Goal: Task Accomplishment & Management: Manage account settings

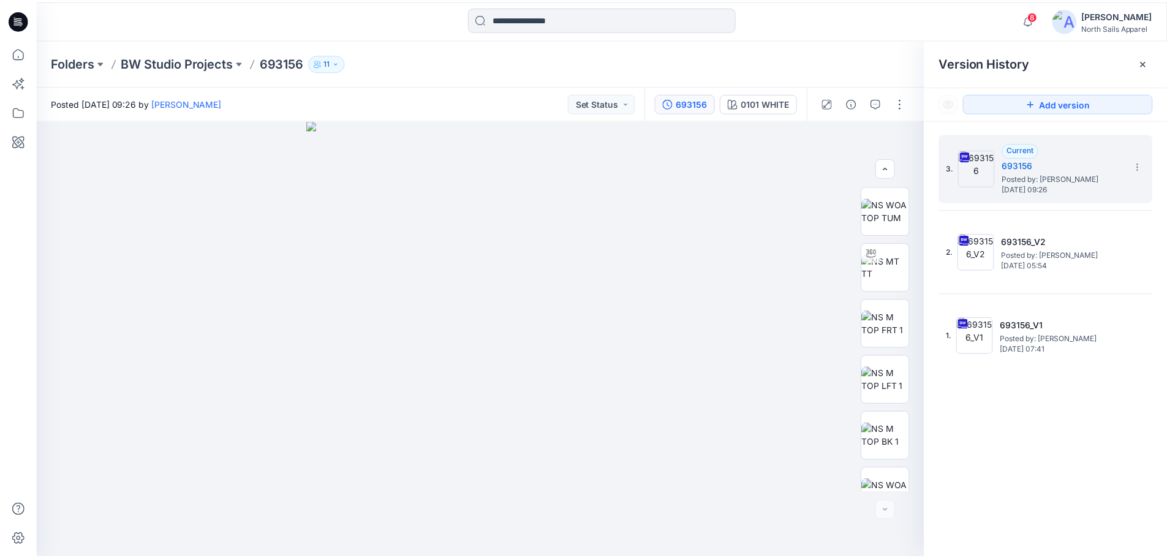
scroll to position [137, 0]
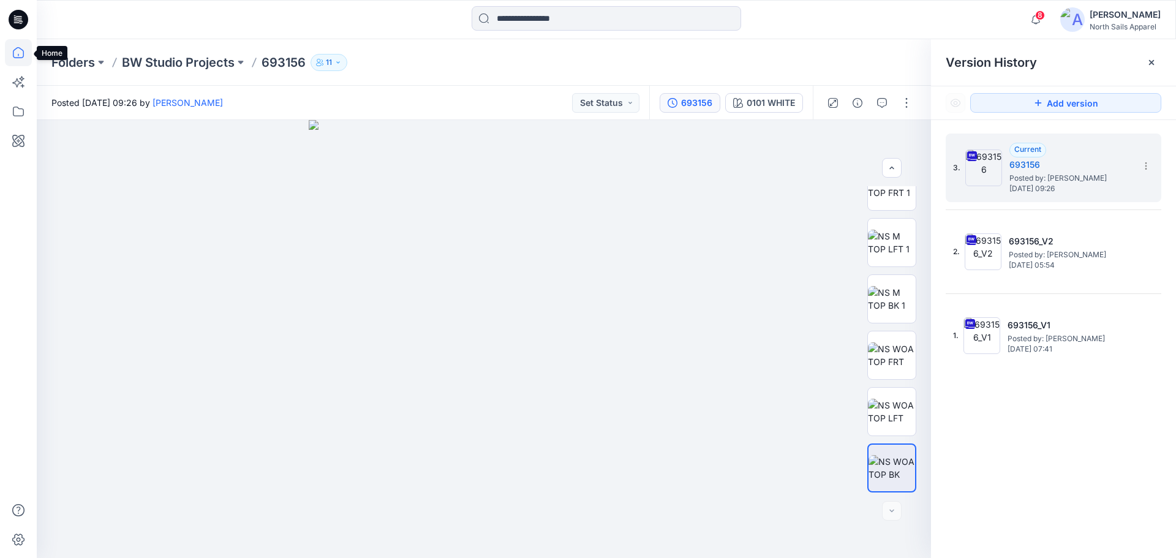
click at [21, 54] on icon at bounding box center [18, 52] width 27 height 27
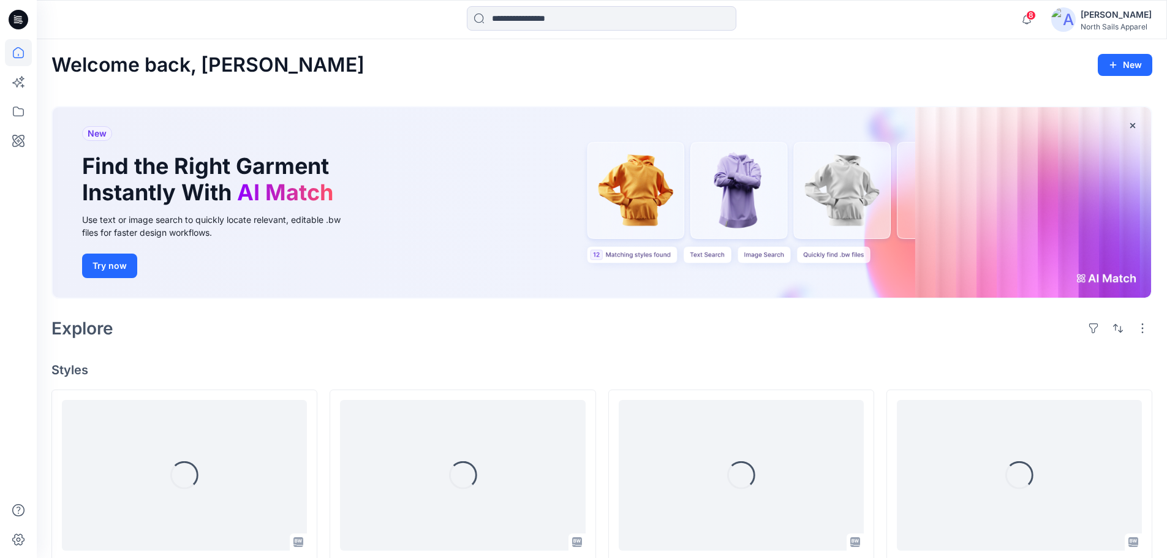
scroll to position [286, 0]
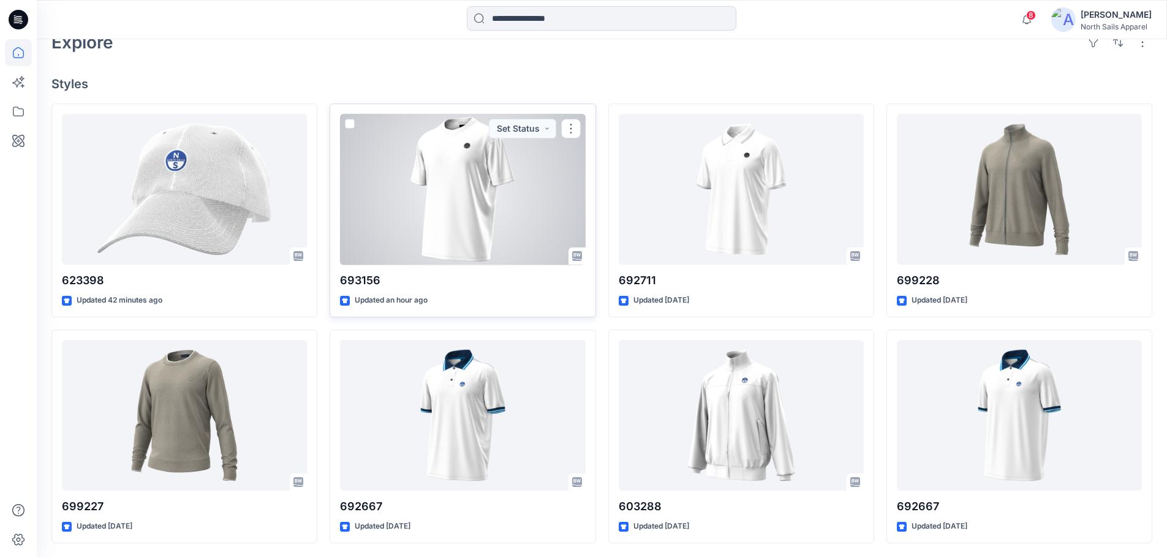
click at [534, 212] on div at bounding box center [462, 189] width 245 height 151
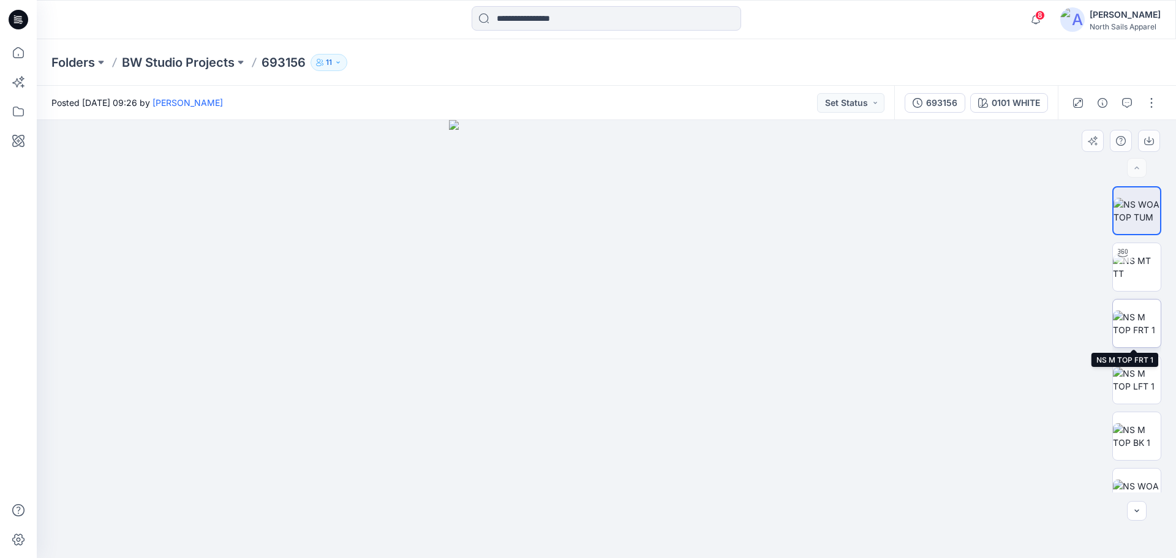
click at [1123, 322] on img at bounding box center [1137, 324] width 48 height 26
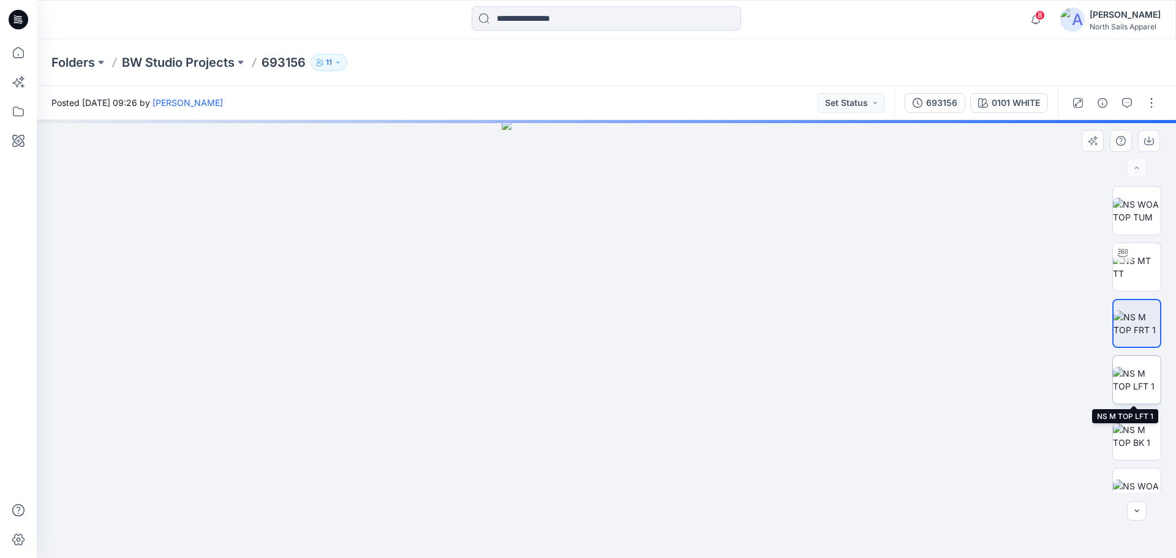
click at [1131, 384] on img at bounding box center [1137, 380] width 48 height 26
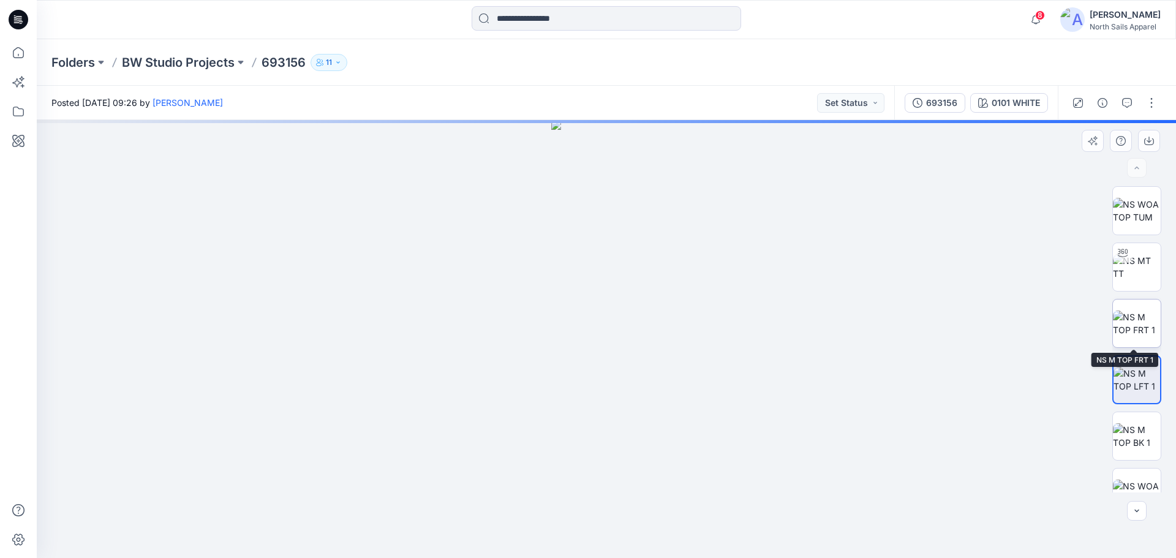
click at [1134, 329] on img at bounding box center [1137, 324] width 48 height 26
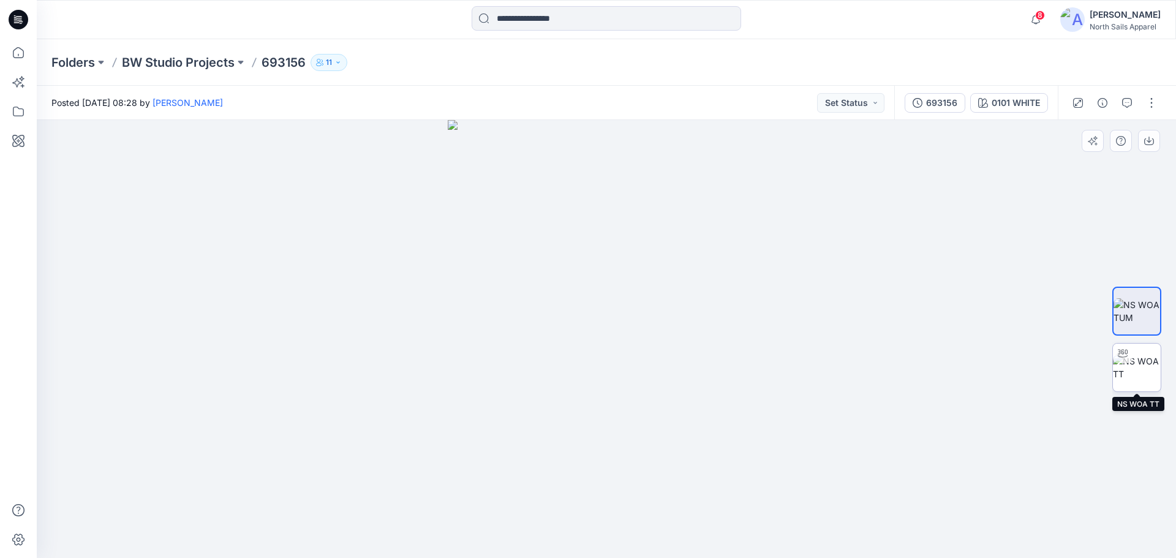
click at [1152, 368] on img at bounding box center [1137, 368] width 48 height 26
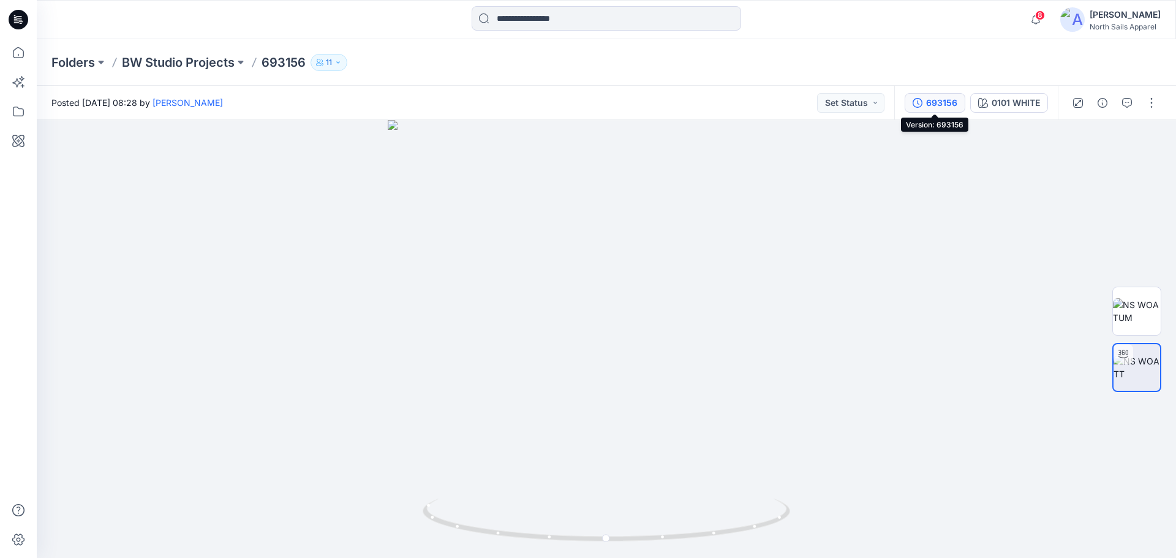
click at [943, 102] on div "693156" at bounding box center [941, 102] width 31 height 13
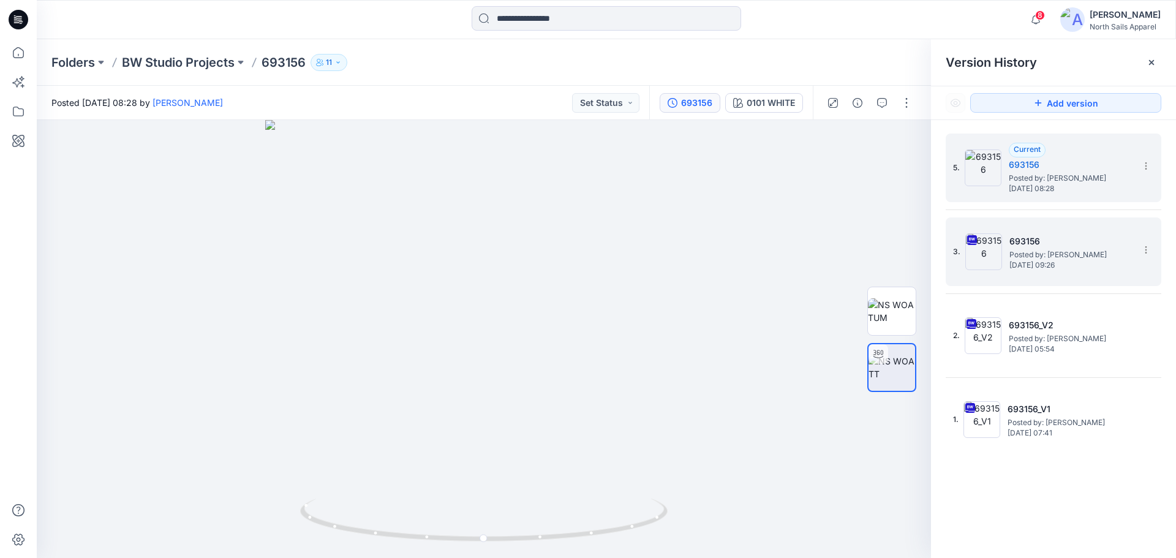
click at [1060, 263] on span "[DATE] 09:26" at bounding box center [1071, 265] width 123 height 9
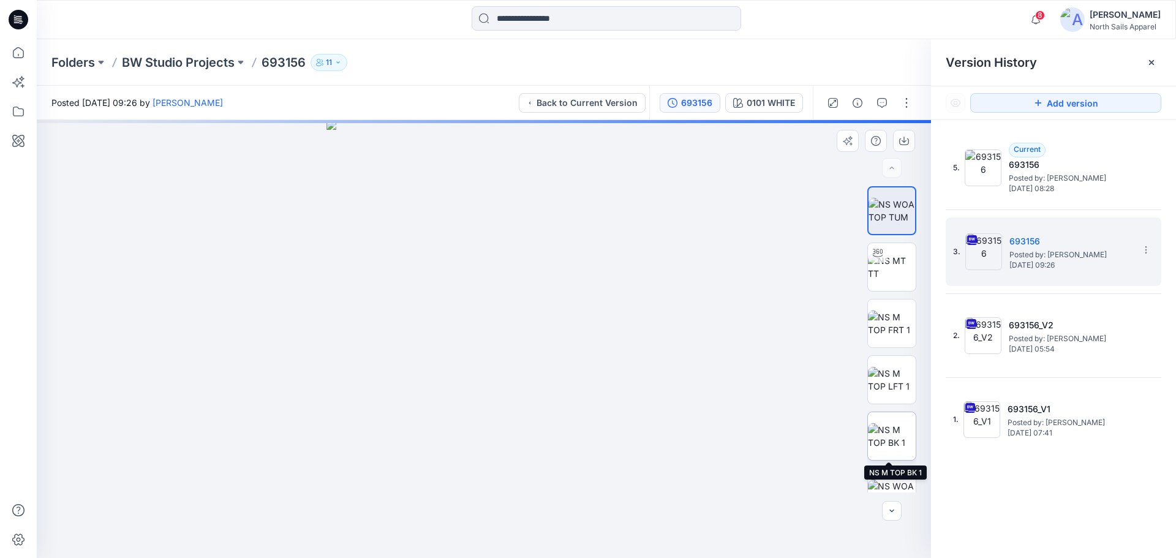
scroll to position [137, 0]
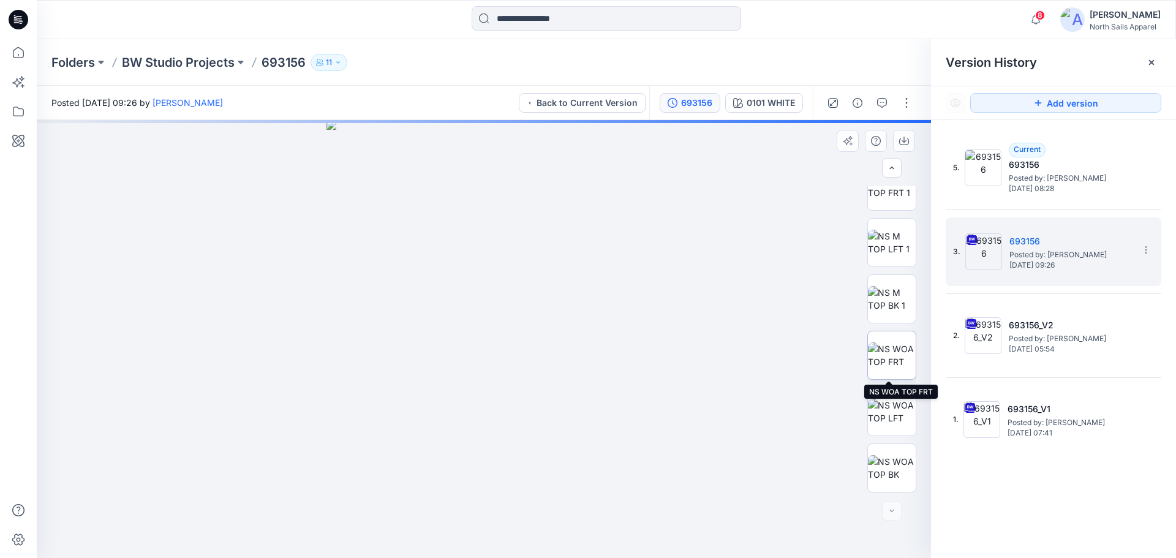
click at [886, 360] on img at bounding box center [892, 355] width 48 height 26
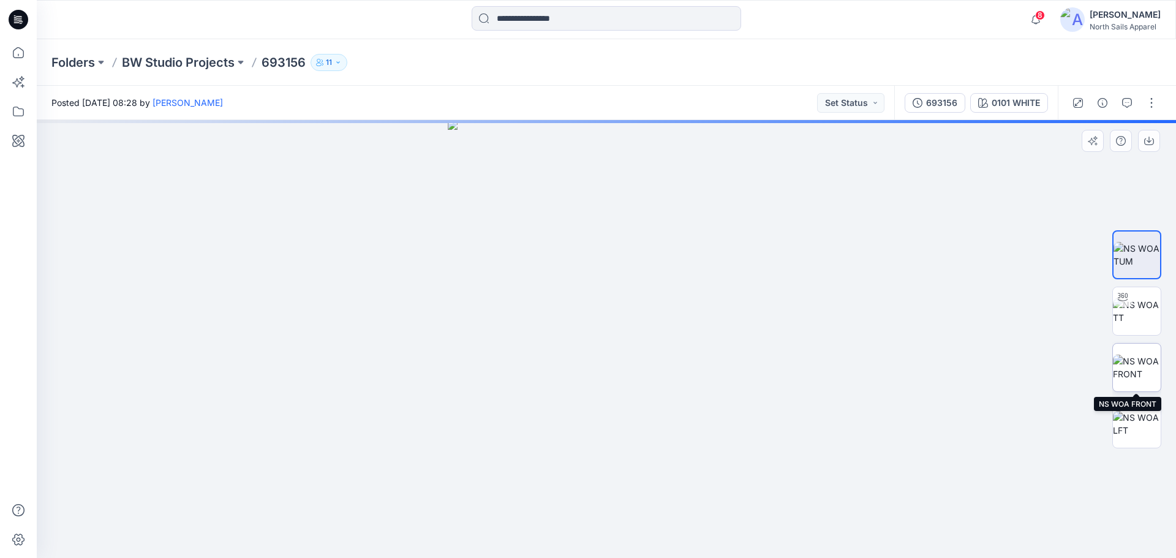
click at [1128, 364] on img at bounding box center [1137, 368] width 48 height 26
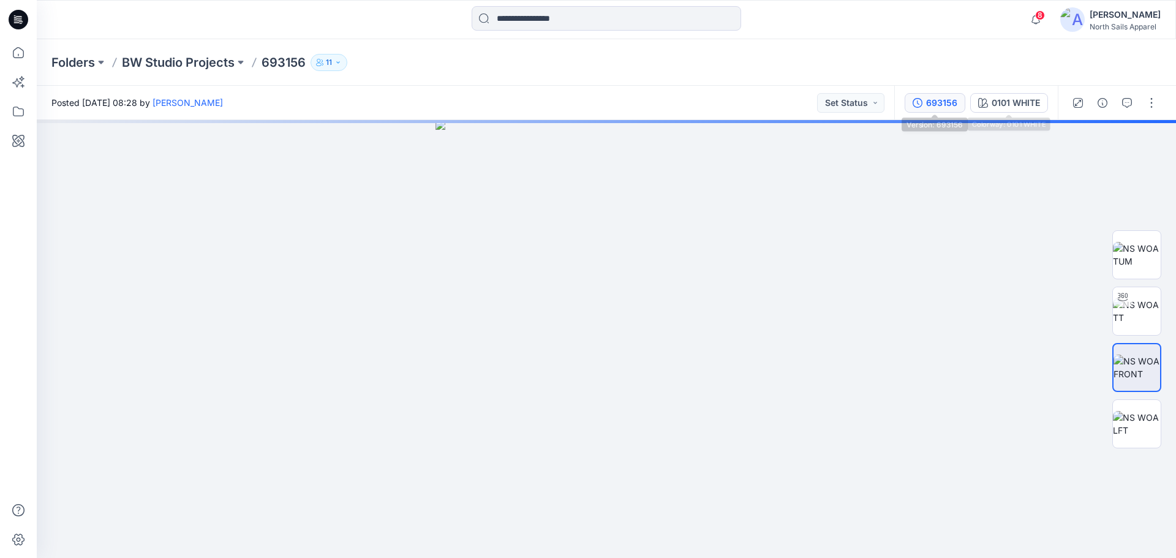
click at [942, 104] on div "693156" at bounding box center [941, 102] width 31 height 13
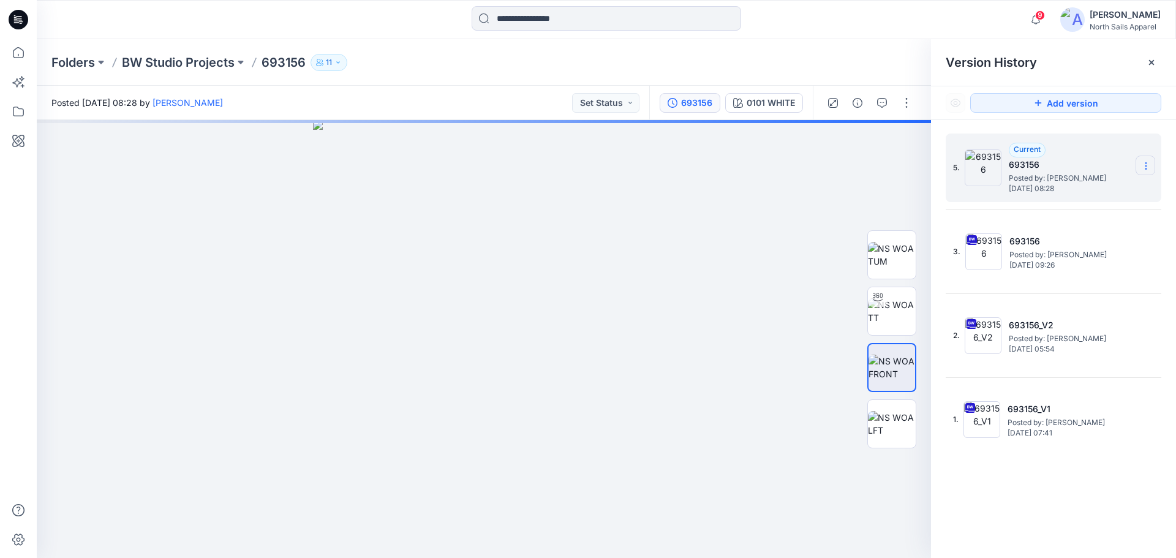
click at [1145, 170] on icon at bounding box center [1146, 166] width 10 height 10
click at [1090, 246] on span "Delete Version" at bounding box center [1062, 244] width 58 height 15
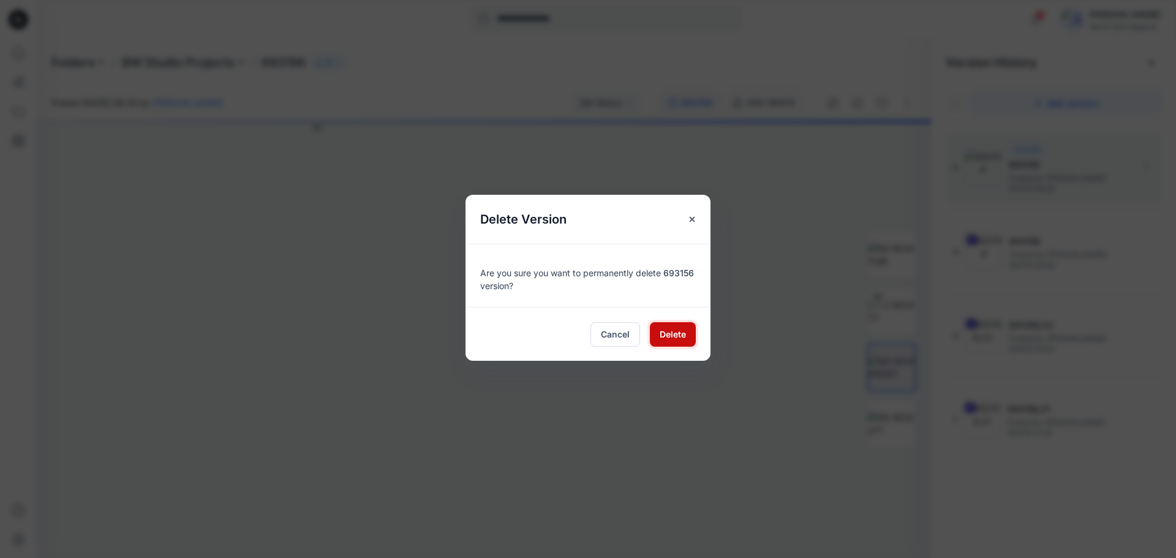
click at [660, 333] on span "Delete" at bounding box center [673, 334] width 26 height 13
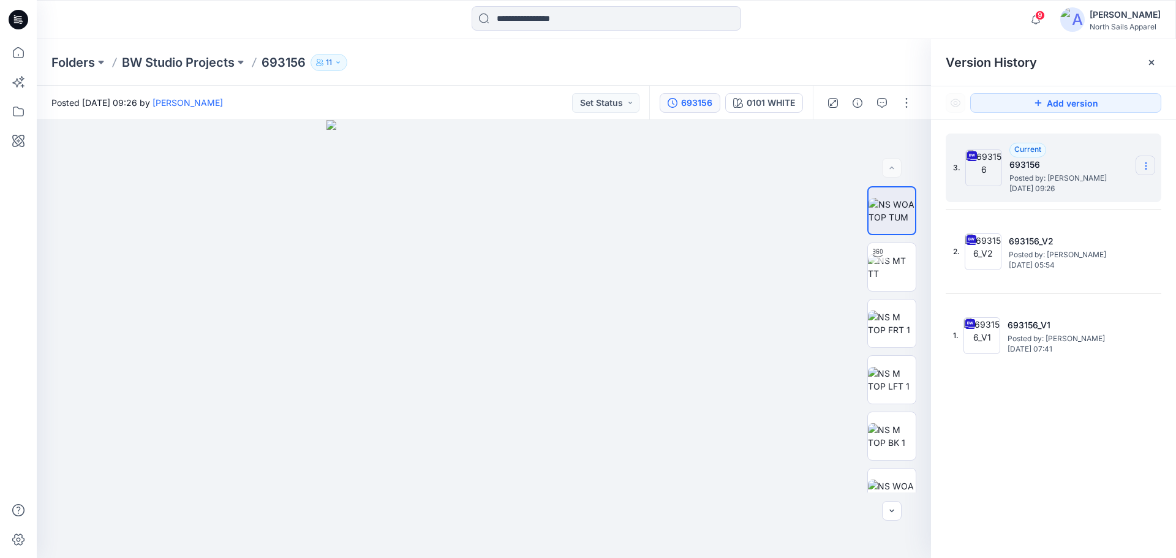
click at [1146, 166] on icon at bounding box center [1145, 166] width 1 height 1
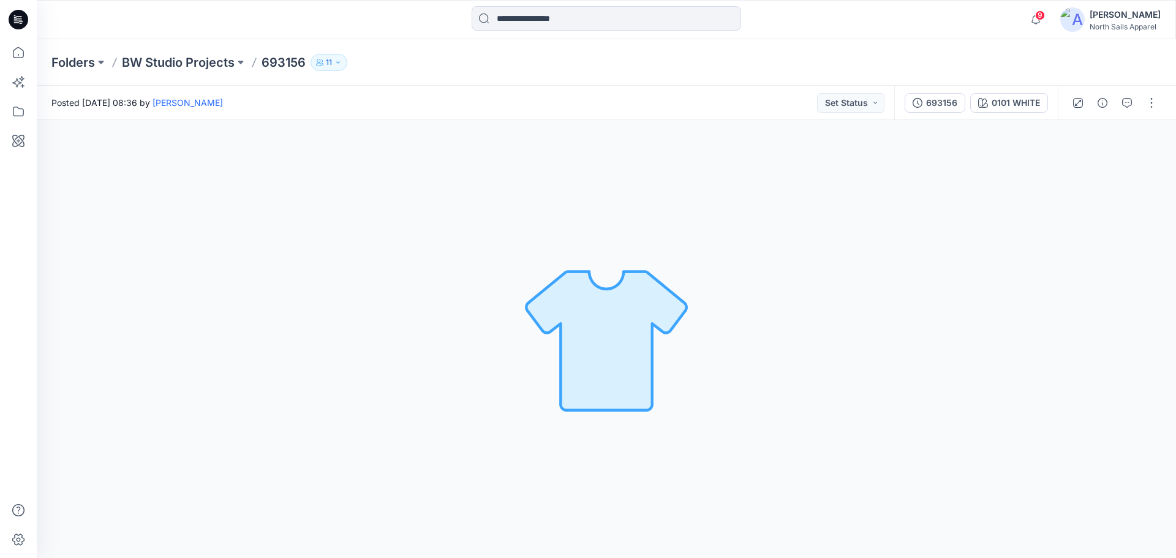
click at [175, 72] on div "Folders BW Studio Projects 693156 11" at bounding box center [606, 62] width 1139 height 47
click at [181, 64] on p "BW Studio Projects" at bounding box center [178, 62] width 113 height 17
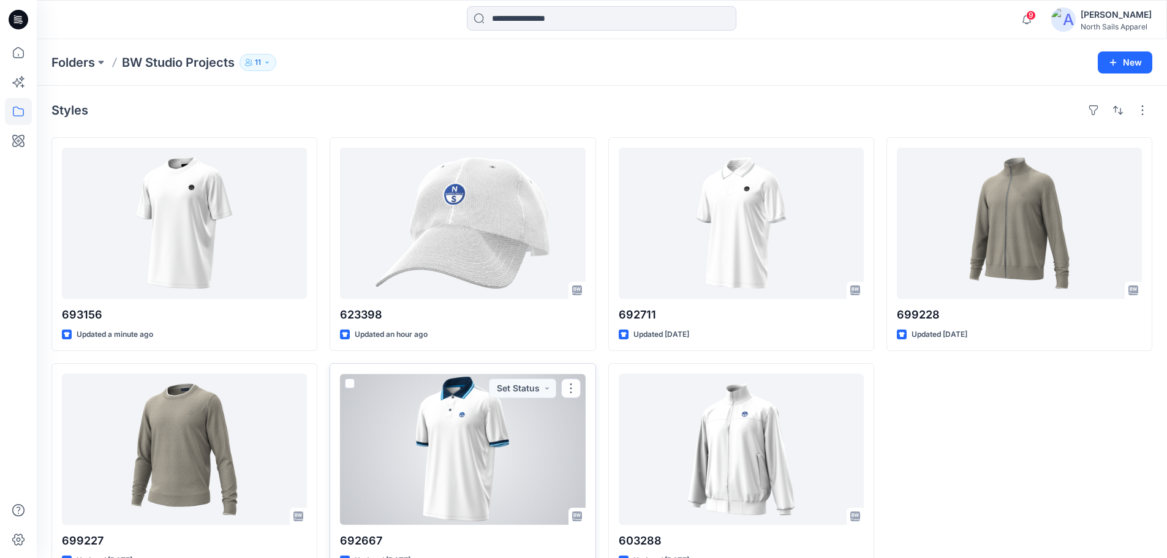
scroll to position [34, 0]
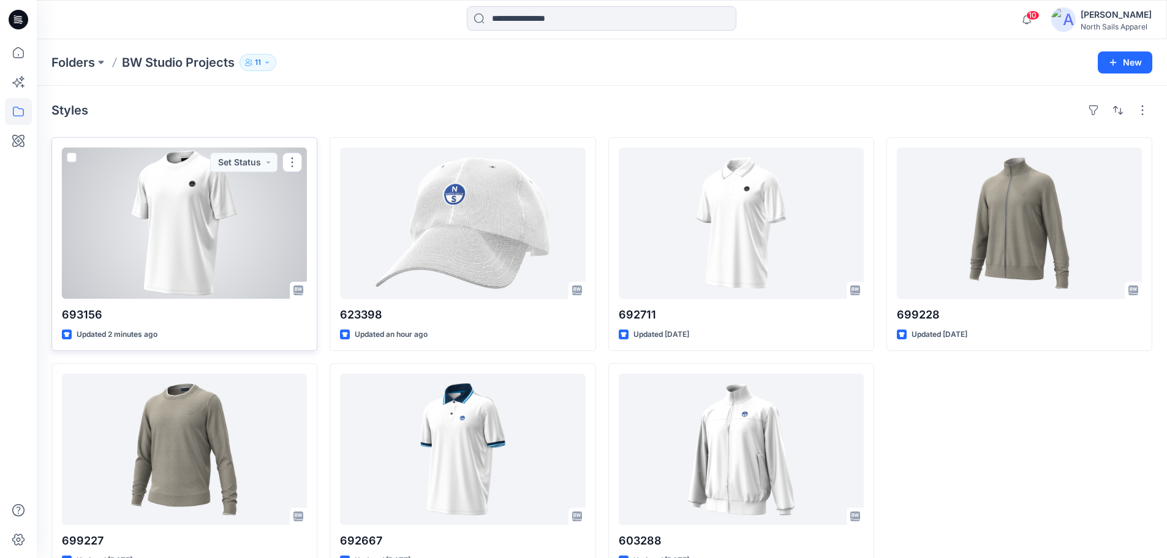
click at [238, 232] on div at bounding box center [184, 223] width 245 height 151
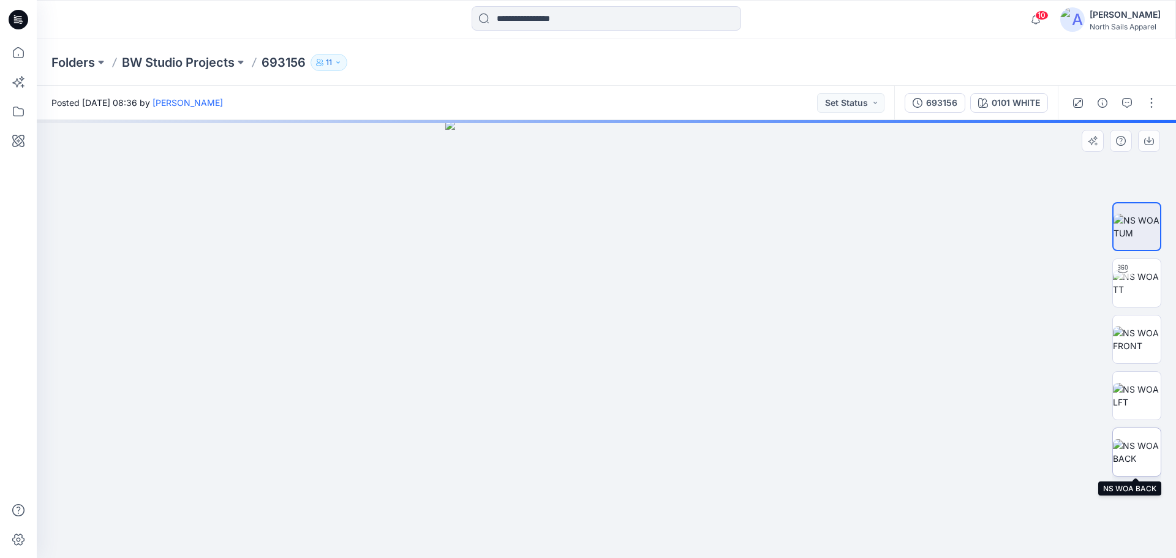
click at [1142, 440] on img at bounding box center [1137, 452] width 48 height 26
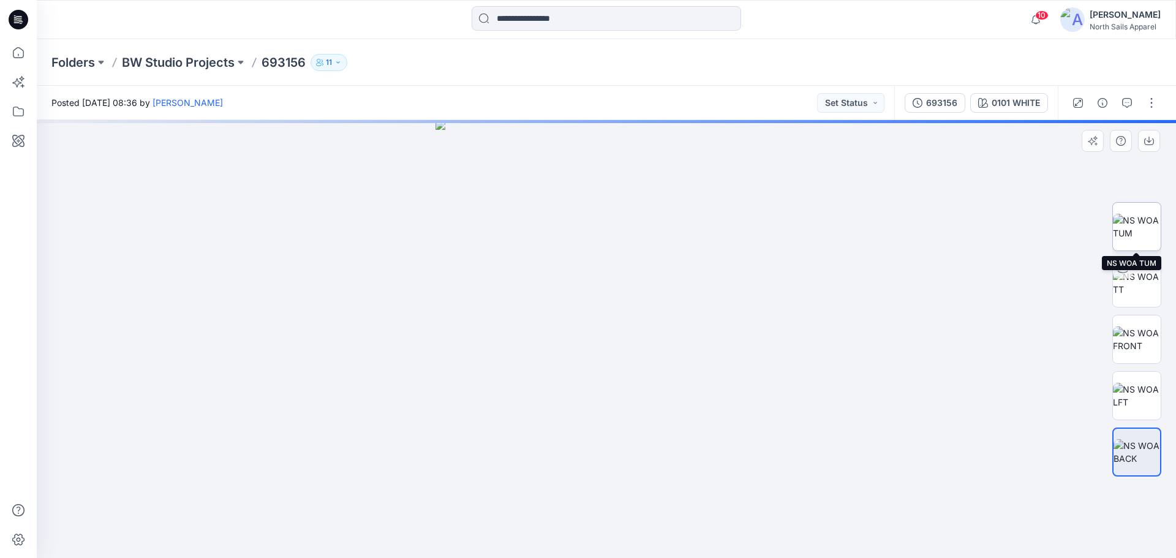
click at [1136, 227] on img at bounding box center [1137, 227] width 48 height 26
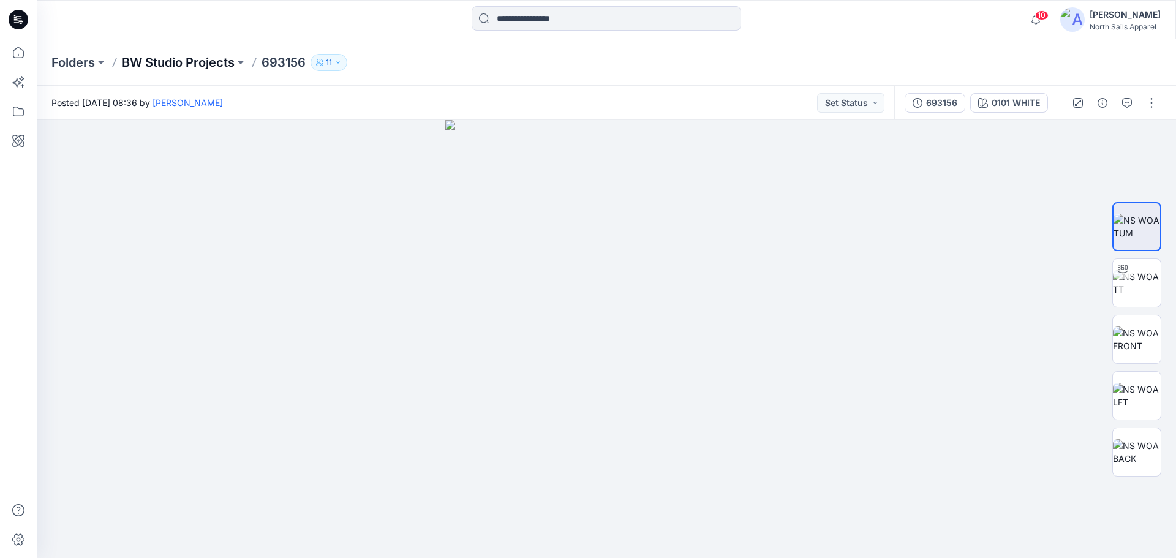
click at [156, 66] on p "BW Studio Projects" at bounding box center [178, 62] width 113 height 17
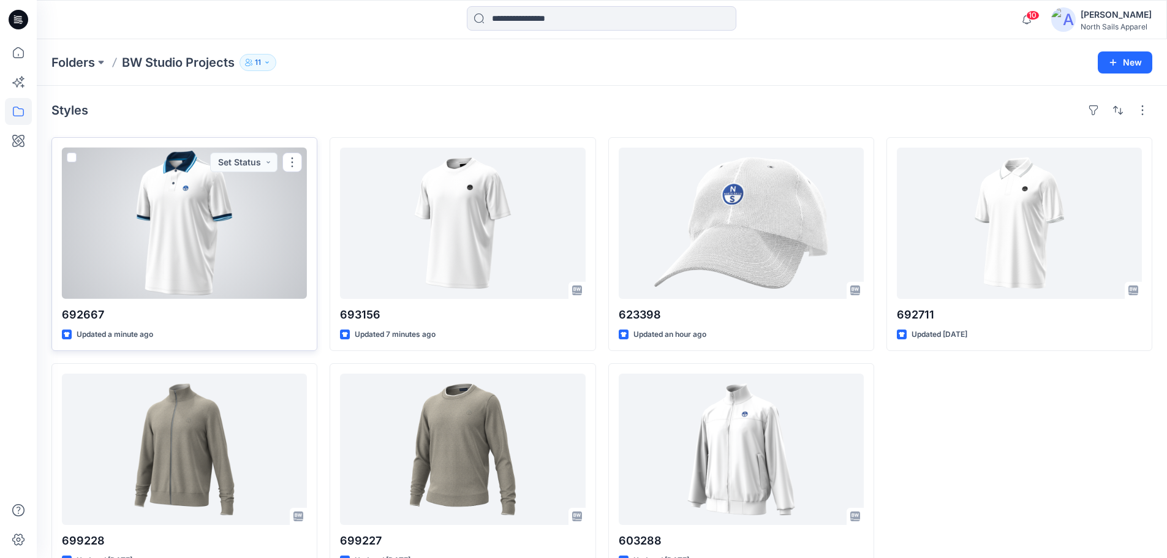
click at [237, 280] on div at bounding box center [184, 223] width 245 height 151
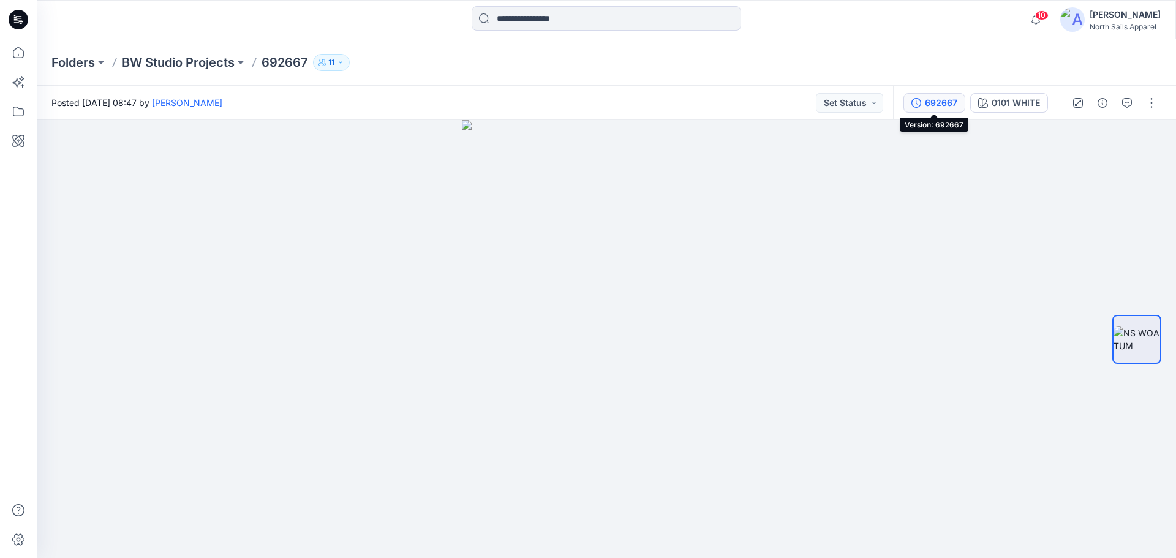
click at [948, 105] on div "692667" at bounding box center [941, 102] width 32 height 13
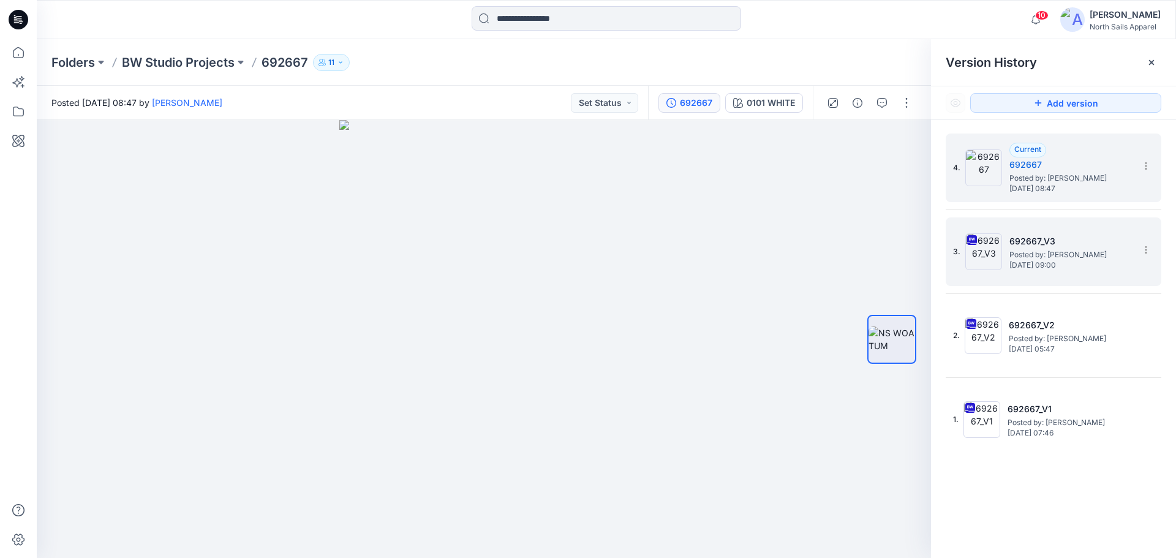
click at [1101, 262] on span "[DATE] 09:00" at bounding box center [1071, 265] width 123 height 9
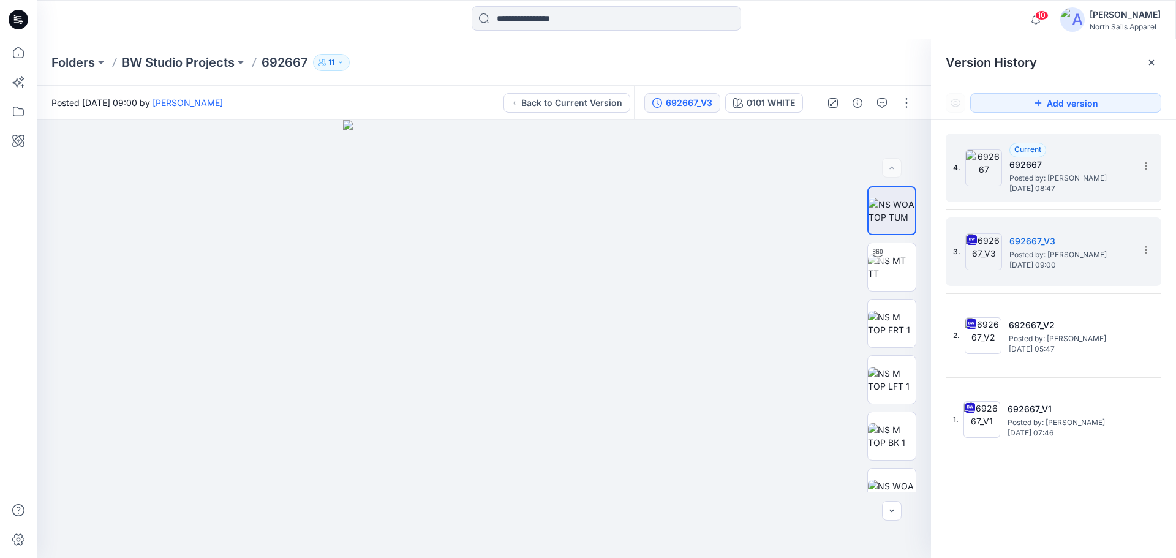
click at [1065, 166] on h5 "692667" at bounding box center [1071, 164] width 123 height 15
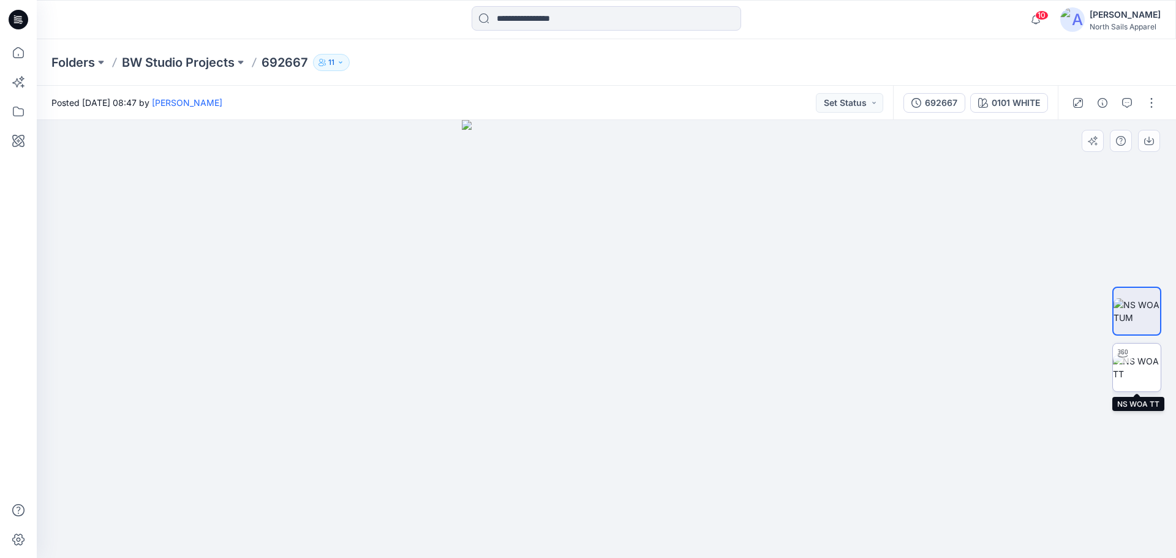
click at [1133, 358] on img at bounding box center [1137, 368] width 48 height 26
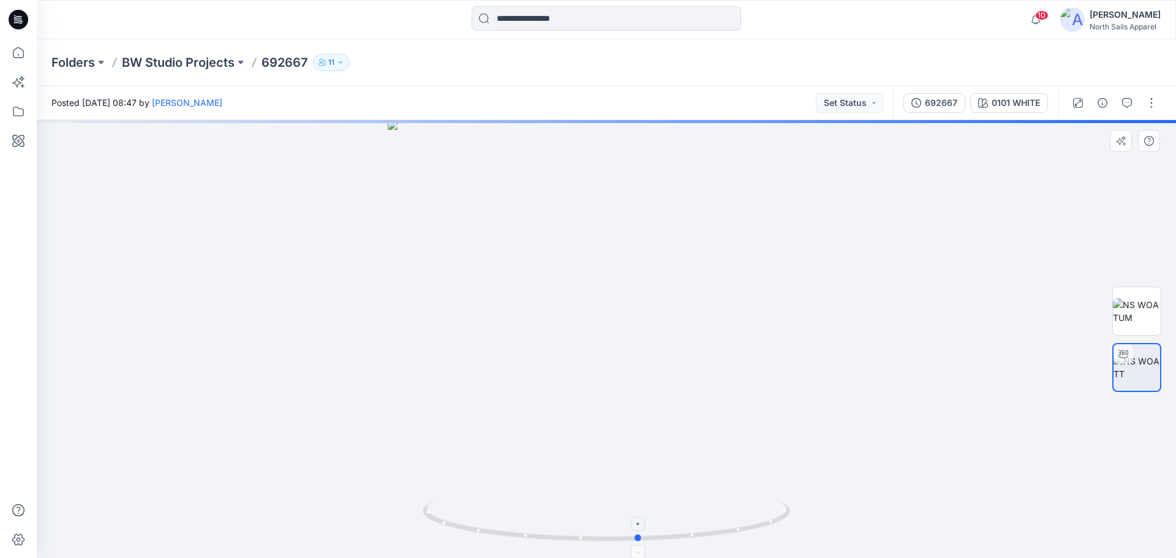
drag, startPoint x: 727, startPoint y: 520, endPoint x: 760, endPoint y: 515, distance: 33.4
click at [760, 515] on icon at bounding box center [608, 522] width 371 height 46
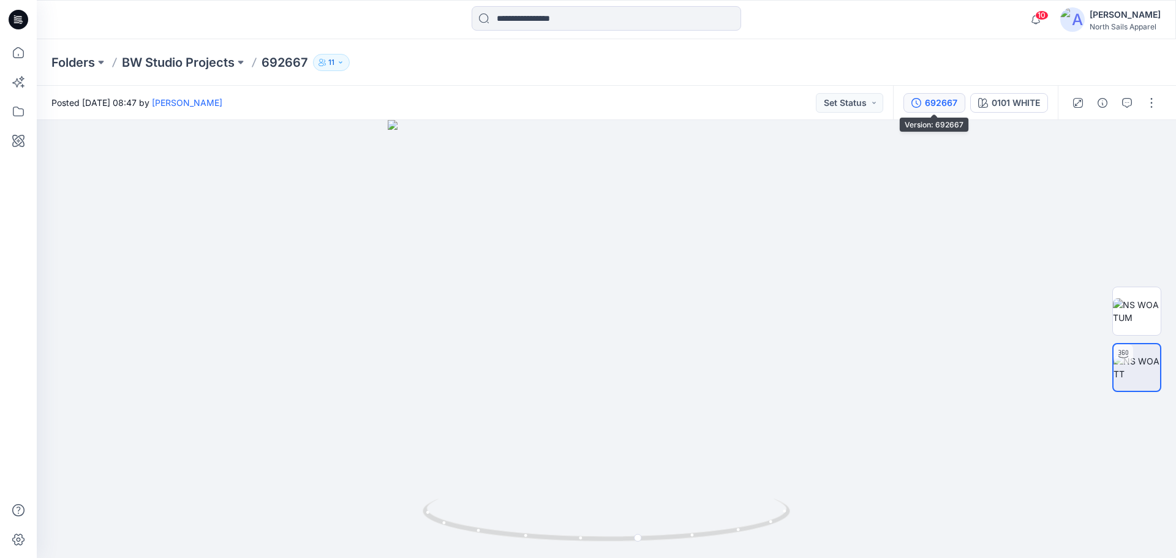
click at [923, 109] on button "692667" at bounding box center [935, 103] width 62 height 20
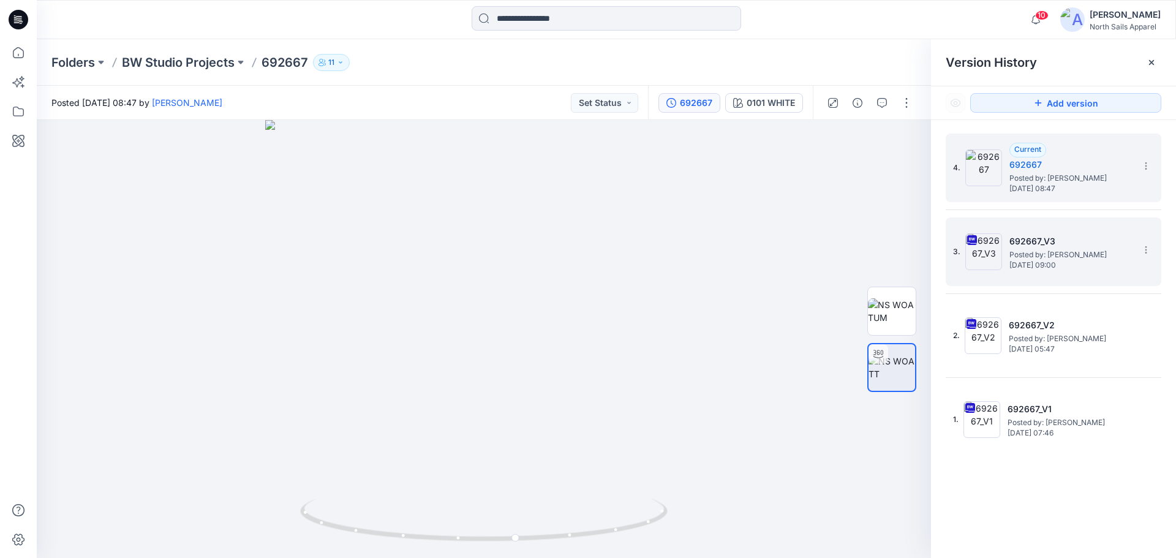
click at [1051, 252] on span "Posted by: [PERSON_NAME]" at bounding box center [1071, 255] width 123 height 12
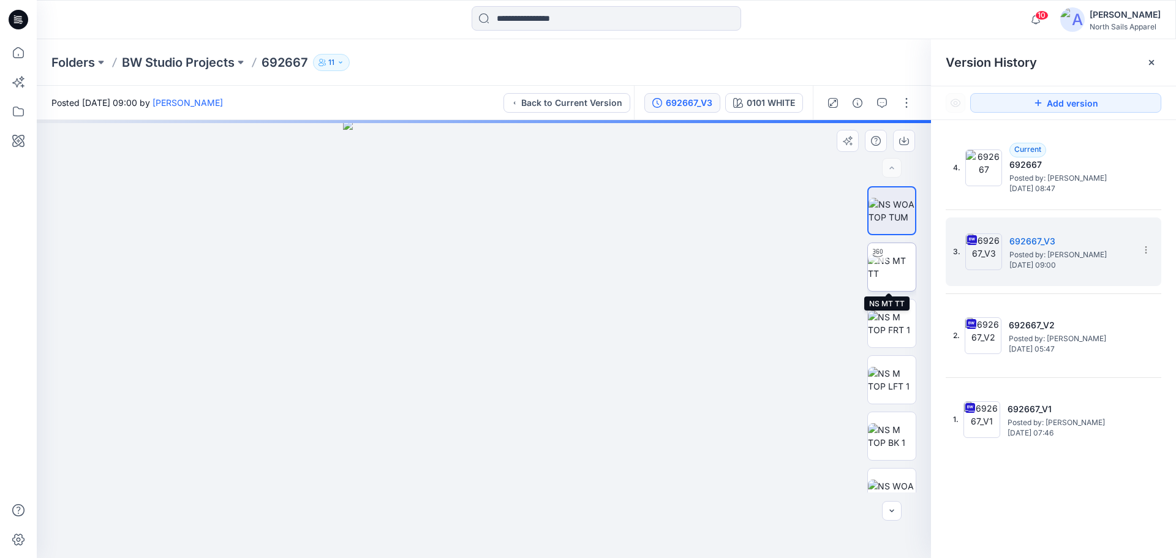
click at [895, 270] on img at bounding box center [892, 267] width 48 height 26
click at [521, 534] on icon at bounding box center [485, 522] width 371 height 46
click at [181, 63] on p "BW Studio Projects" at bounding box center [178, 62] width 113 height 17
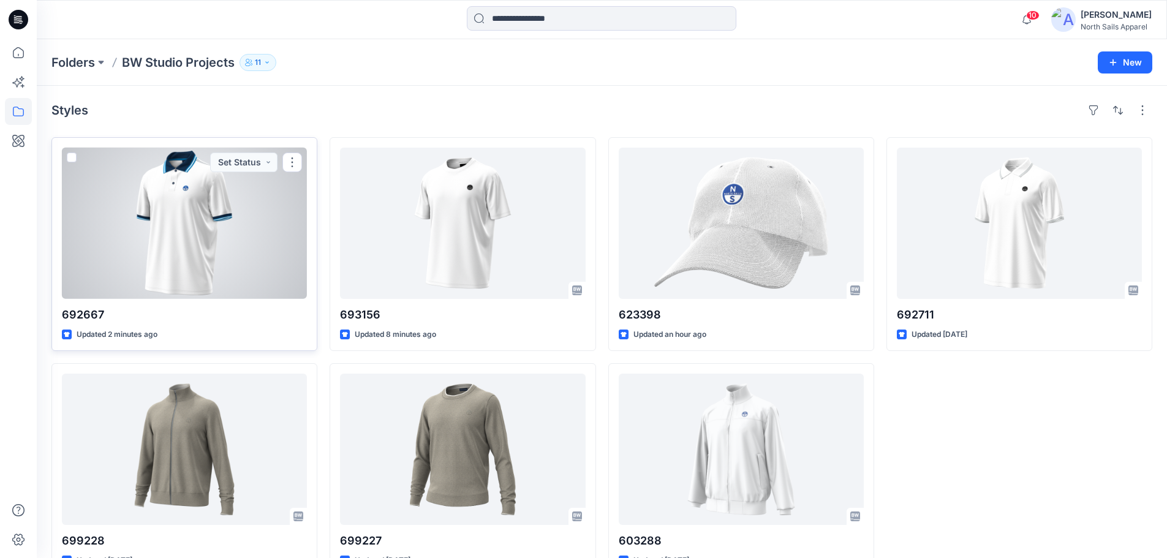
click at [238, 246] on div at bounding box center [184, 223] width 245 height 151
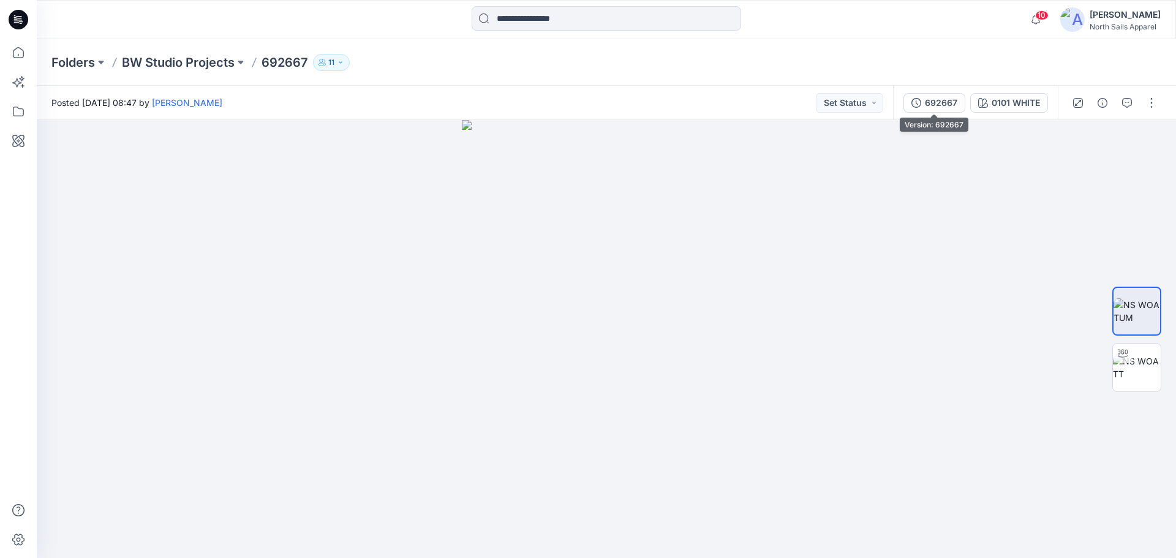
drag, startPoint x: 948, startPoint y: 100, endPoint x: 962, endPoint y: 100, distance: 13.5
click at [948, 100] on div "692667" at bounding box center [941, 102] width 32 height 13
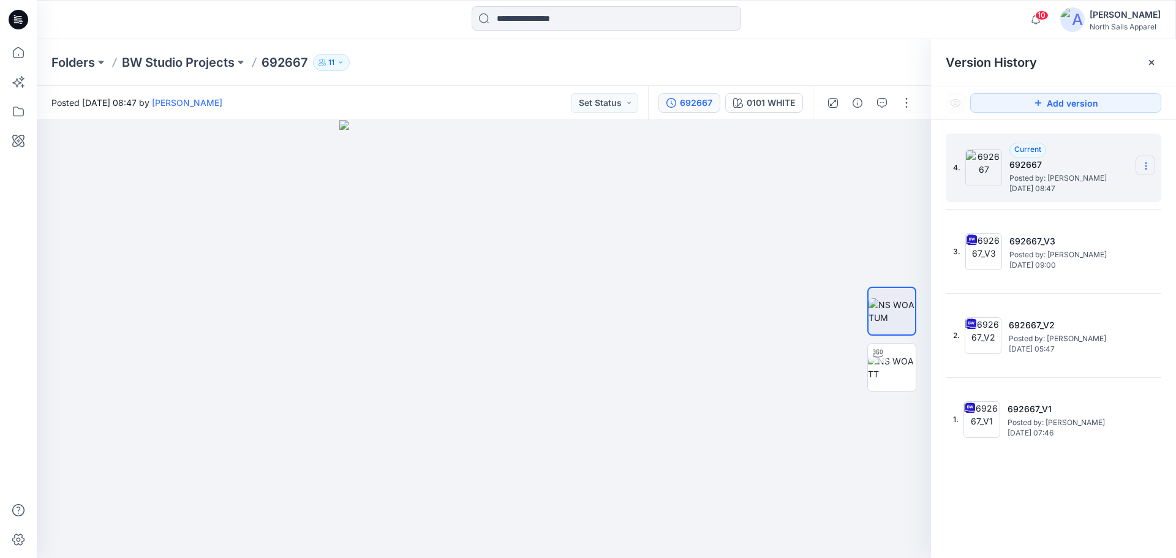
click at [1145, 164] on icon at bounding box center [1145, 163] width 1 height 1
click at [1099, 245] on div "Delete Version" at bounding box center [1081, 244] width 142 height 25
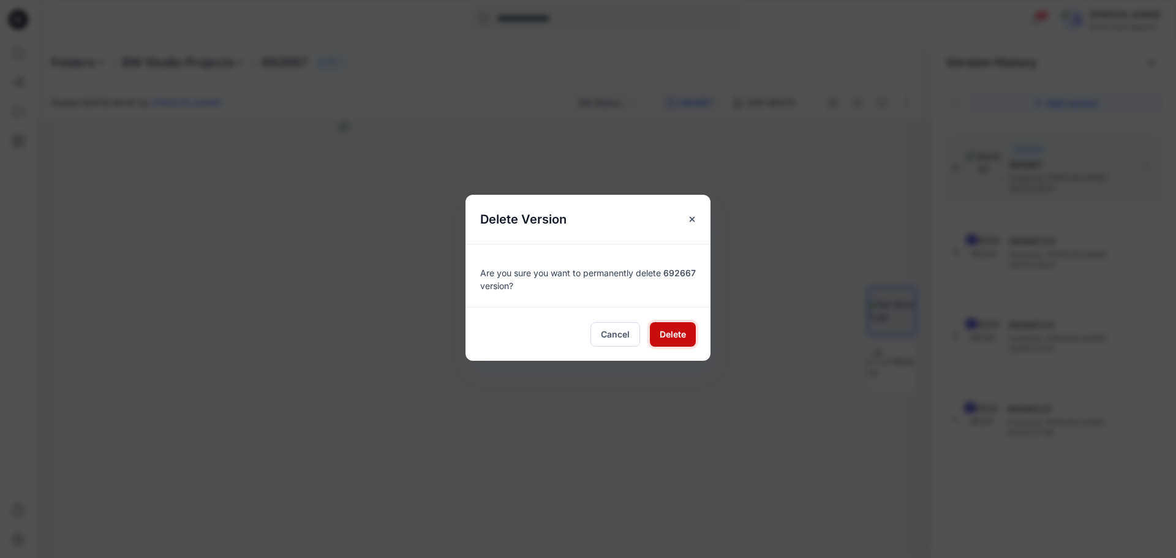
click at [661, 334] on span "Delete" at bounding box center [673, 334] width 26 height 13
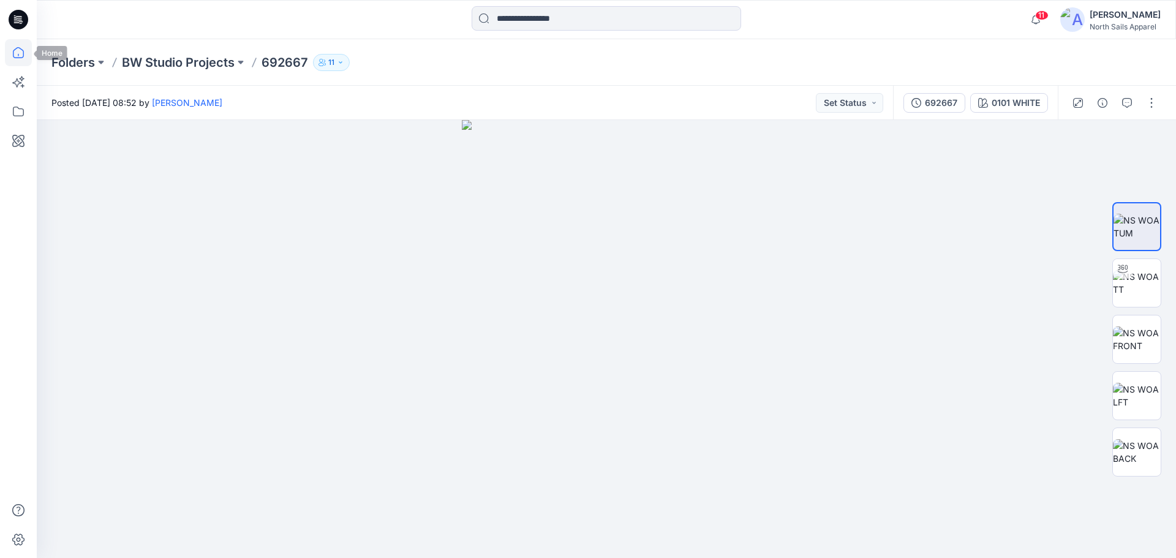
click at [17, 43] on icon at bounding box center [18, 52] width 27 height 27
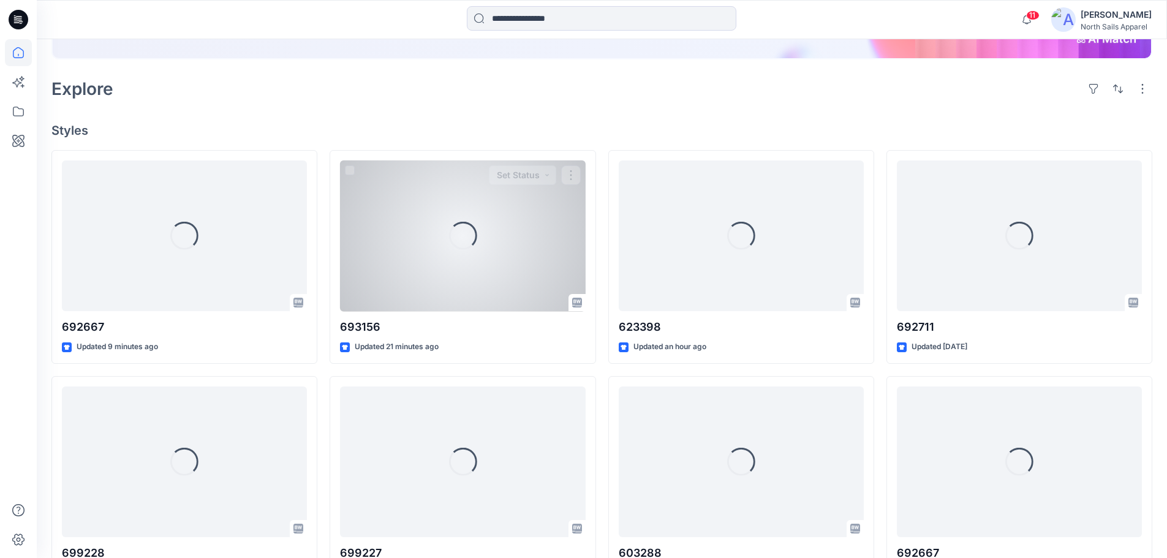
scroll to position [245, 0]
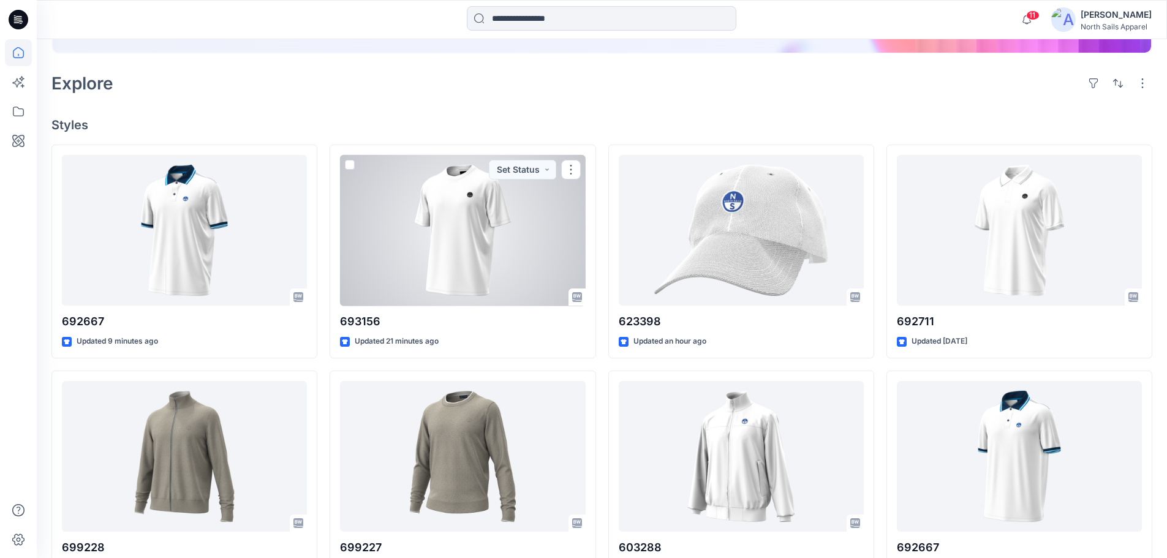
click at [481, 227] on div at bounding box center [462, 230] width 245 height 151
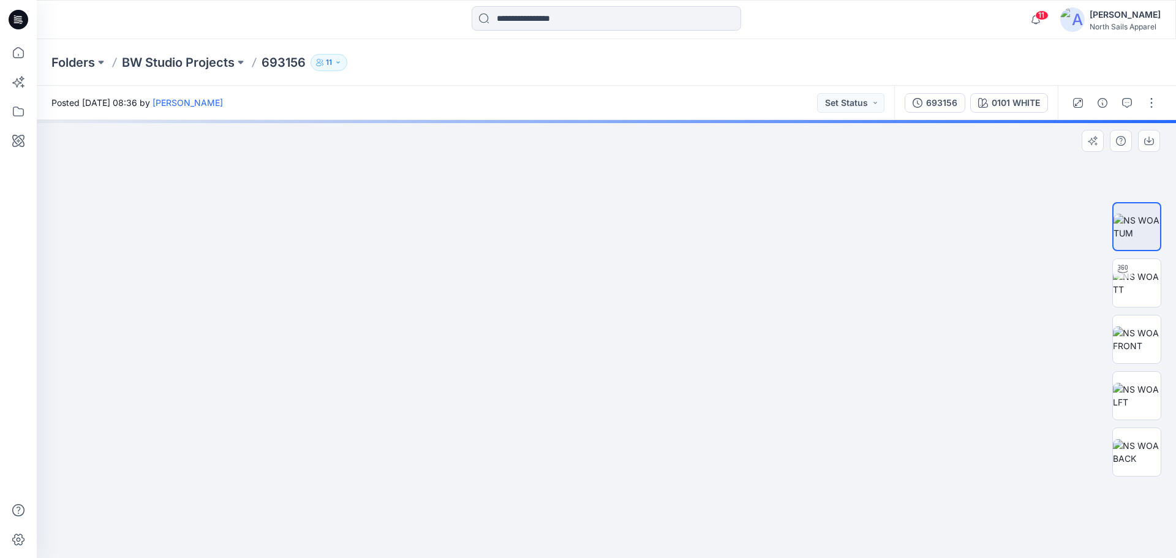
drag, startPoint x: 507, startPoint y: 251, endPoint x: 624, endPoint y: 534, distance: 306.2
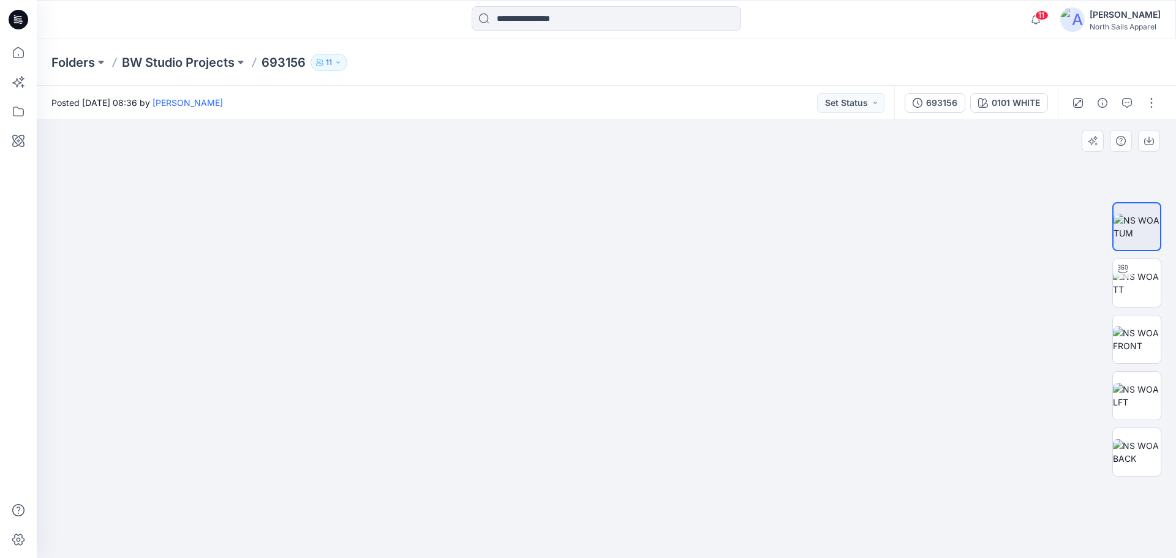
drag, startPoint x: 638, startPoint y: 307, endPoint x: 643, endPoint y: 543, distance: 235.9
click at [26, 50] on icon at bounding box center [18, 52] width 27 height 27
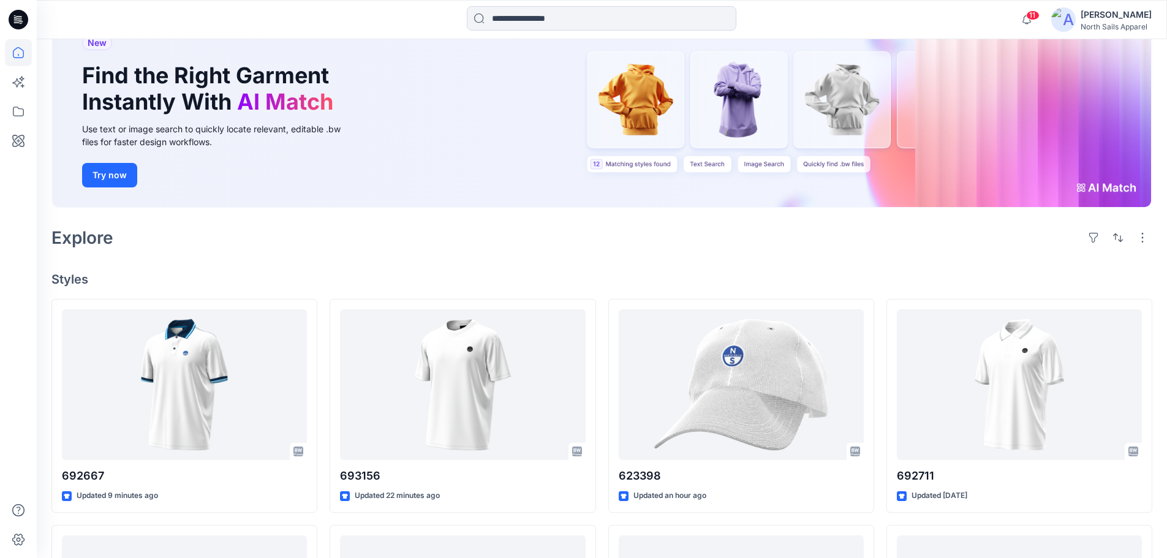
scroll to position [245, 0]
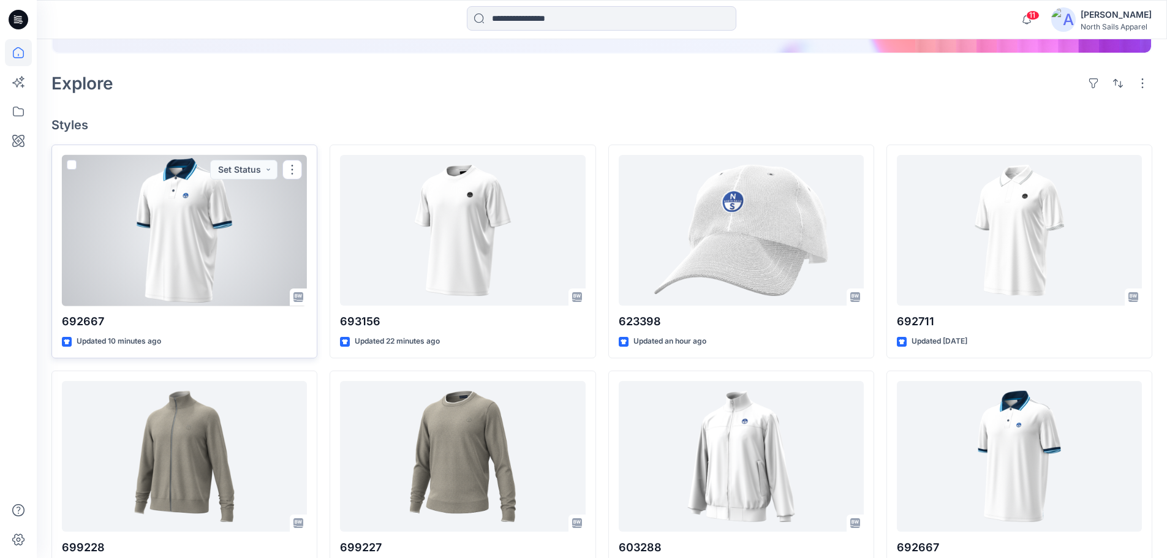
click at [251, 284] on div at bounding box center [184, 230] width 245 height 151
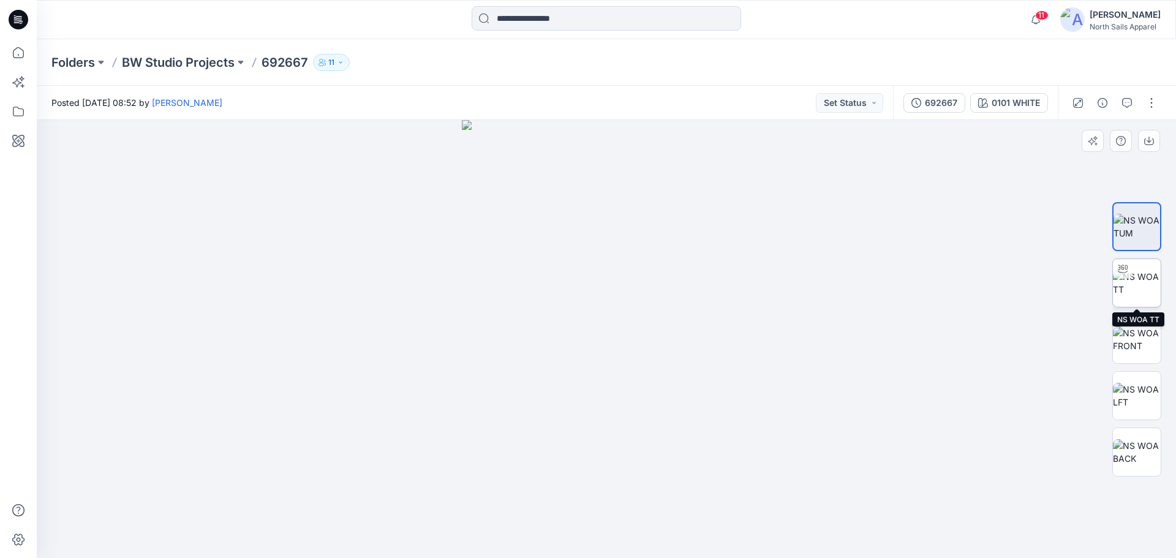
click at [1130, 284] on img at bounding box center [1137, 283] width 48 height 26
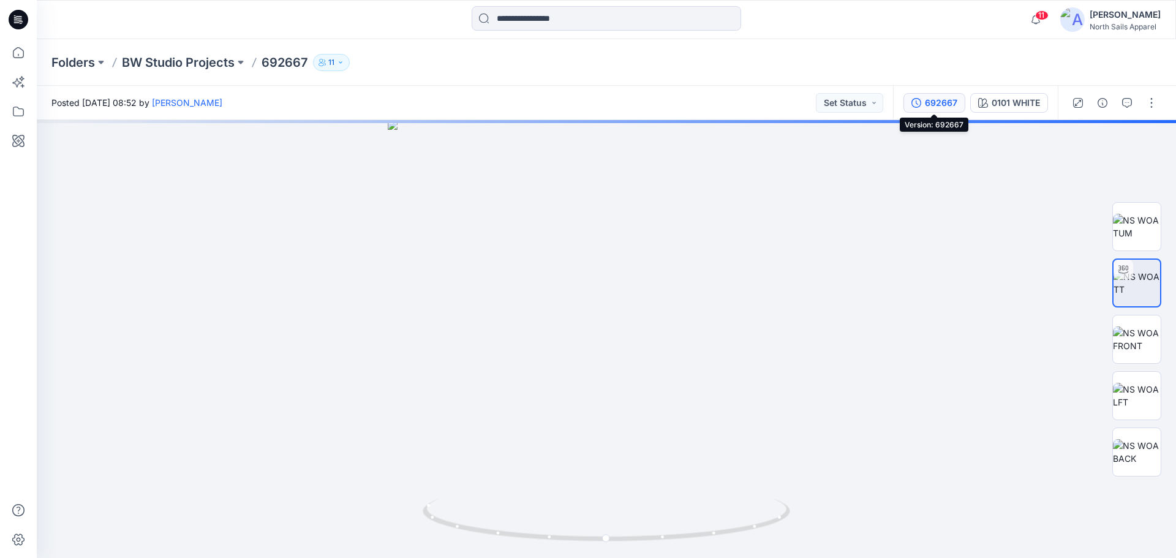
click at [926, 102] on div "692667" at bounding box center [941, 102] width 32 height 13
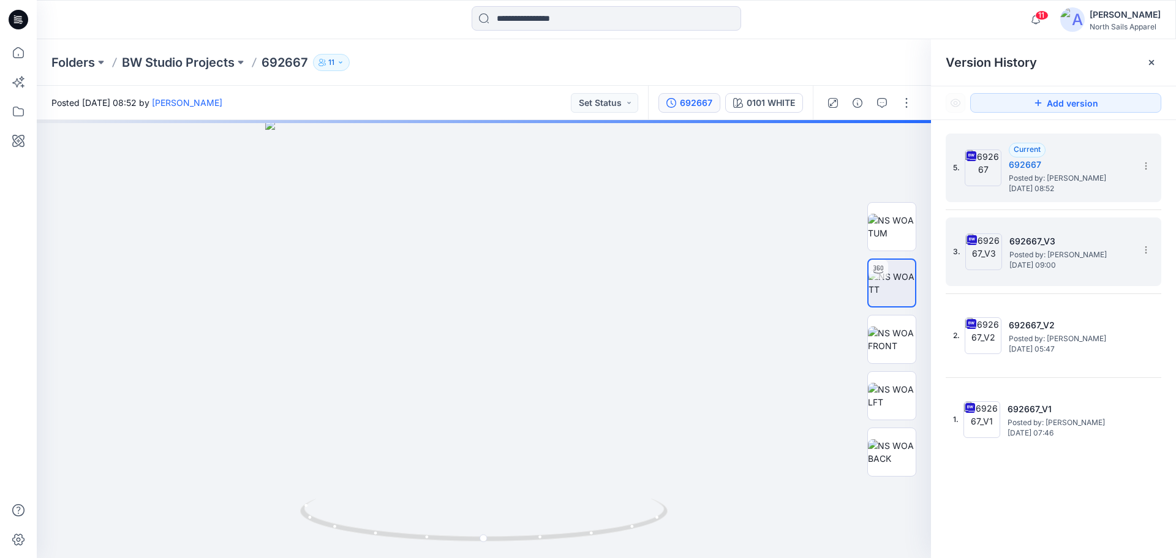
click at [1055, 262] on span "[DATE] 09:00" at bounding box center [1071, 265] width 123 height 9
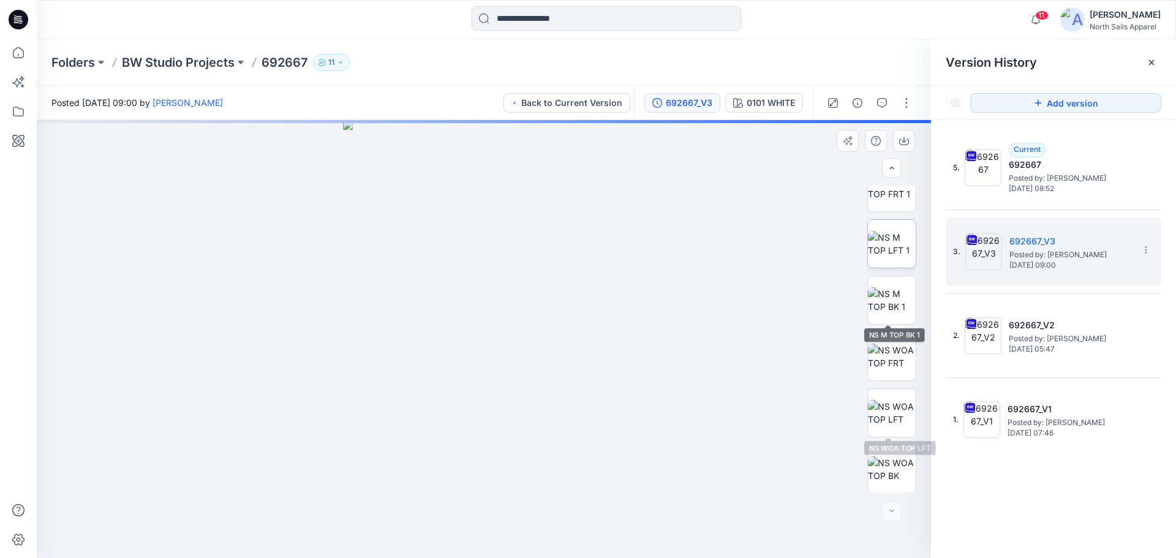
scroll to position [137, 0]
click at [881, 346] on img at bounding box center [892, 355] width 48 height 26
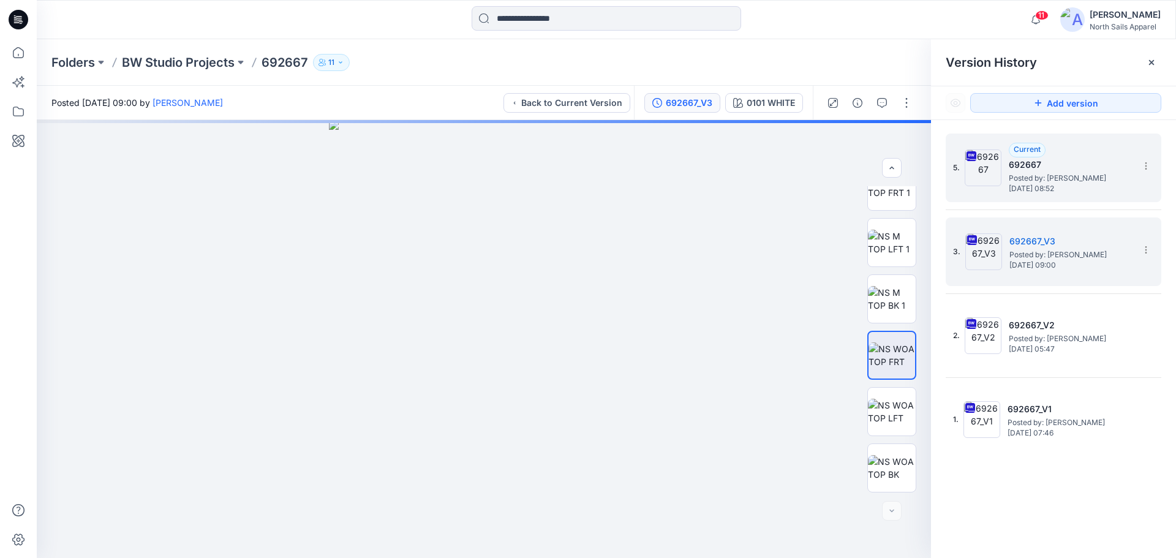
click at [1066, 176] on span "Posted by: [PERSON_NAME]" at bounding box center [1070, 178] width 123 height 12
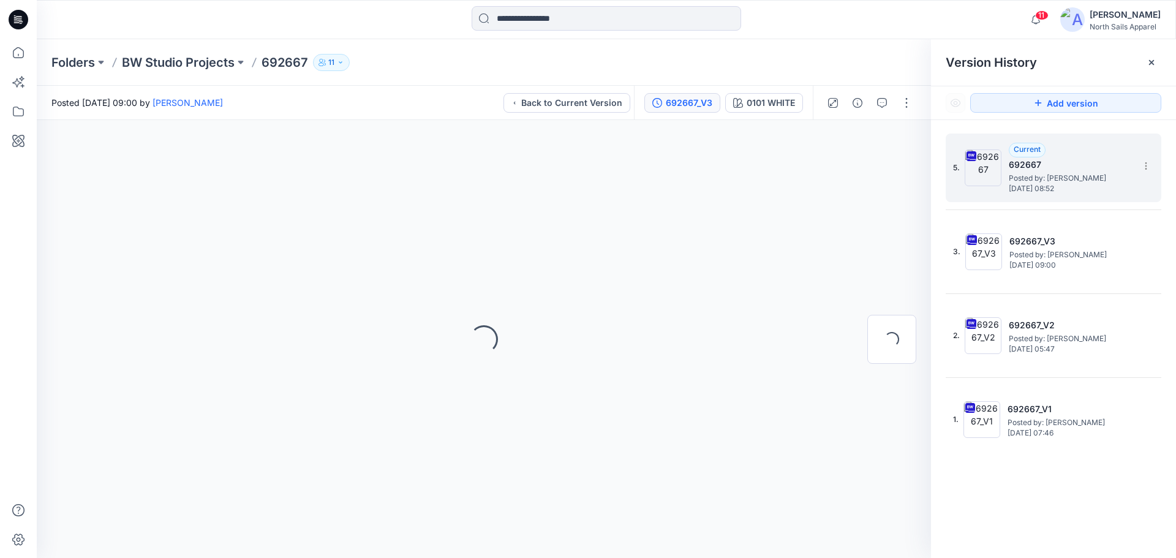
scroll to position [0, 0]
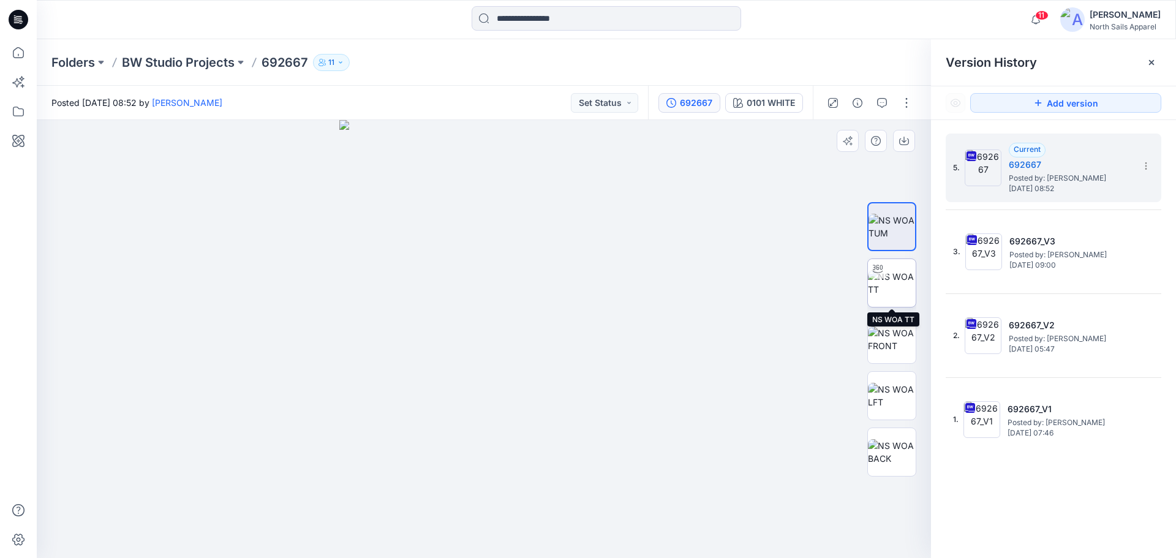
click at [893, 278] on img at bounding box center [892, 283] width 48 height 26
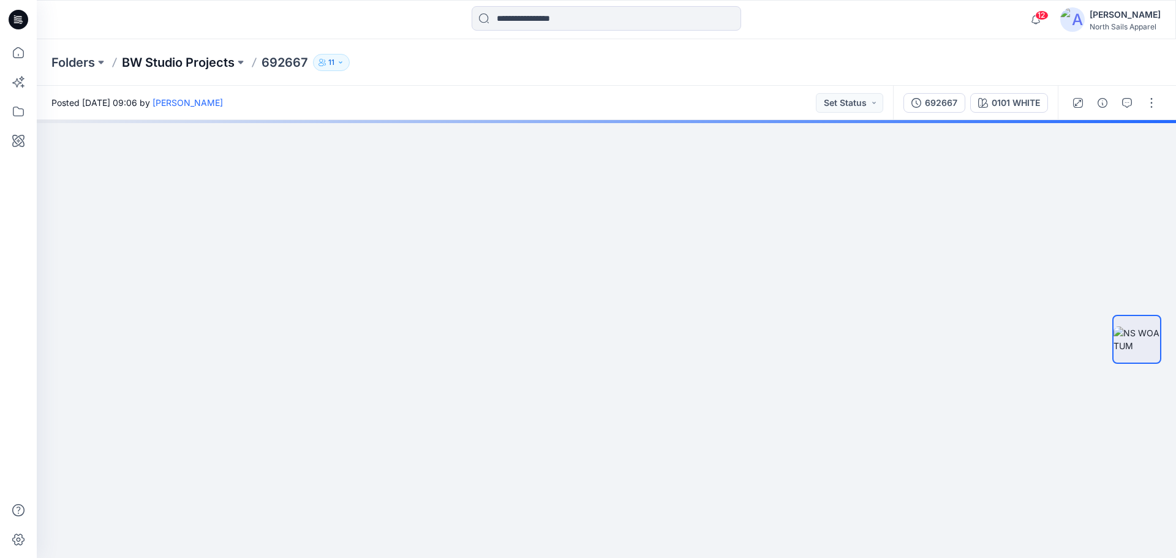
click at [167, 62] on p "BW Studio Projects" at bounding box center [178, 62] width 113 height 17
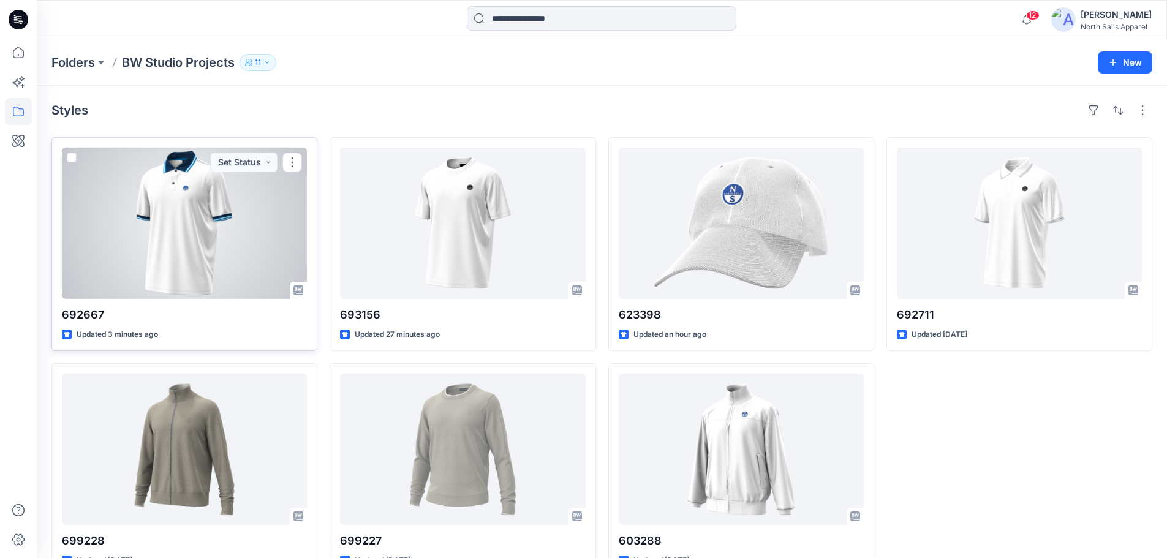
drag, startPoint x: 150, startPoint y: 249, endPoint x: 143, endPoint y: 249, distance: 7.4
click at [150, 250] on div at bounding box center [184, 223] width 245 height 151
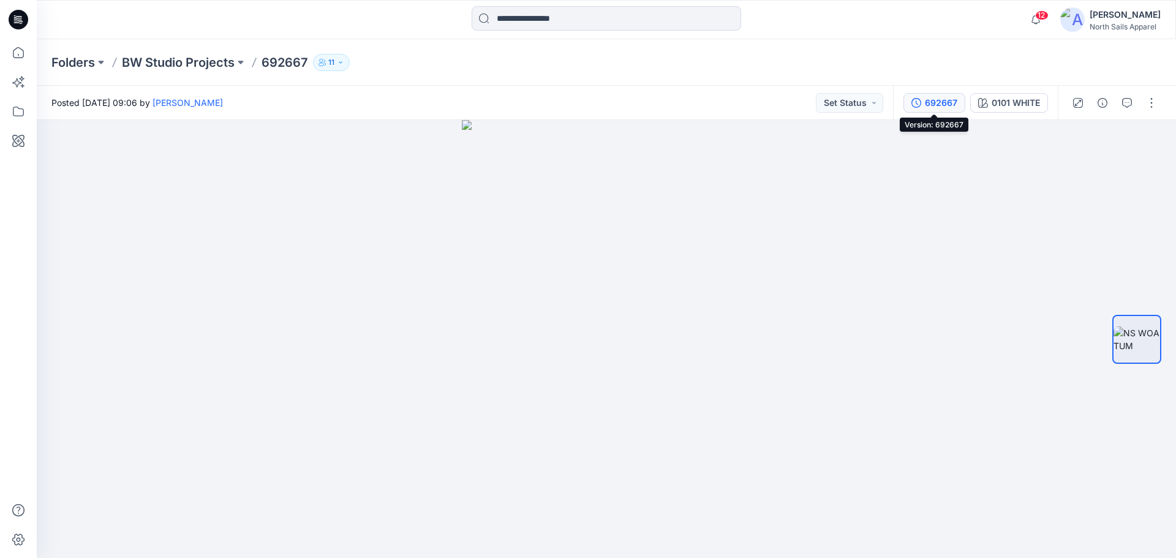
click at [936, 108] on div "692667" at bounding box center [941, 102] width 32 height 13
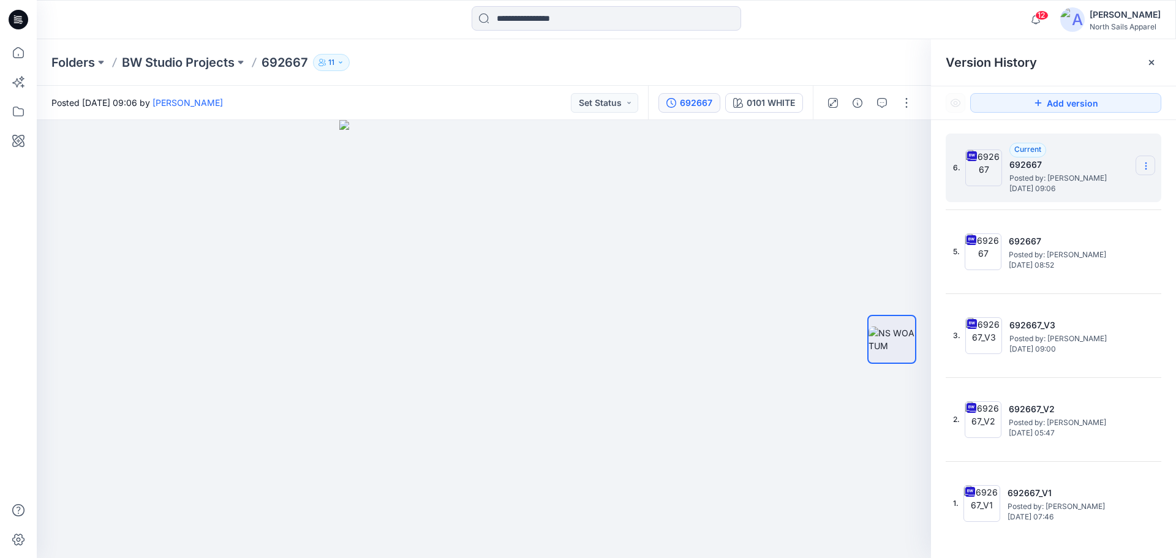
click at [1149, 171] on icon at bounding box center [1146, 166] width 10 height 10
click at [1080, 271] on span "Delete Version" at bounding box center [1062, 269] width 58 height 15
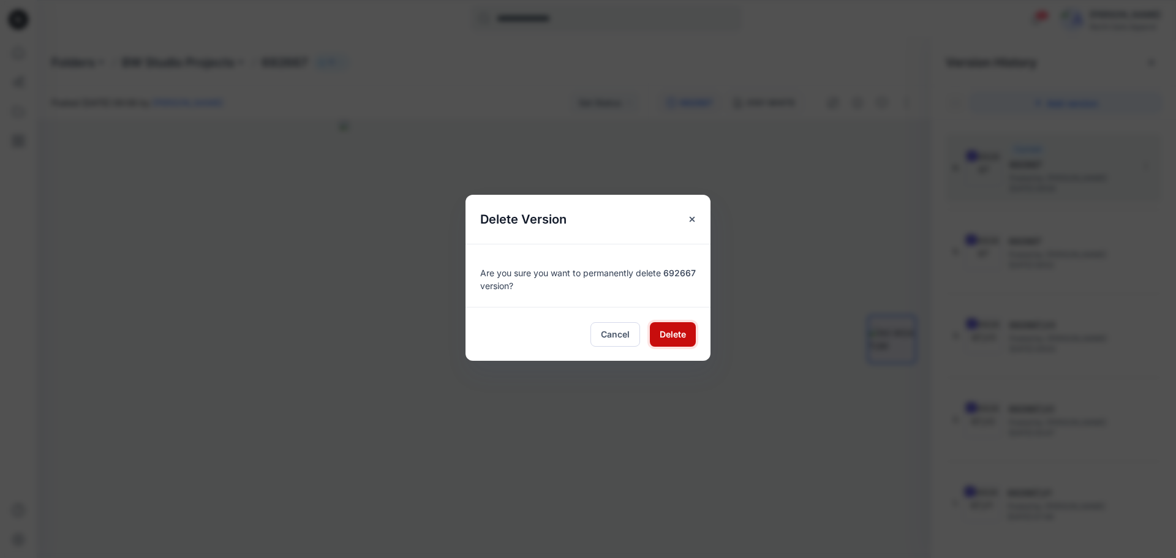
click at [677, 335] on span "Delete" at bounding box center [673, 334] width 26 height 13
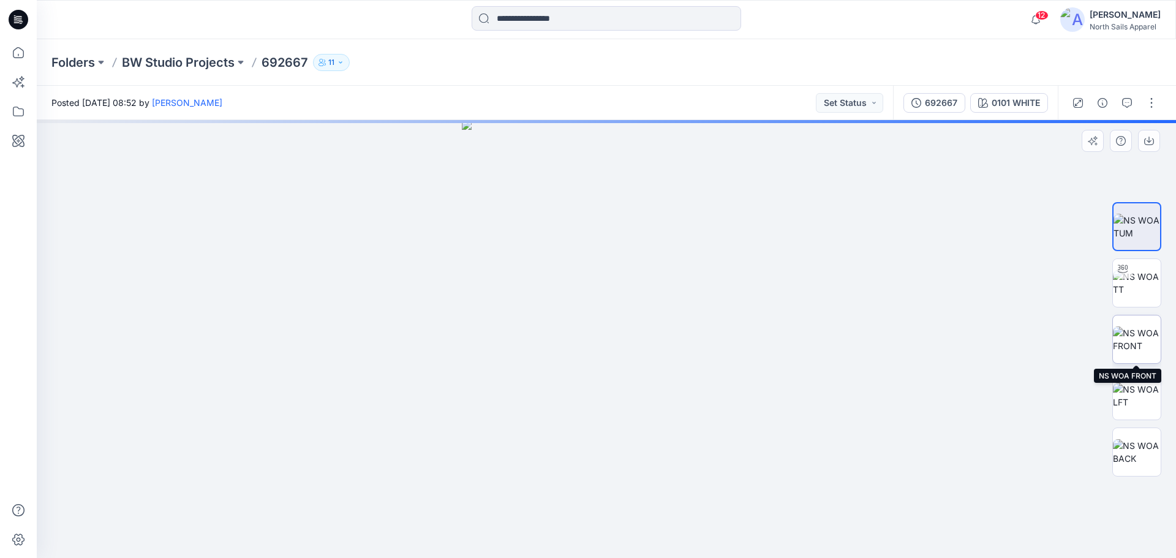
click at [1127, 333] on img at bounding box center [1137, 339] width 48 height 26
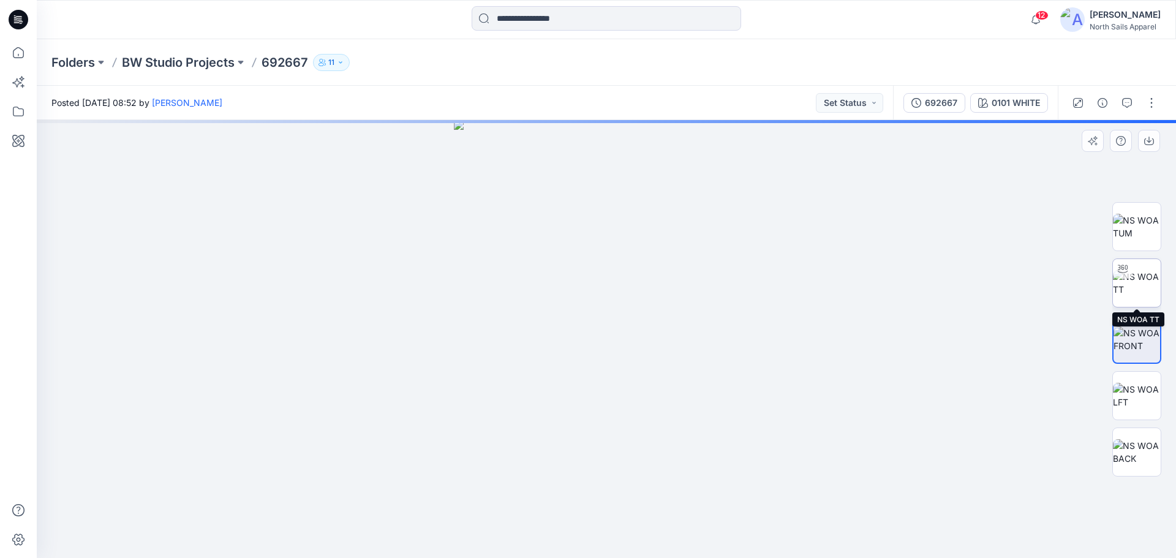
click at [1142, 285] on img at bounding box center [1137, 283] width 48 height 26
drag, startPoint x: 709, startPoint y: 533, endPoint x: 761, endPoint y: 461, distance: 88.9
click at [794, 529] on div at bounding box center [606, 339] width 1139 height 438
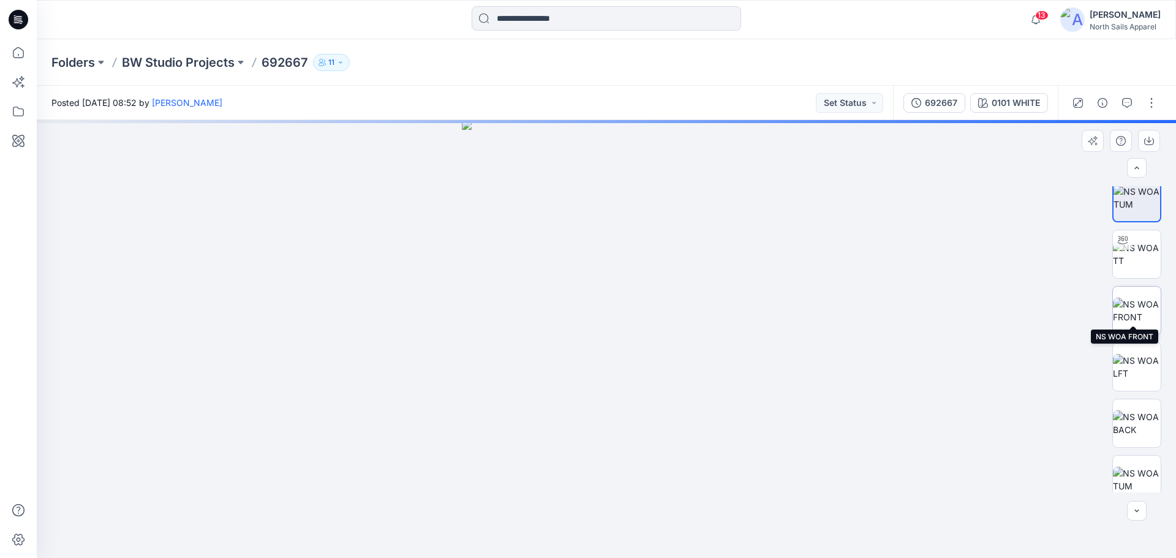
scroll to position [25, 0]
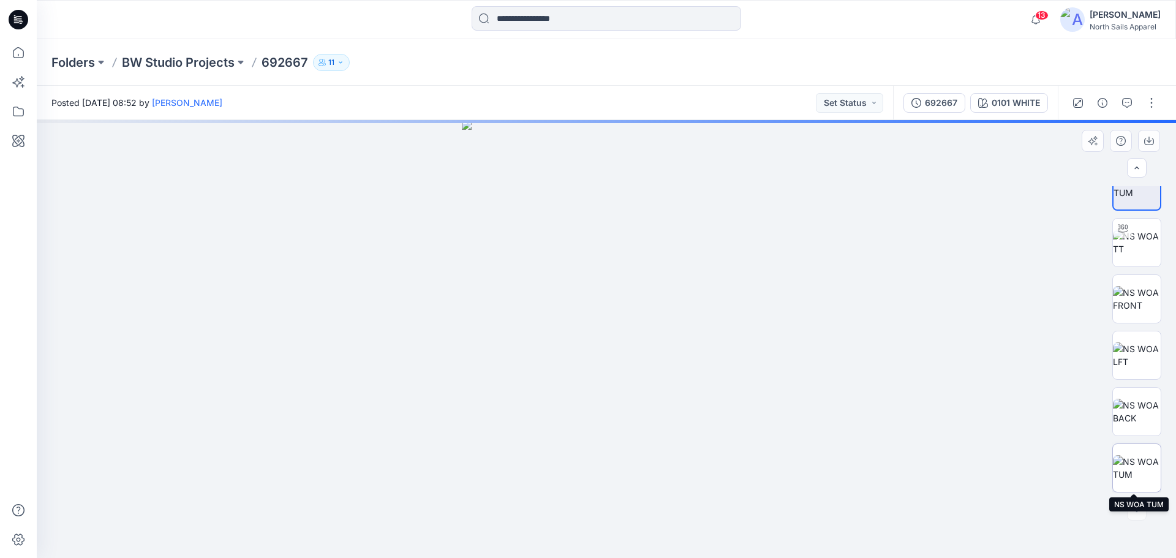
click at [1127, 470] on img at bounding box center [1137, 468] width 48 height 26
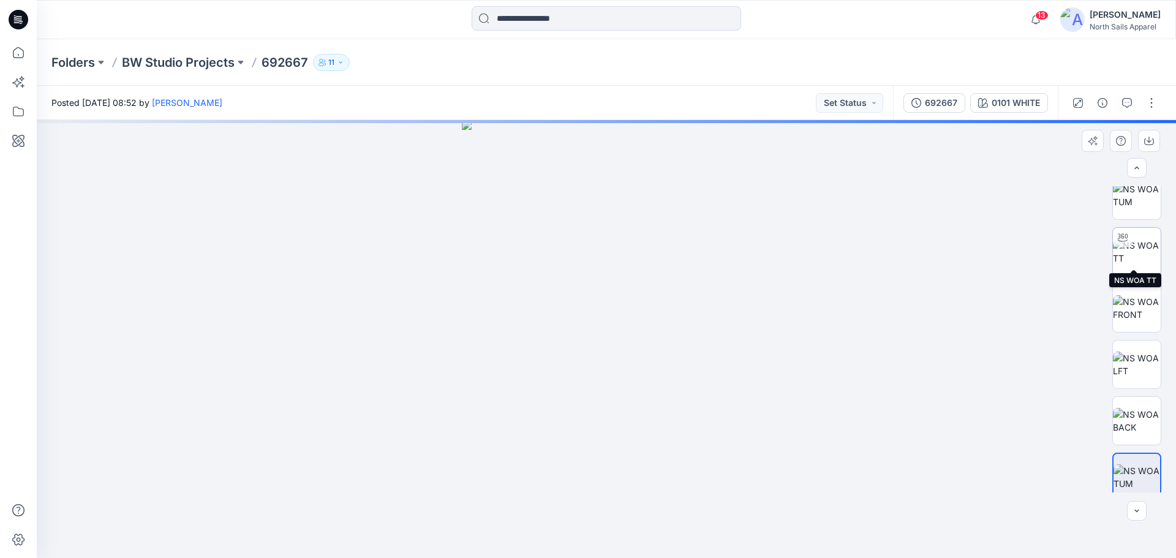
scroll to position [0, 0]
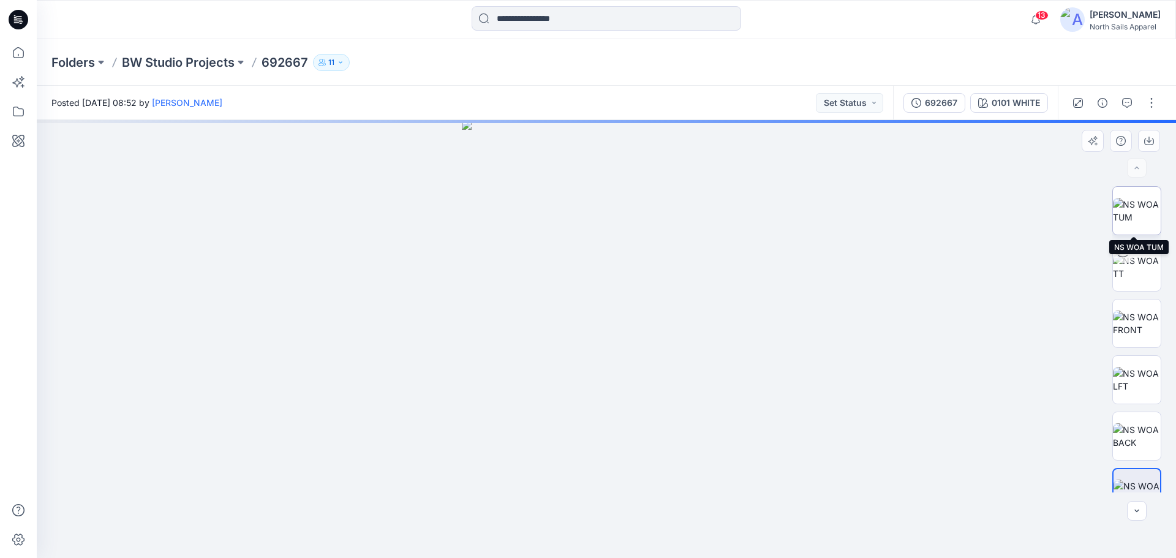
click at [1135, 207] on img at bounding box center [1137, 211] width 48 height 26
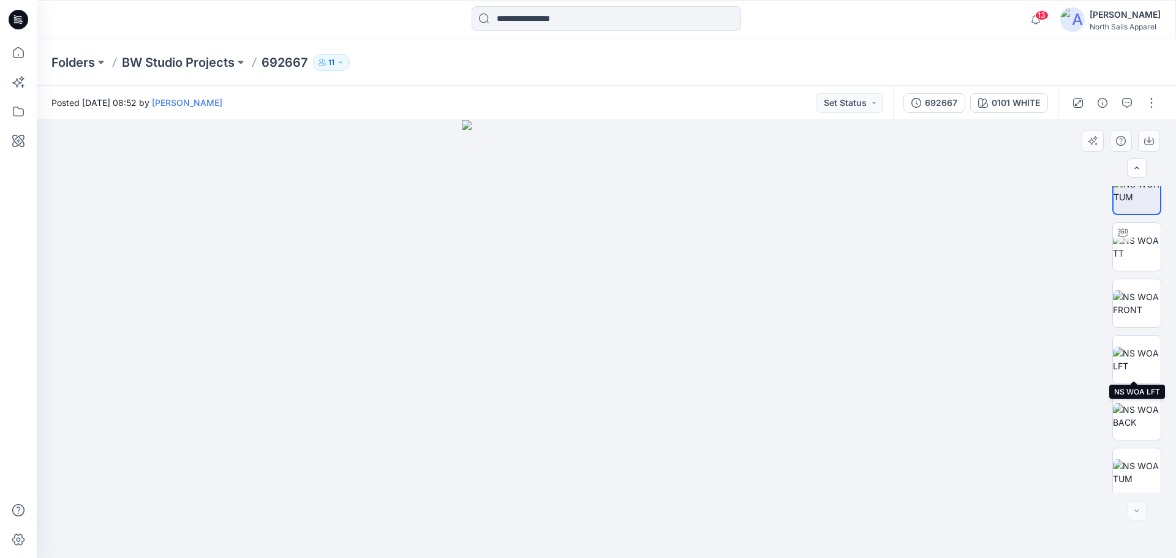
scroll to position [25, 0]
click at [1139, 470] on img at bounding box center [1137, 468] width 48 height 26
click at [1152, 102] on button "button" at bounding box center [1152, 103] width 20 height 20
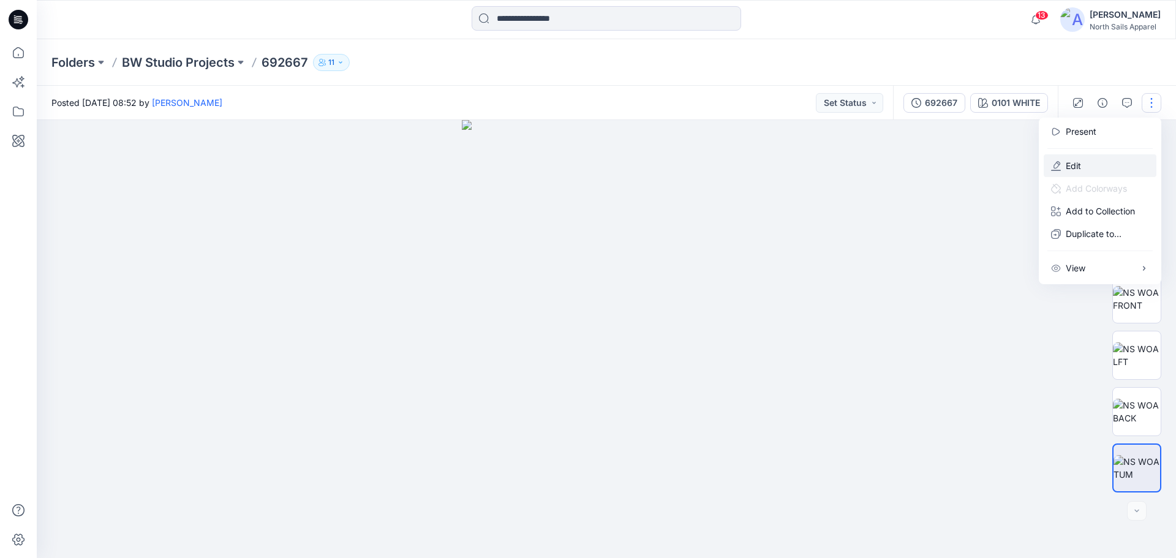
click at [1108, 168] on button "Edit" at bounding box center [1100, 165] width 113 height 23
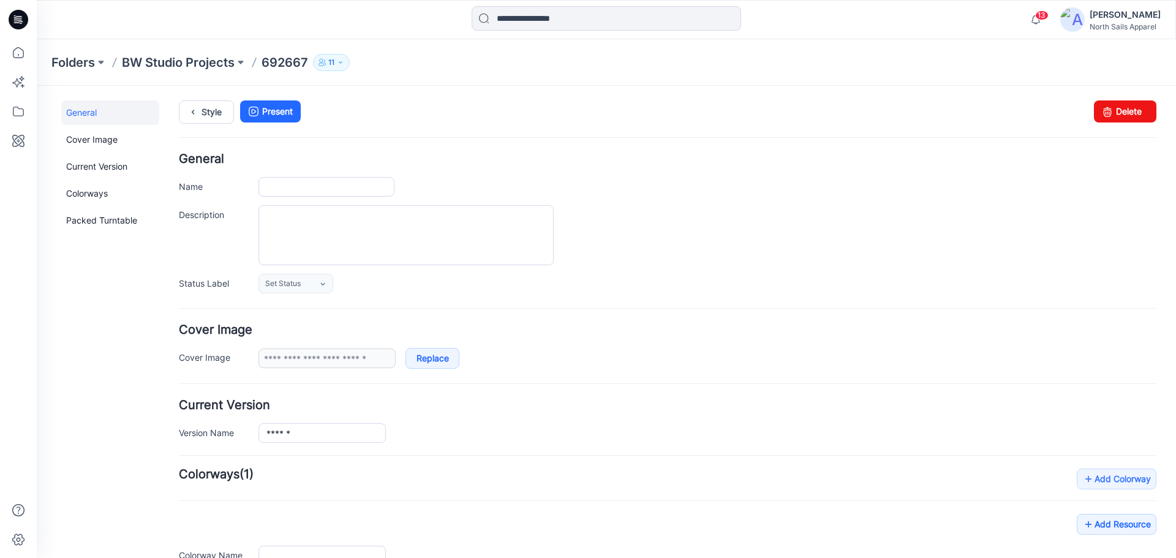
type input "******"
type input "**********"
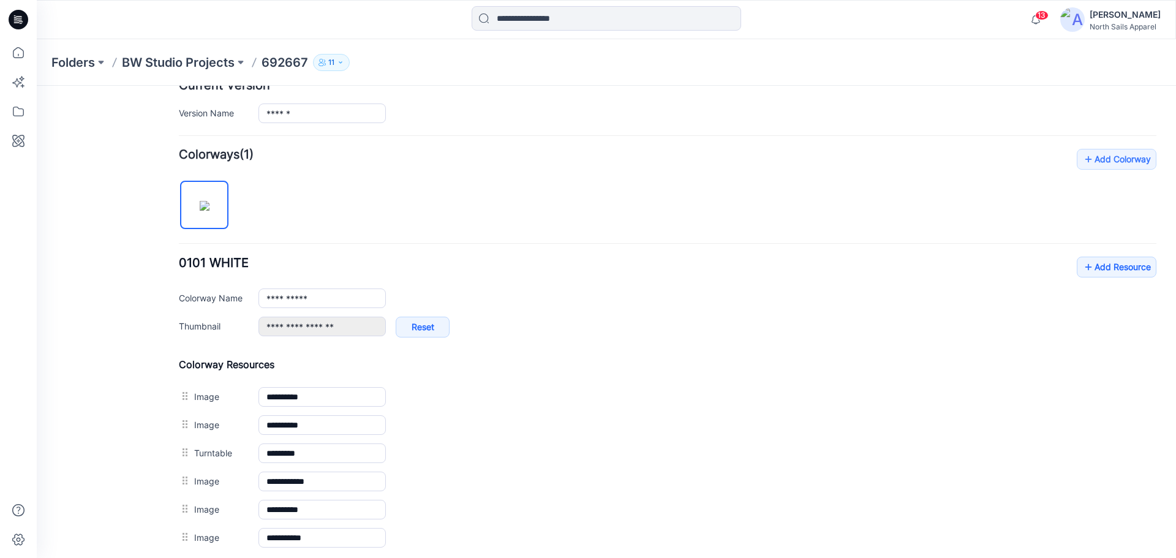
scroll to position [306, 0]
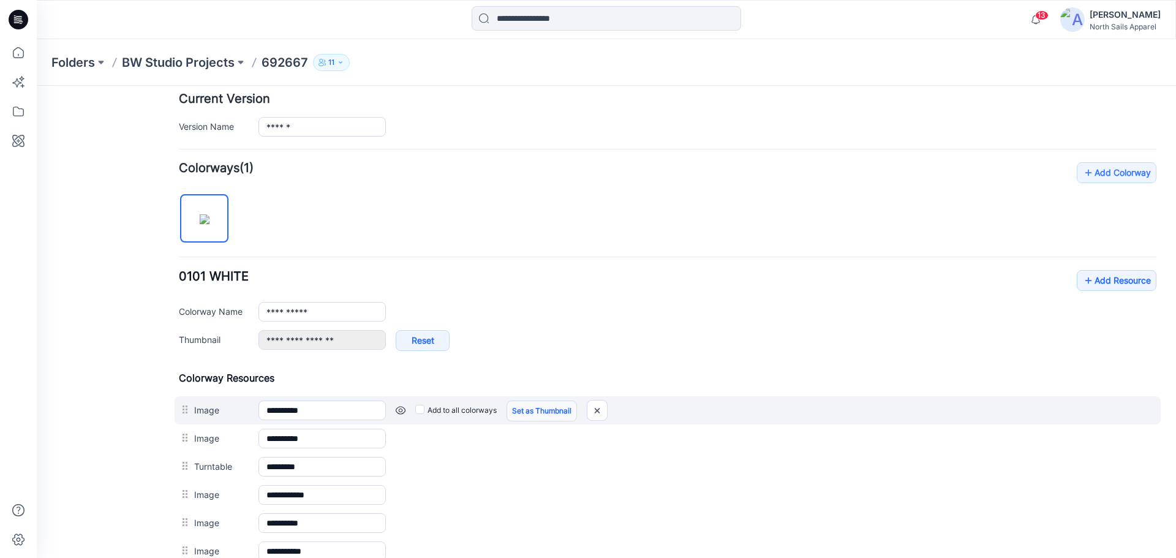
click at [536, 417] on link "Set as Thumbnail" at bounding box center [542, 411] width 70 height 21
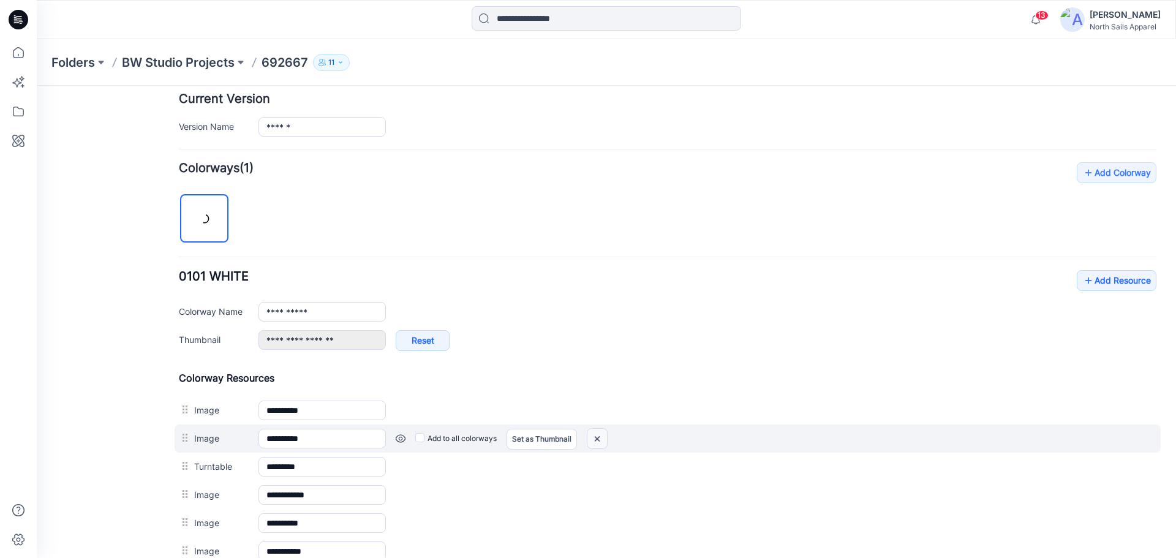
drag, startPoint x: 684, startPoint y: 133, endPoint x: 597, endPoint y: 443, distance: 322.4
click at [597, 443] on img at bounding box center [597, 439] width 20 height 20
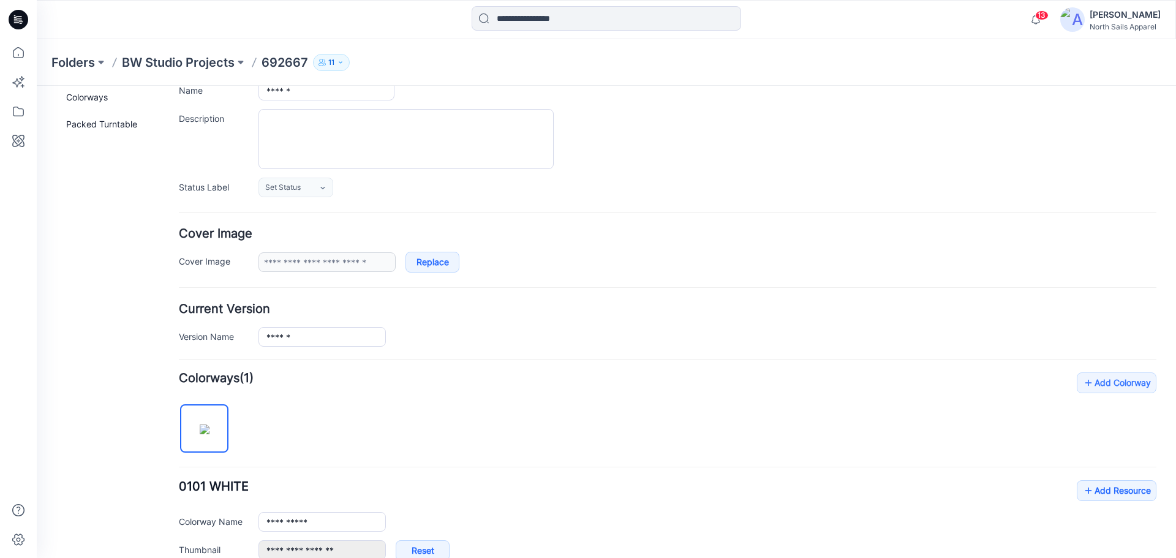
scroll to position [0, 0]
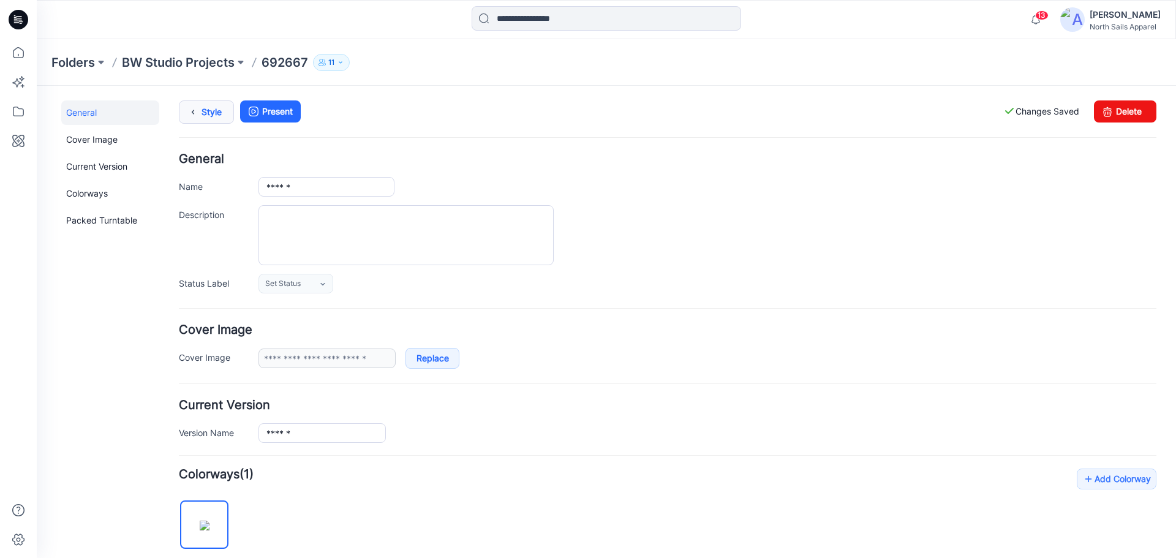
click at [196, 115] on icon at bounding box center [192, 112] width 17 height 22
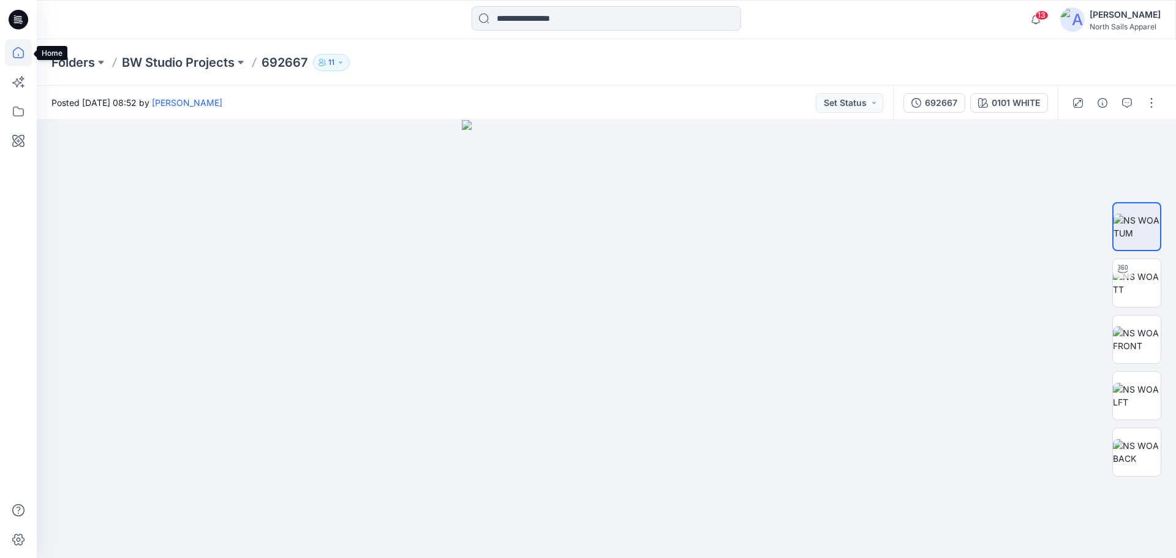
click at [15, 57] on icon at bounding box center [18, 52] width 27 height 27
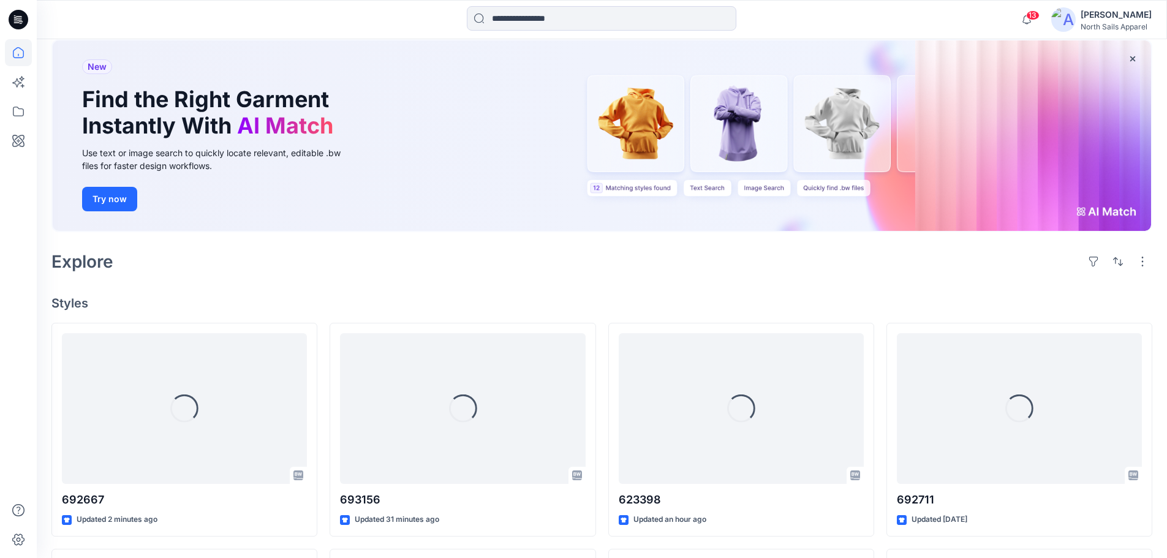
scroll to position [286, 0]
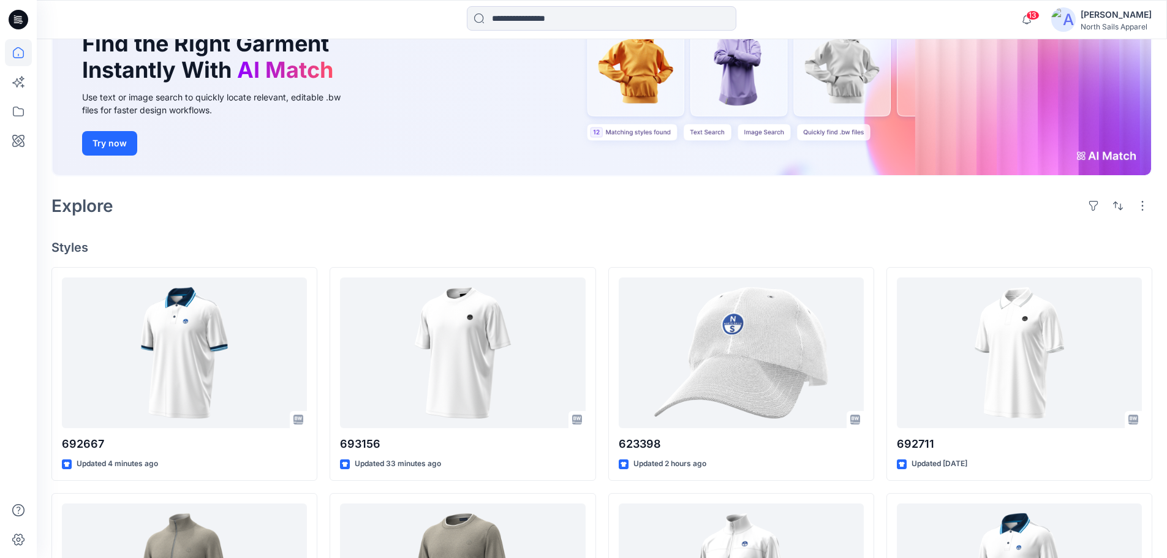
scroll to position [61, 0]
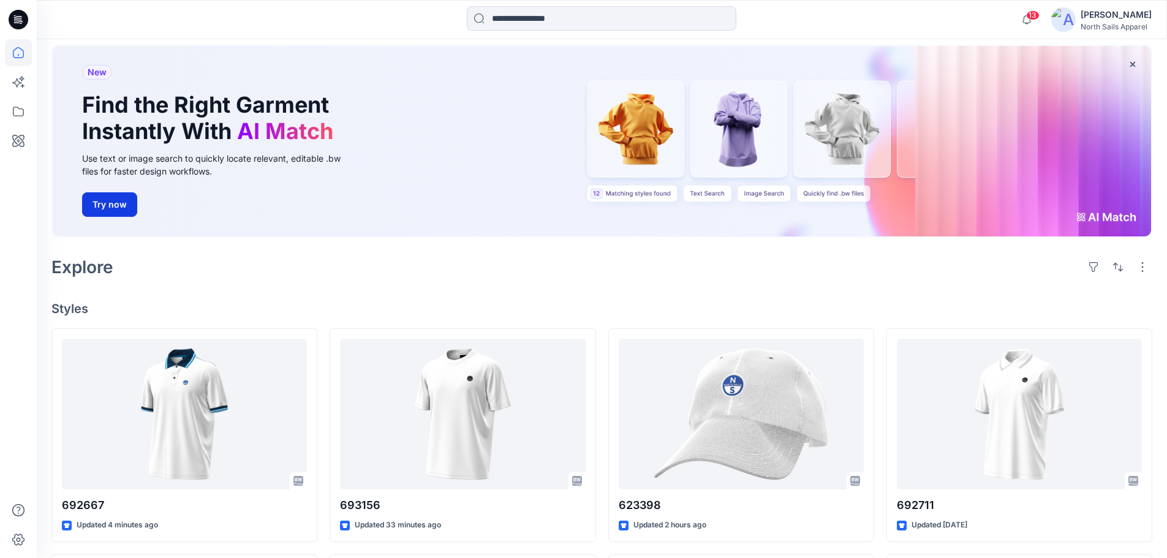
click at [118, 199] on button "Try now" at bounding box center [109, 204] width 55 height 25
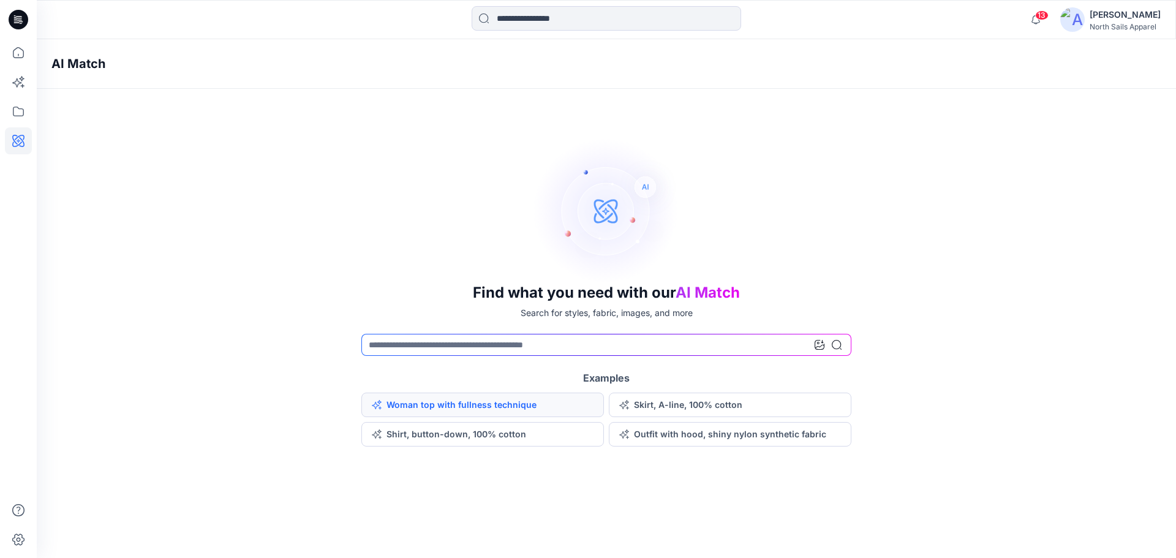
click at [533, 412] on button "Woman top with fullness technique" at bounding box center [482, 405] width 243 height 25
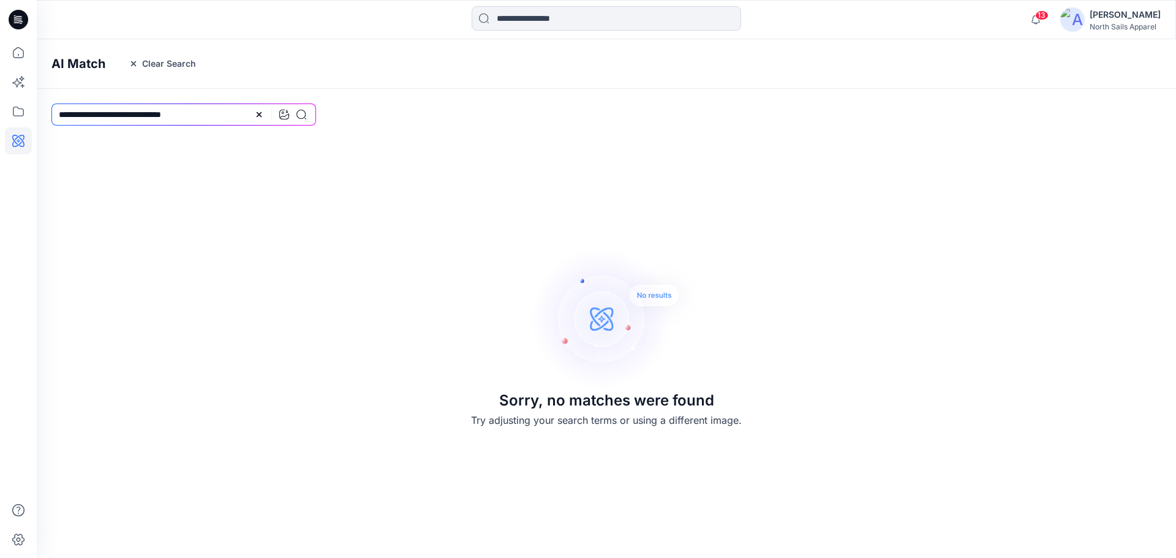
click at [258, 109] on div at bounding box center [280, 115] width 52 height 22
click at [260, 113] on icon at bounding box center [259, 114] width 5 height 5
click at [129, 64] on icon "button" at bounding box center [134, 64] width 10 height 10
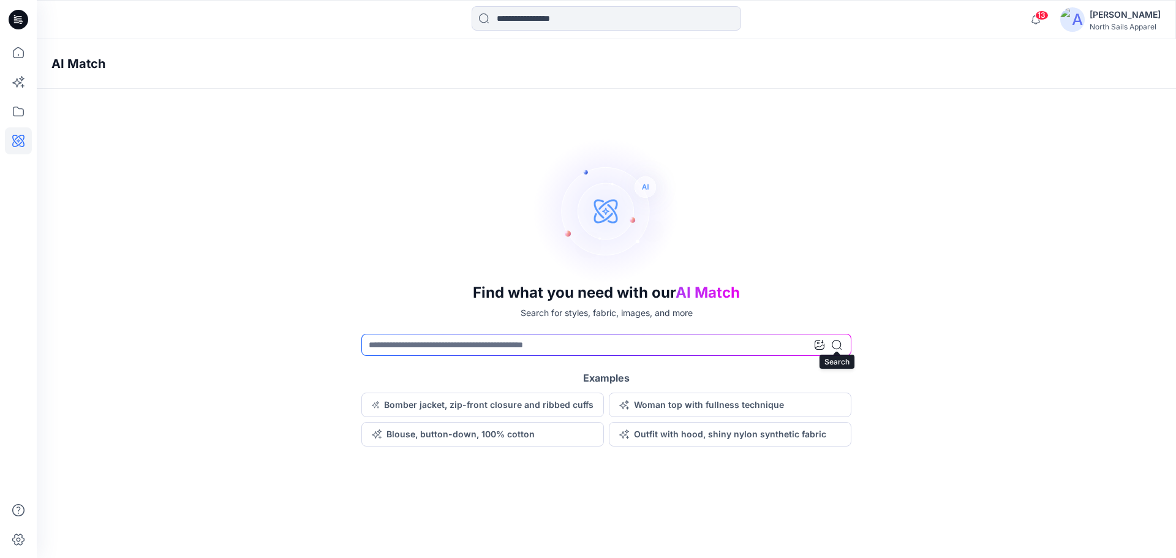
click at [834, 346] on icon at bounding box center [837, 345] width 10 height 10
click at [14, 55] on icon at bounding box center [18, 52] width 27 height 27
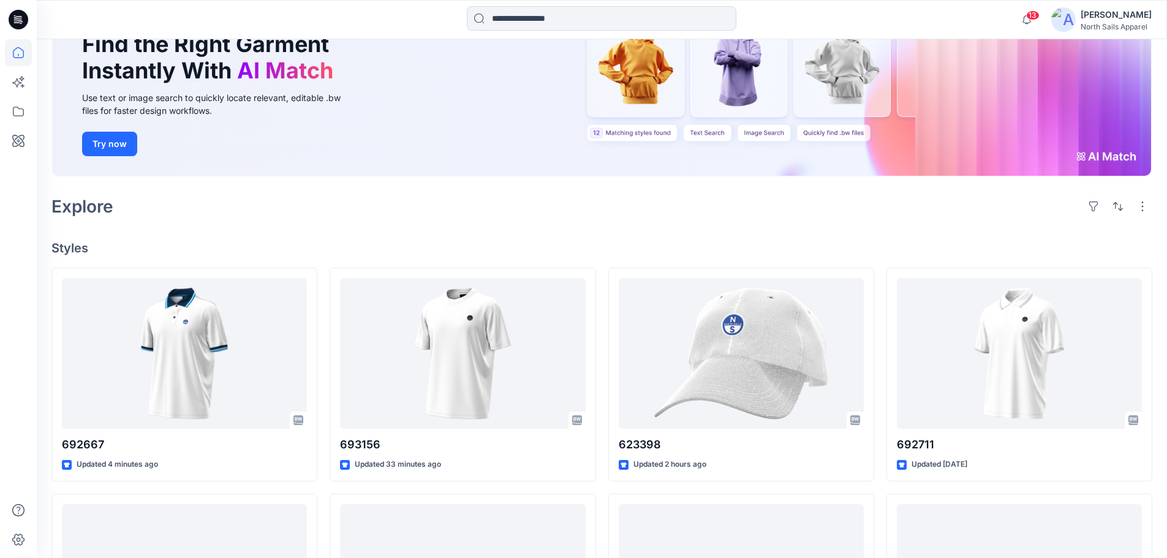
scroll to position [123, 0]
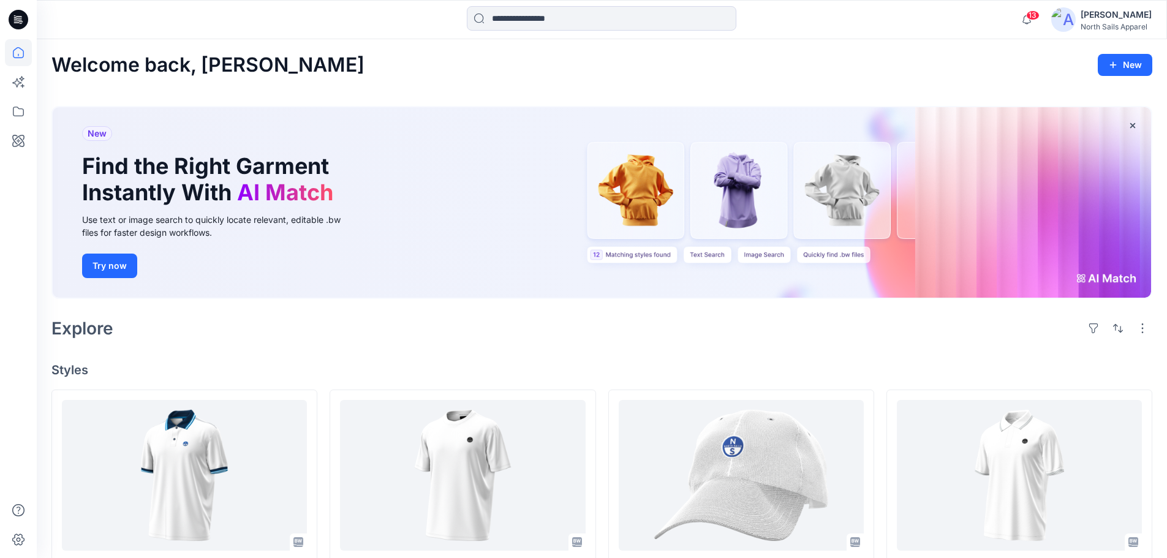
scroll to position [245, 0]
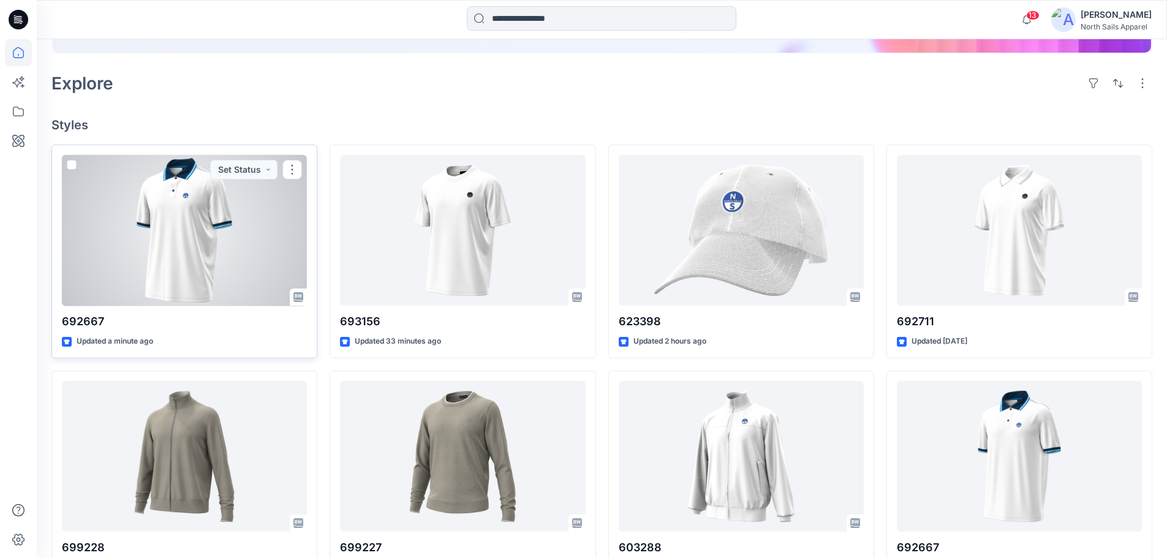
click at [212, 268] on div at bounding box center [184, 230] width 245 height 151
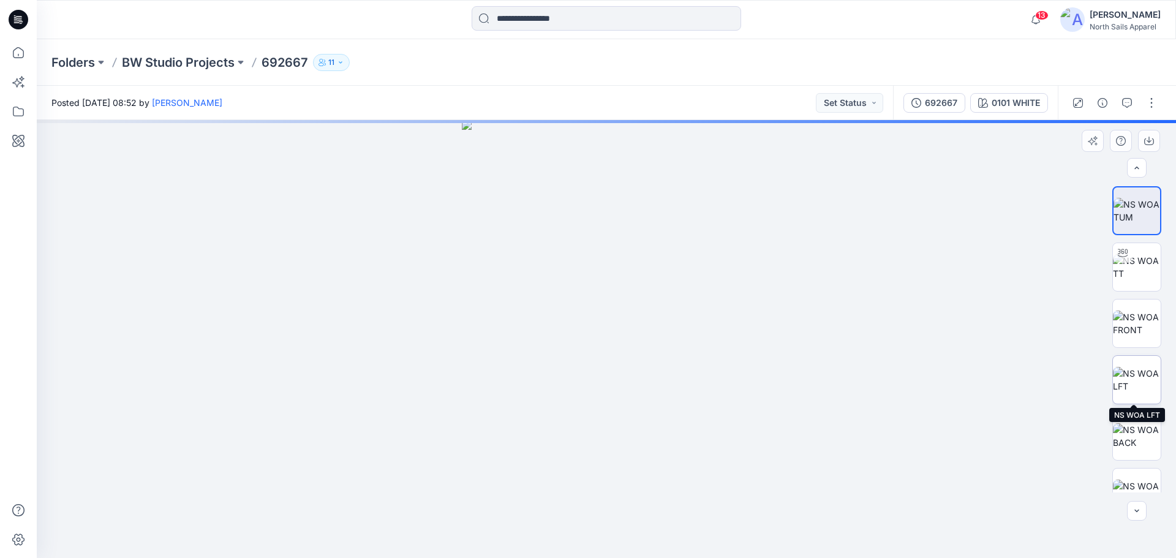
scroll to position [25, 0]
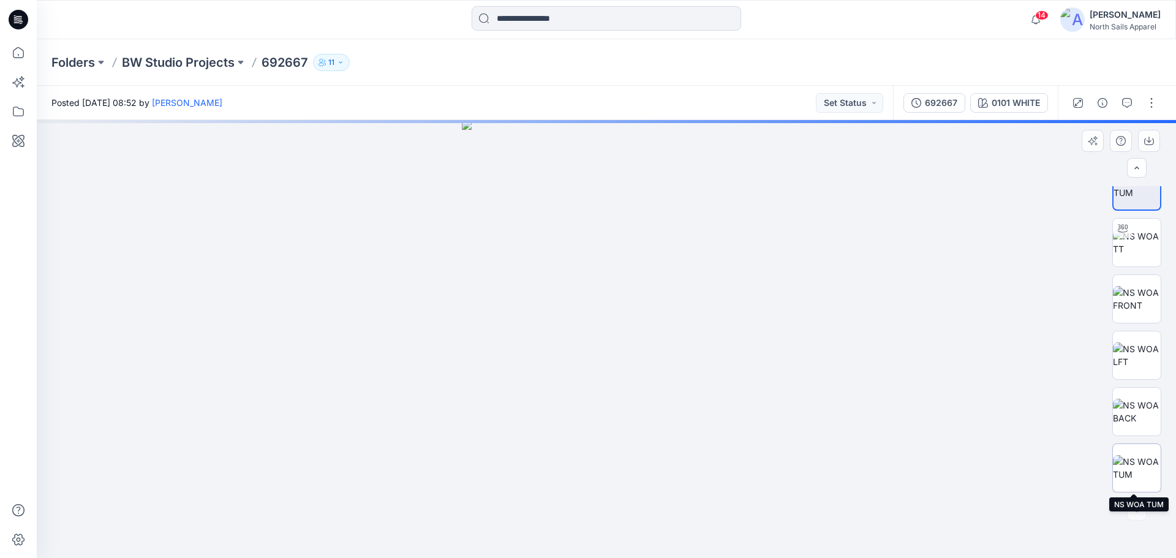
click at [1132, 462] on img at bounding box center [1137, 468] width 48 height 26
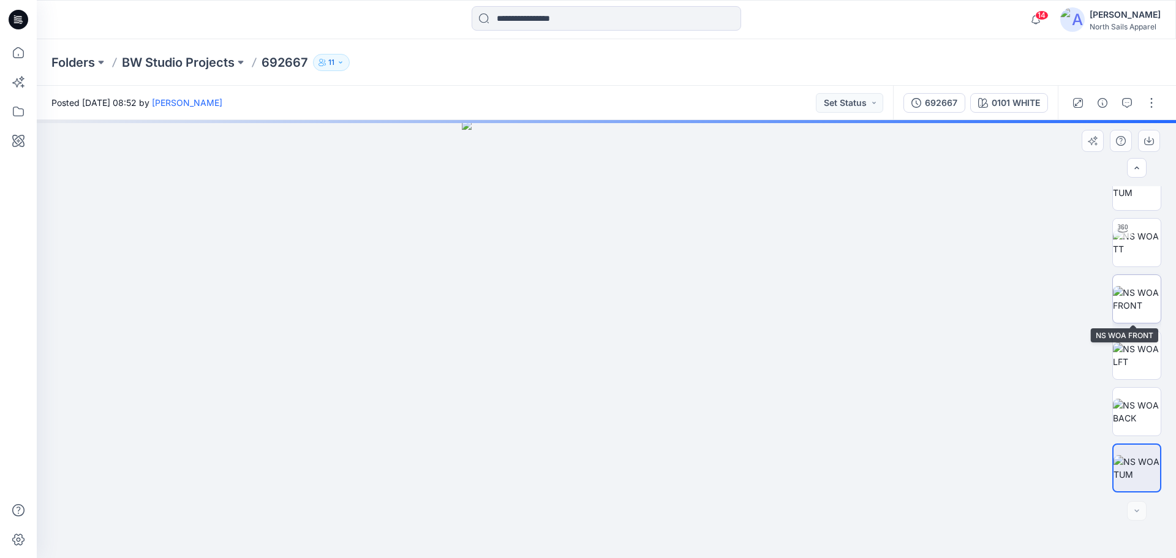
scroll to position [0, 0]
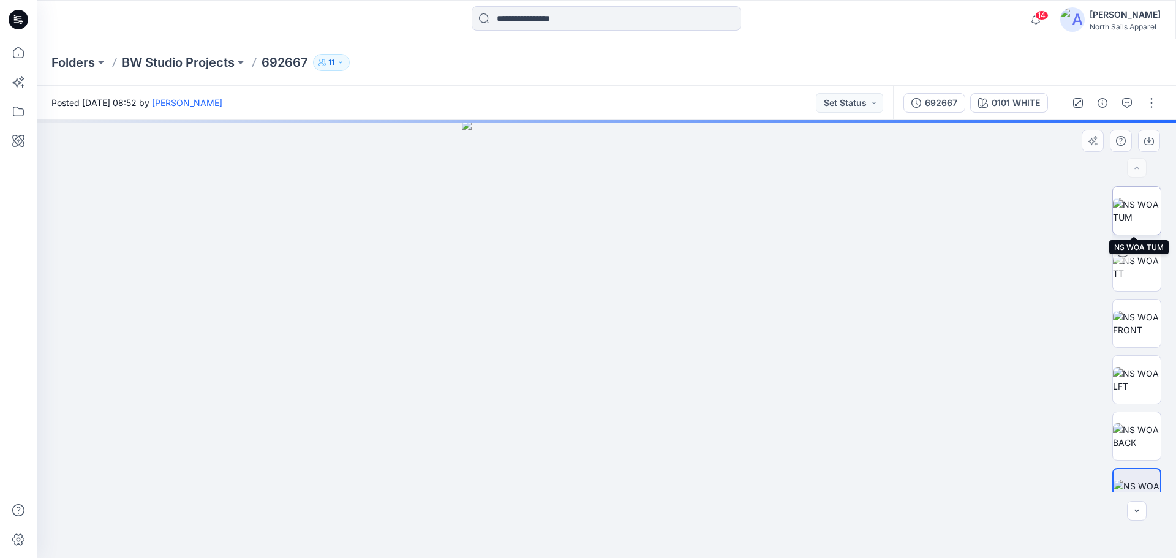
click at [1141, 201] on img at bounding box center [1137, 211] width 48 height 26
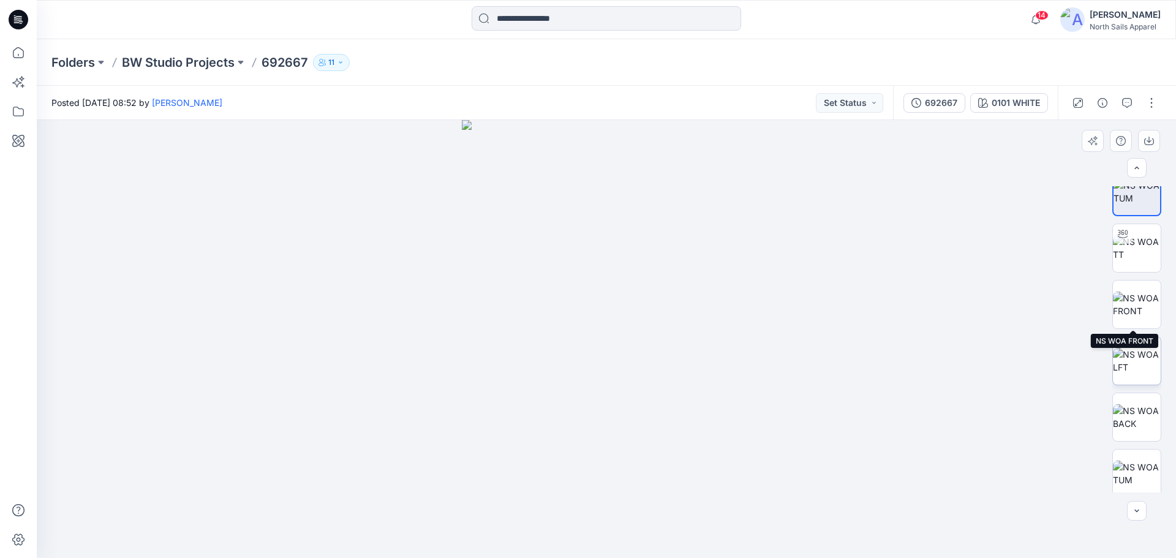
scroll to position [25, 0]
click at [1139, 467] on img at bounding box center [1137, 468] width 48 height 26
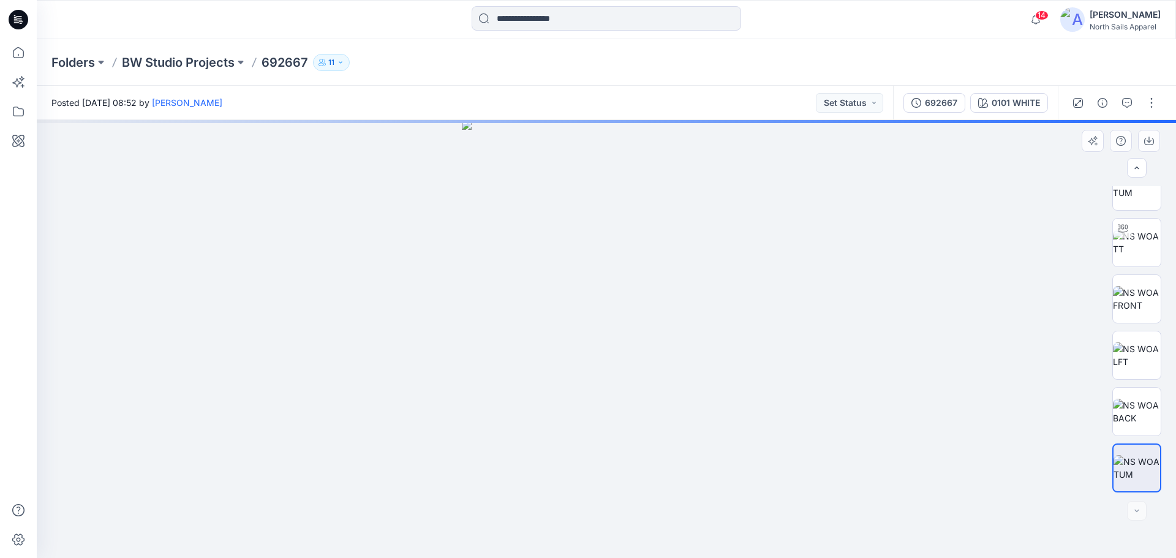
drag, startPoint x: 761, startPoint y: 428, endPoint x: 881, endPoint y: 425, distance: 120.7
click at [875, 428] on div at bounding box center [606, 339] width 1139 height 438
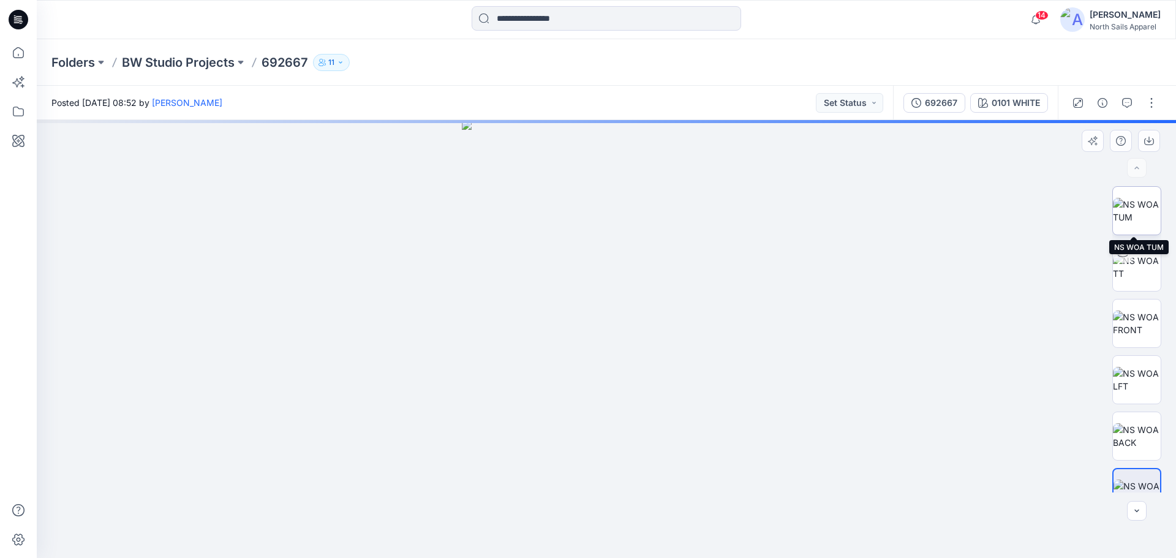
click at [1124, 216] on img at bounding box center [1137, 211] width 48 height 26
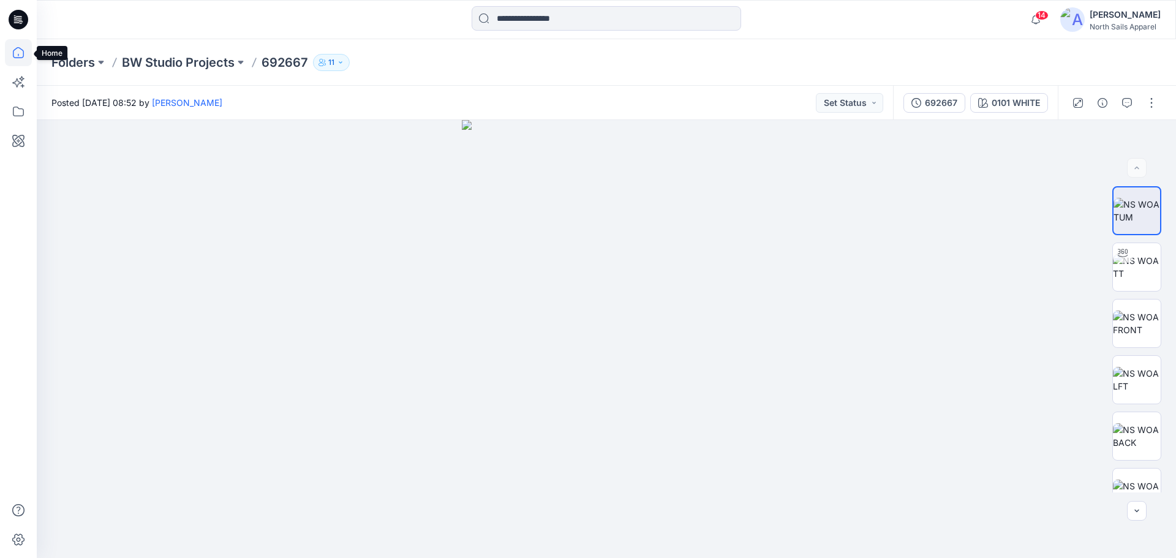
click at [19, 54] on icon at bounding box center [18, 52] width 27 height 27
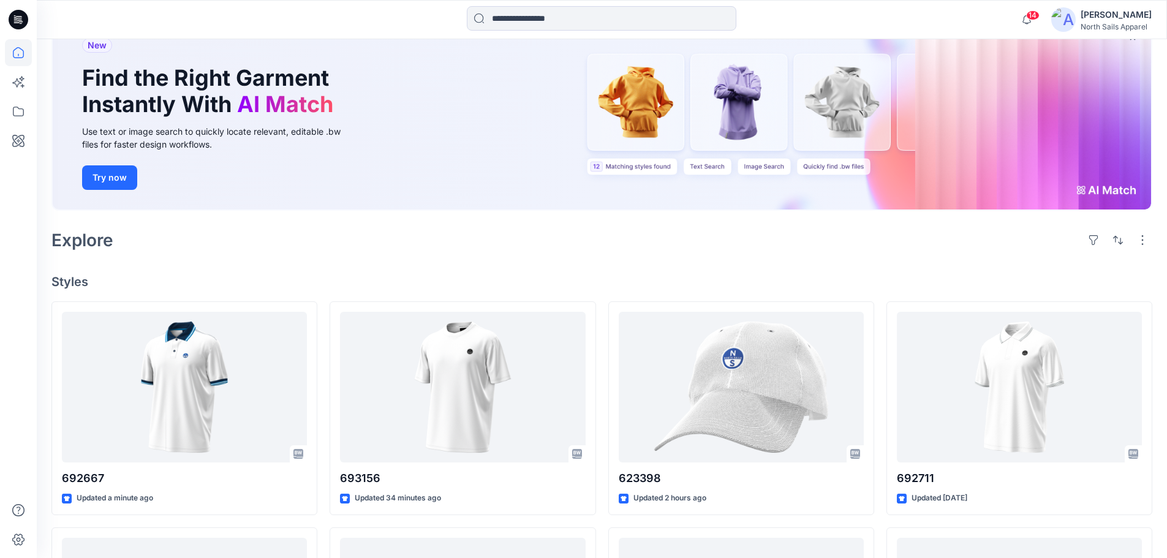
scroll to position [245, 0]
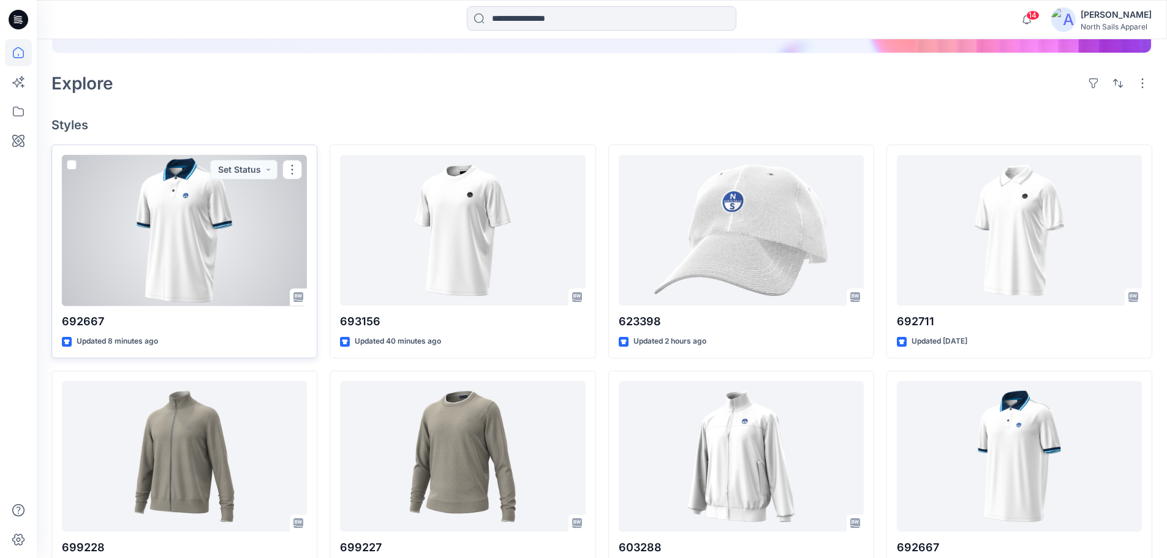
click at [245, 274] on div at bounding box center [184, 230] width 245 height 151
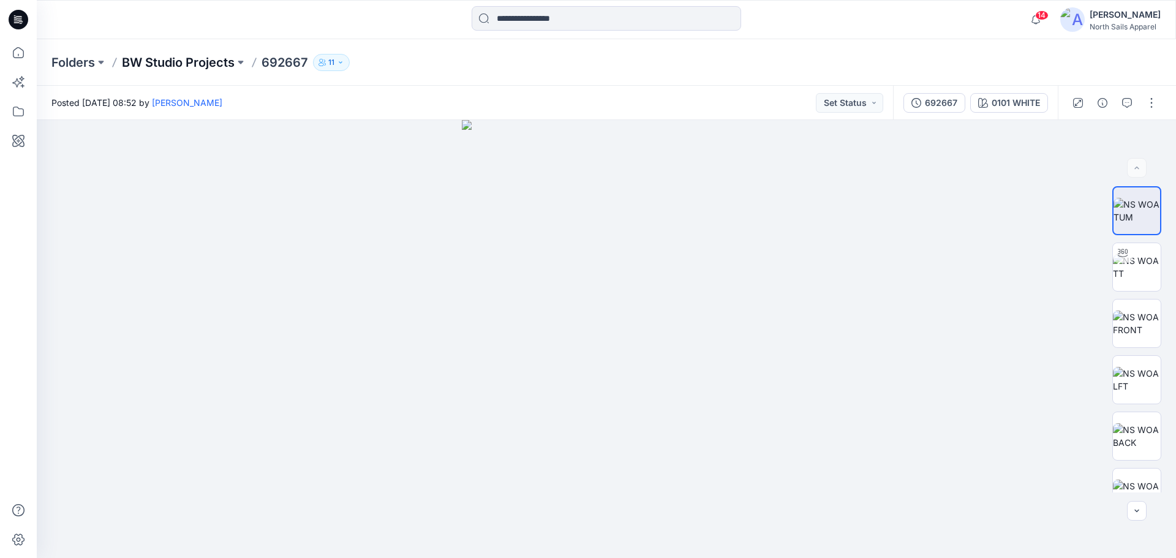
click at [151, 63] on p "BW Studio Projects" at bounding box center [178, 62] width 113 height 17
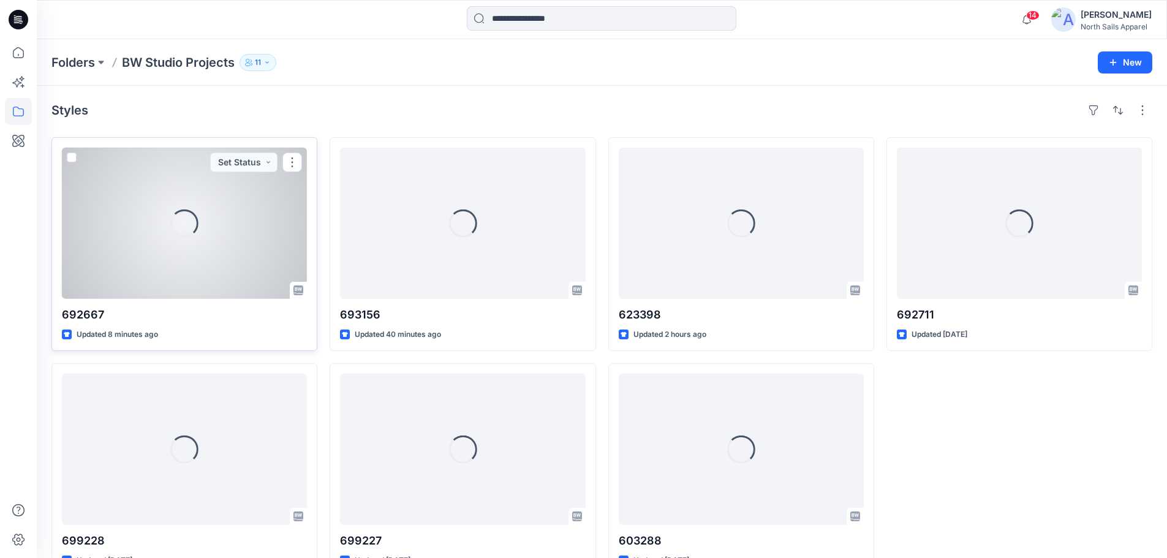
click at [218, 238] on div "Loading..." at bounding box center [184, 223] width 245 height 151
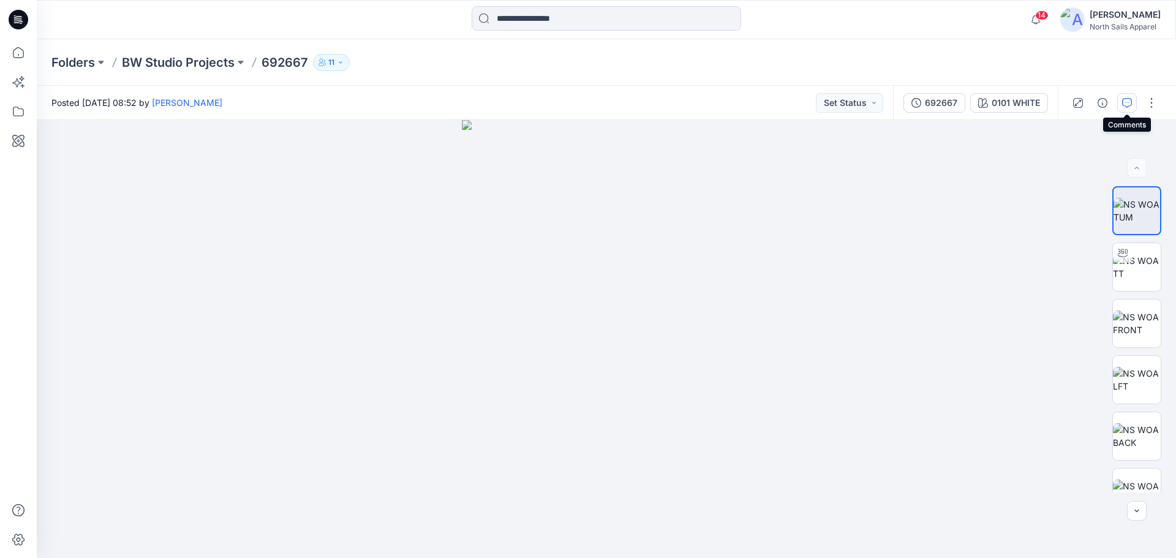
click at [1130, 107] on icon "button" at bounding box center [1127, 103] width 10 height 10
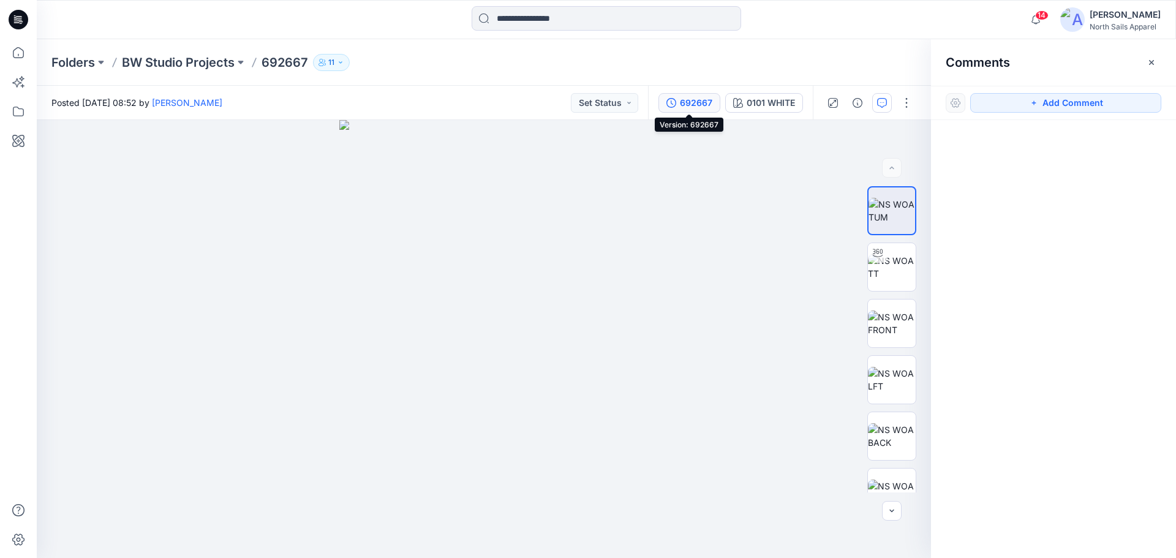
click at [700, 100] on div "692667" at bounding box center [696, 102] width 32 height 13
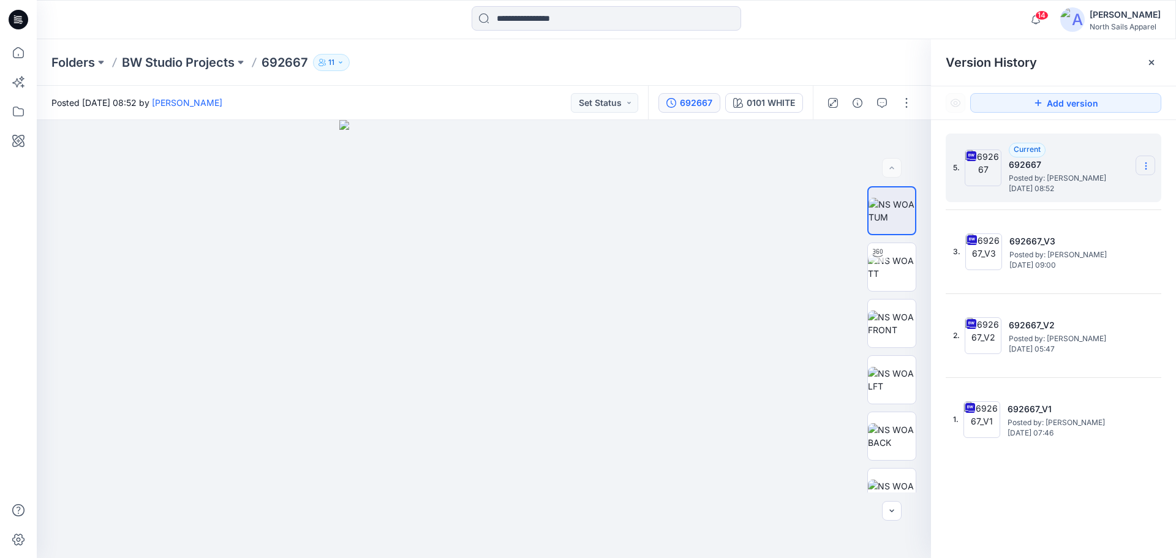
click at [1145, 167] on icon at bounding box center [1145, 166] width 1 height 1
click at [1101, 236] on div "Rename Version" at bounding box center [1081, 239] width 142 height 25
click at [1077, 162] on input "******" at bounding box center [1085, 164] width 135 height 20
type input "*********"
click at [664, 217] on div at bounding box center [484, 339] width 894 height 438
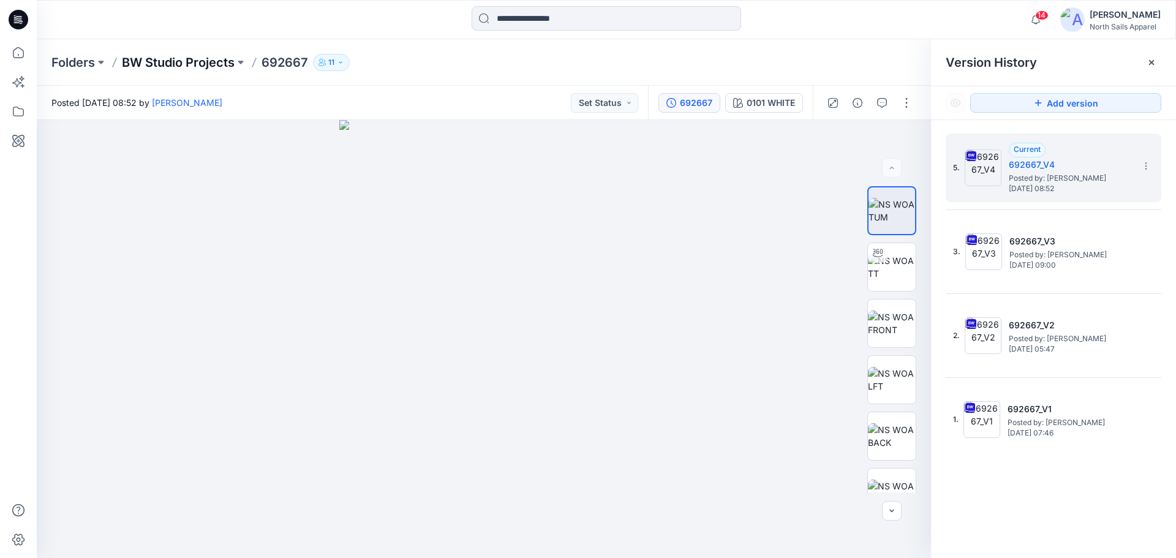
click at [209, 60] on p "BW Studio Projects" at bounding box center [178, 62] width 113 height 17
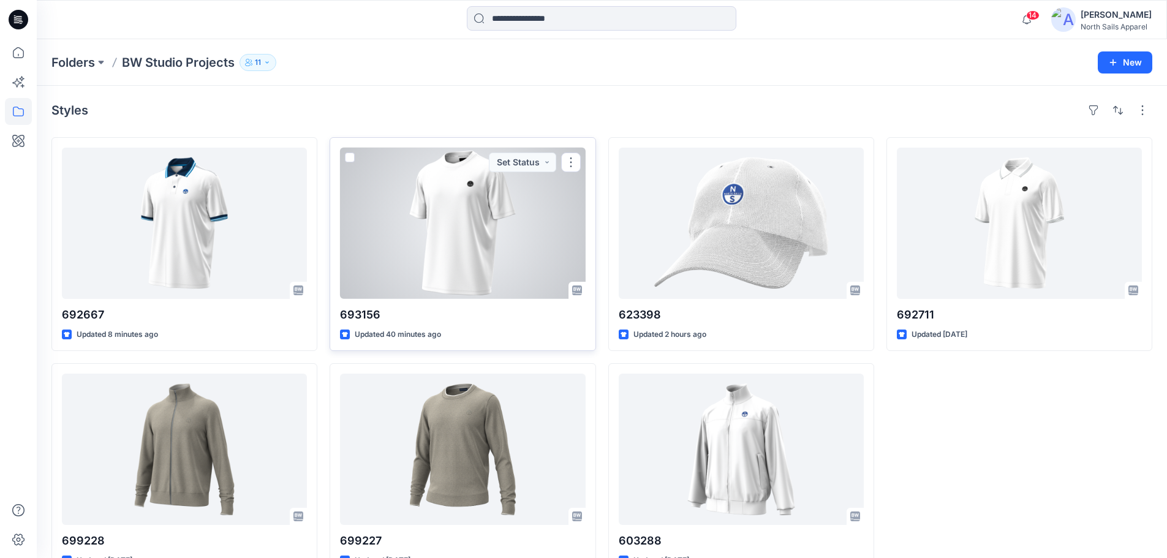
click at [483, 212] on div at bounding box center [462, 223] width 245 height 151
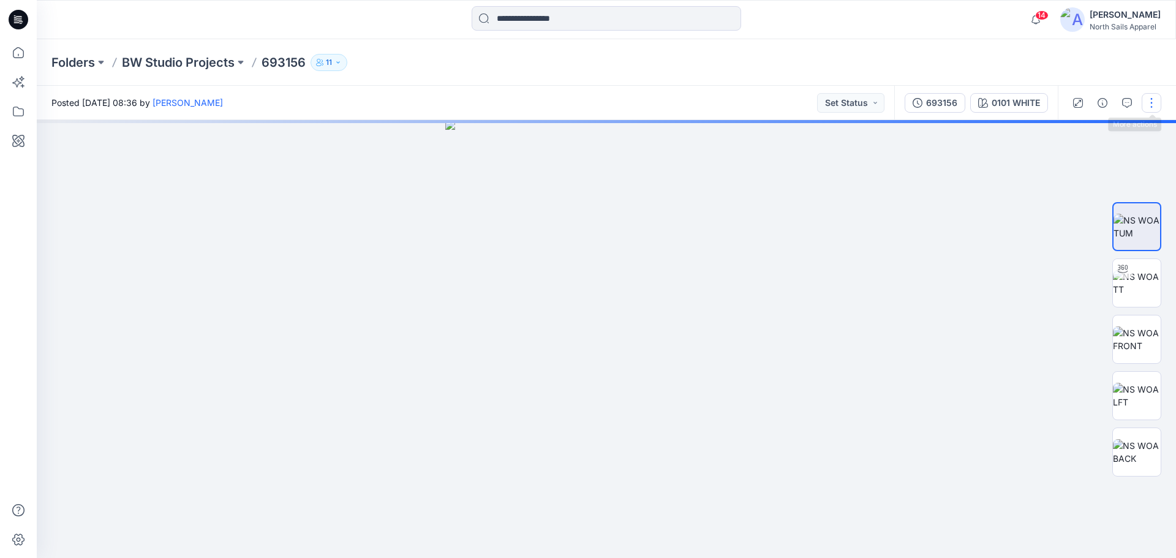
click at [1144, 104] on button "button" at bounding box center [1152, 103] width 20 height 20
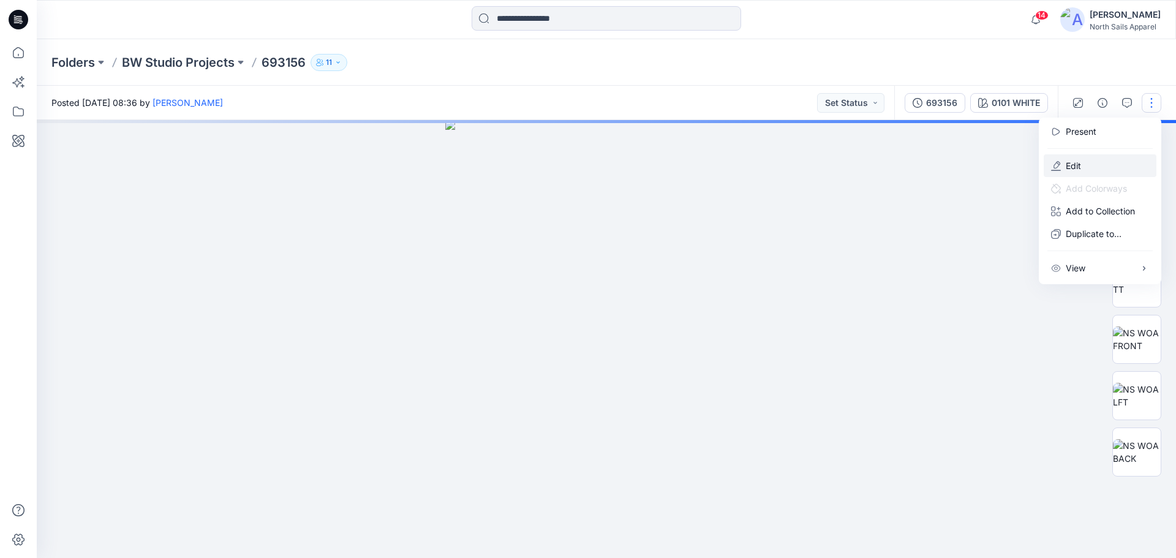
click at [1099, 162] on button "Edit" at bounding box center [1100, 165] width 113 height 23
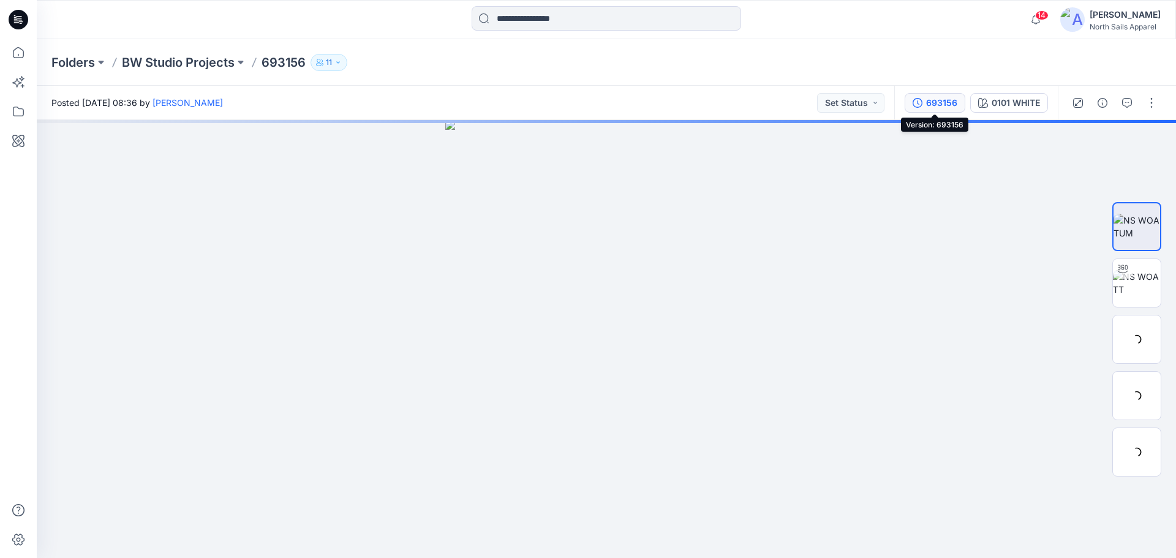
click at [937, 97] on div "693156" at bounding box center [941, 102] width 31 height 13
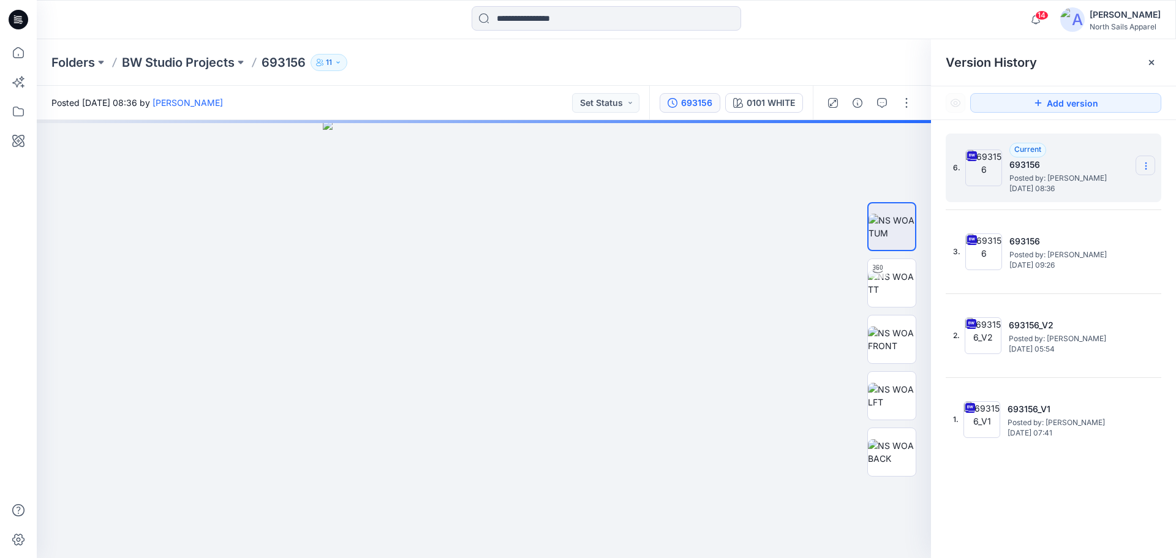
click at [1143, 168] on icon at bounding box center [1146, 166] width 10 height 10
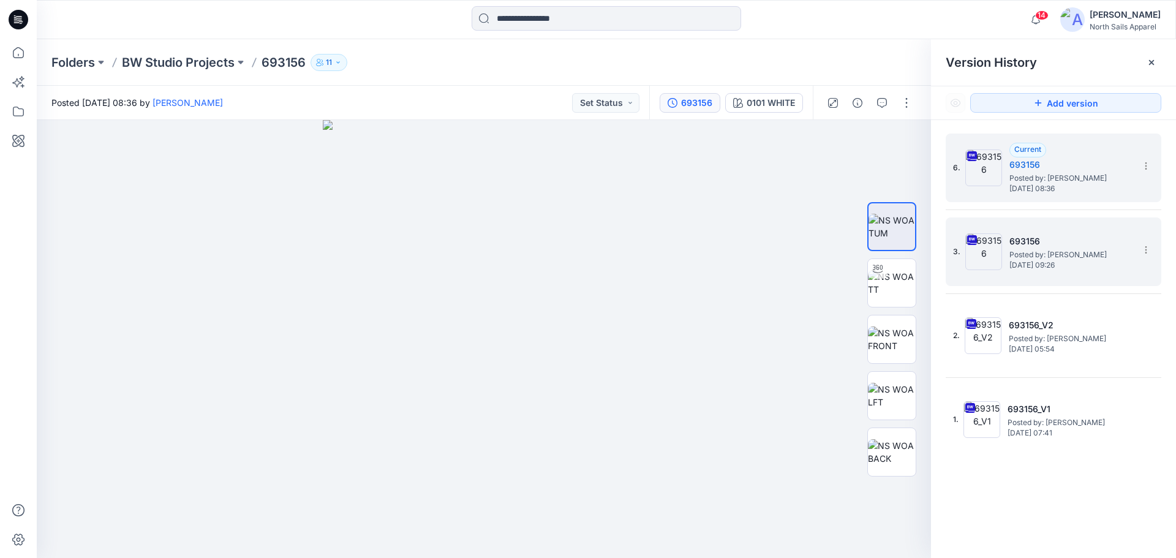
click at [1160, 262] on div "3. 693156 Posted by: Kapila Kothalawala Friday, September 19, 2025 09:26" at bounding box center [1054, 251] width 216 height 69
click at [1152, 248] on section at bounding box center [1146, 250] width 20 height 20
click at [1093, 321] on span "Rename Version" at bounding box center [1065, 322] width 64 height 15
click at [1071, 252] on input "******" at bounding box center [1085, 248] width 135 height 20
type input "*********"
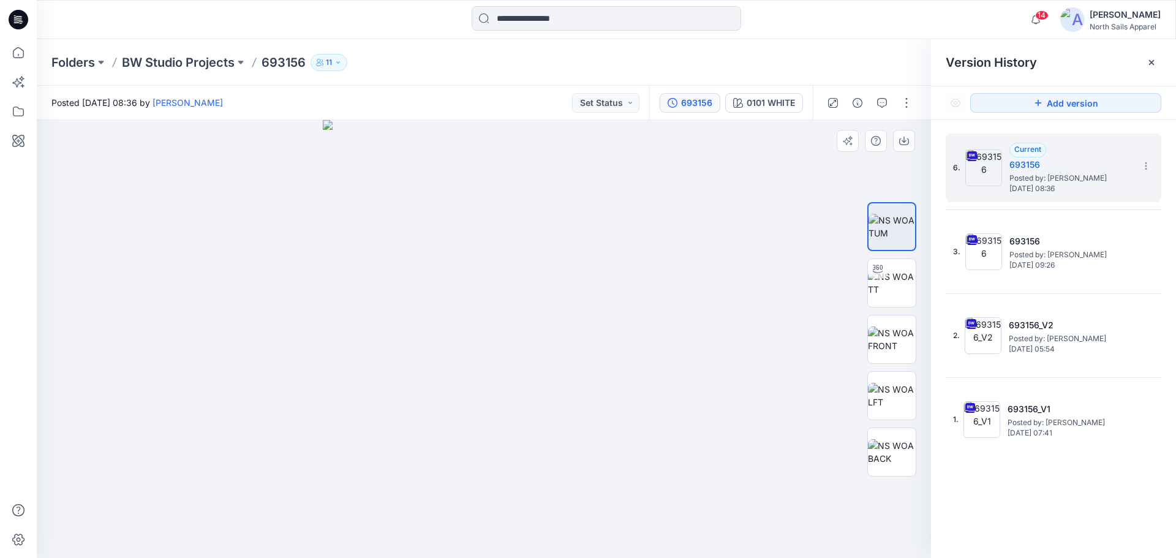
click at [739, 276] on div at bounding box center [484, 339] width 894 height 438
click at [1143, 168] on icon at bounding box center [1146, 166] width 10 height 10
click at [1075, 236] on span "Rename Version" at bounding box center [1065, 239] width 64 height 15
click at [1079, 166] on input "******" at bounding box center [1085, 164] width 135 height 20
type input "*********"
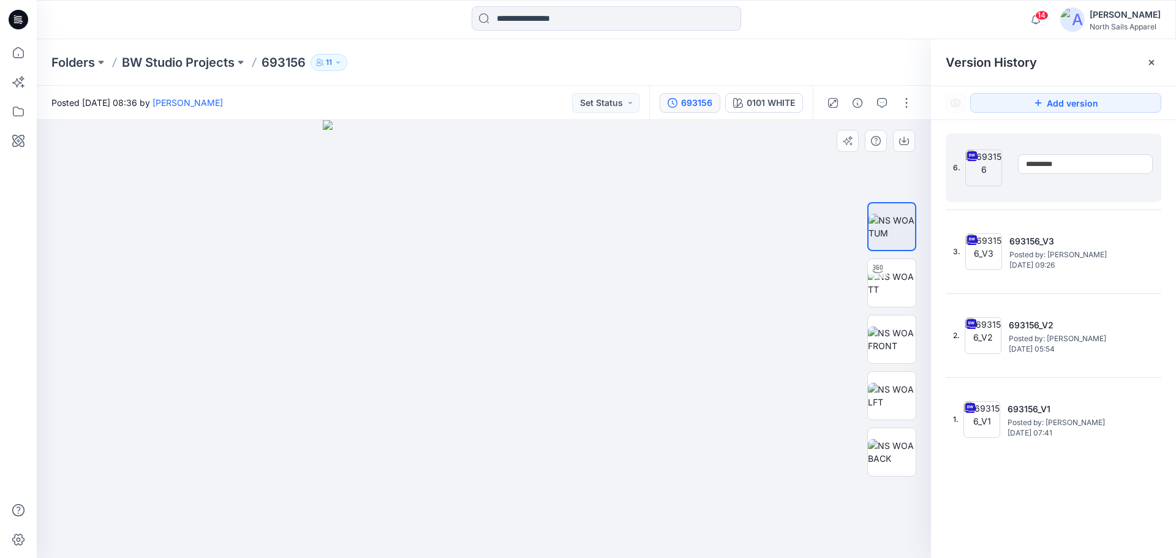
click at [717, 222] on div at bounding box center [484, 339] width 894 height 438
click at [16, 56] on icon at bounding box center [18, 52] width 27 height 27
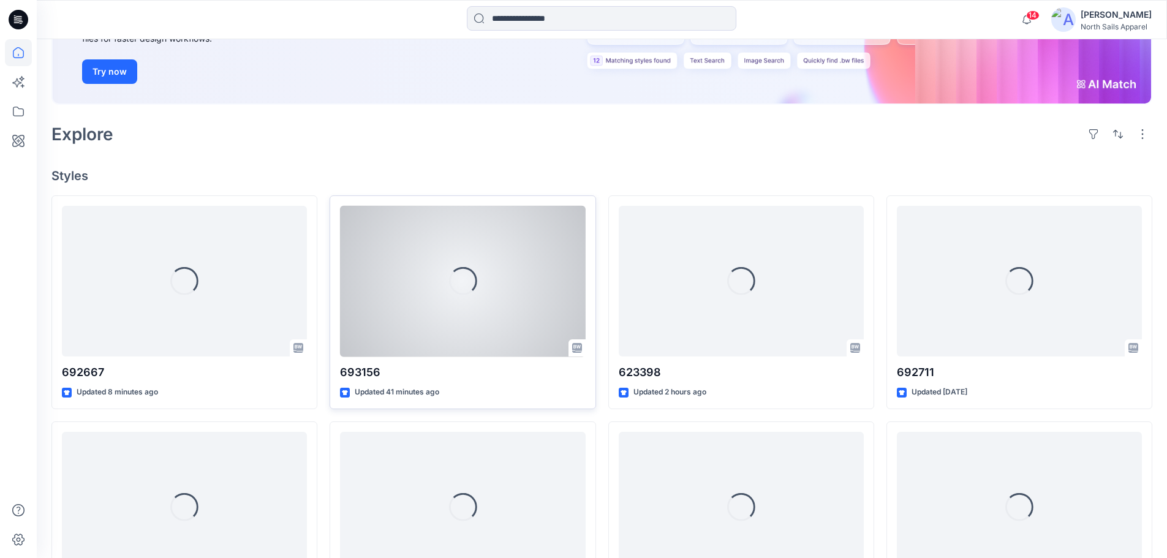
scroll to position [245, 0]
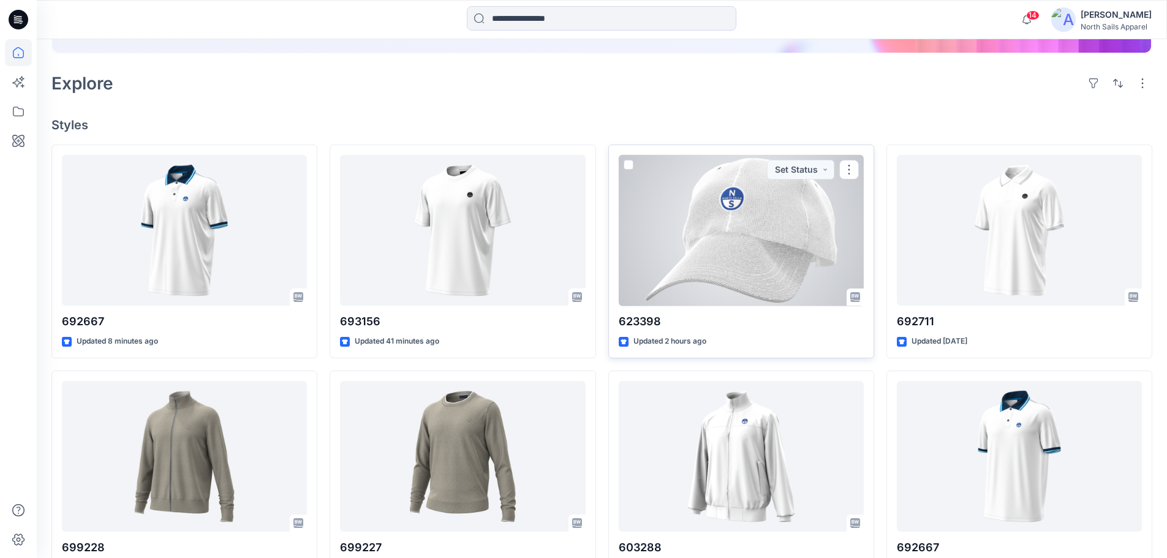
click at [739, 259] on div at bounding box center [741, 230] width 245 height 151
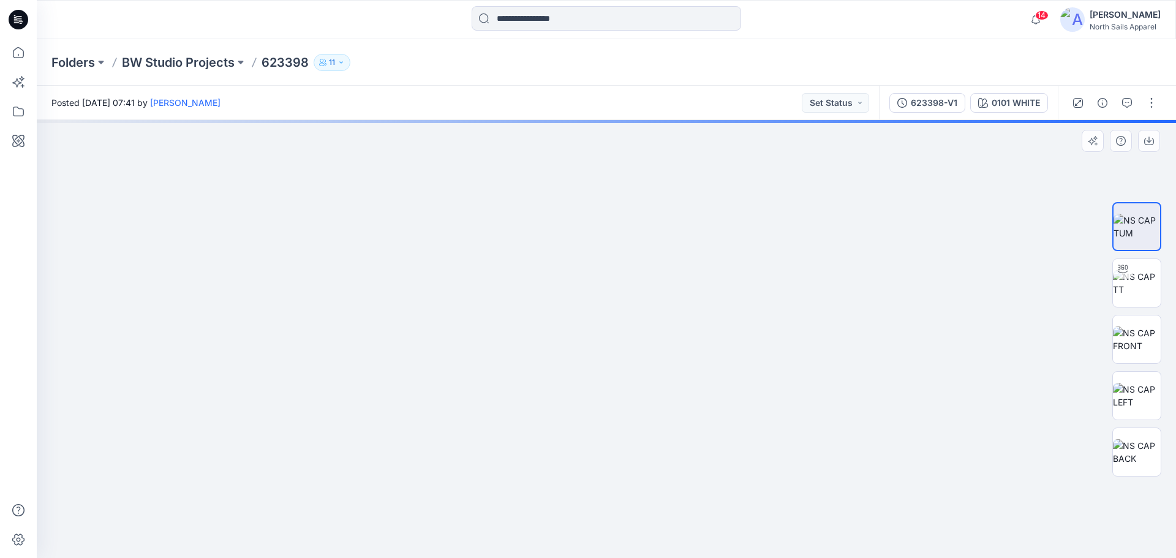
drag, startPoint x: 758, startPoint y: 262, endPoint x: 588, endPoint y: 546, distance: 331.9
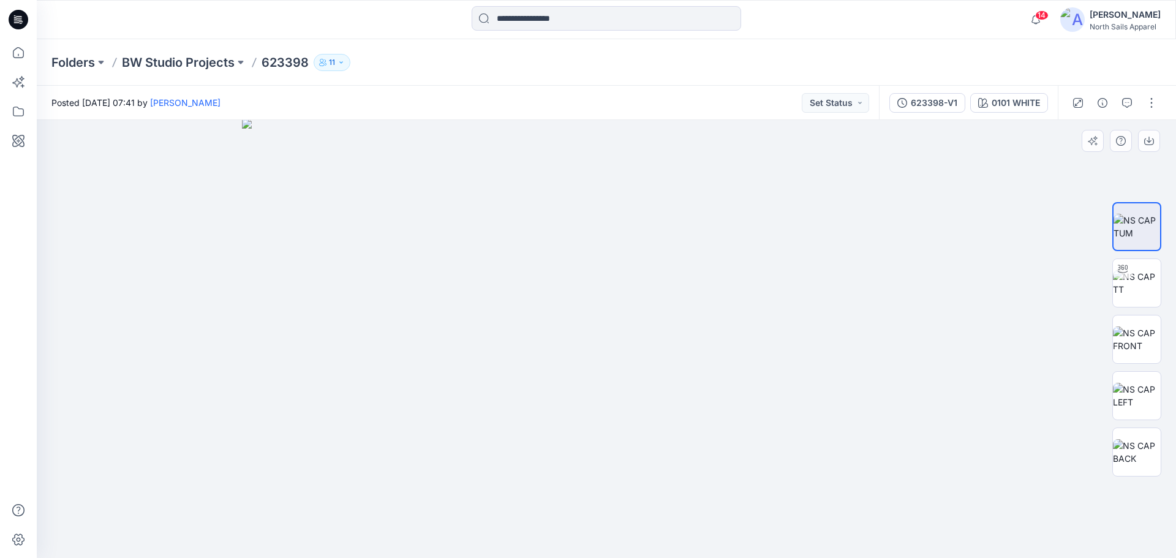
drag, startPoint x: 930, startPoint y: 448, endPoint x: 867, endPoint y: 450, distance: 63.7
click at [787, 448] on img at bounding box center [606, 339] width 581 height 438
drag, startPoint x: 804, startPoint y: 440, endPoint x: 809, endPoint y: 361, distance: 78.6
click at [18, 55] on icon at bounding box center [18, 52] width 27 height 27
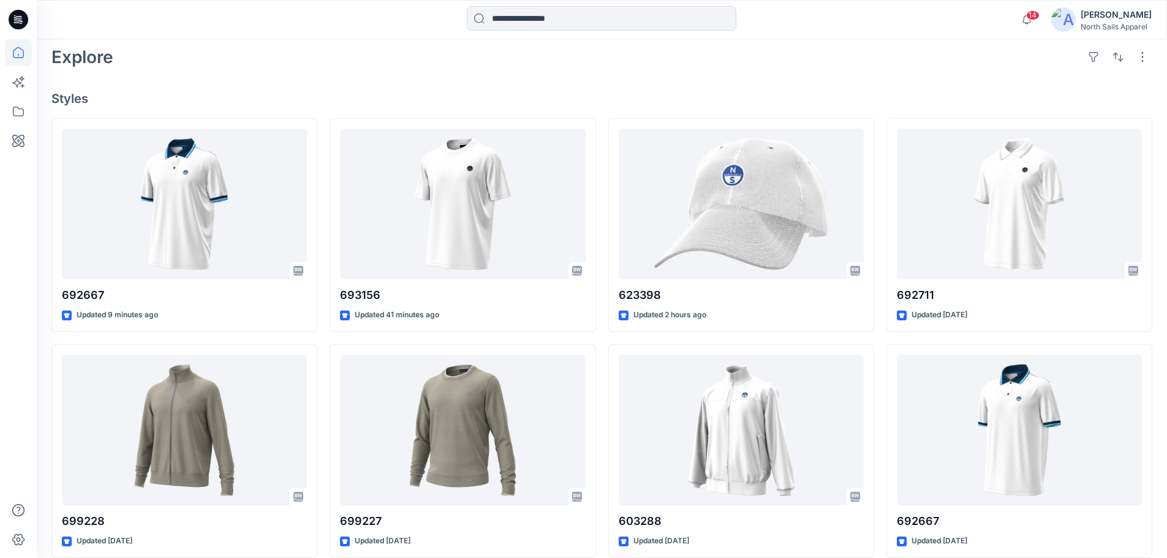
scroll to position [286, 0]
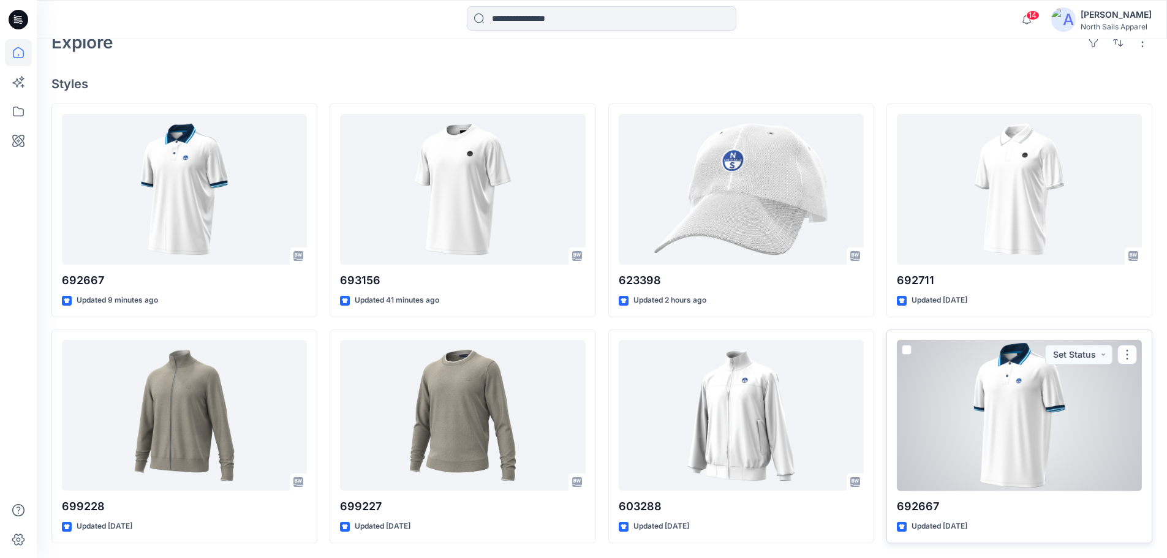
click at [1068, 406] on div at bounding box center [1019, 415] width 245 height 151
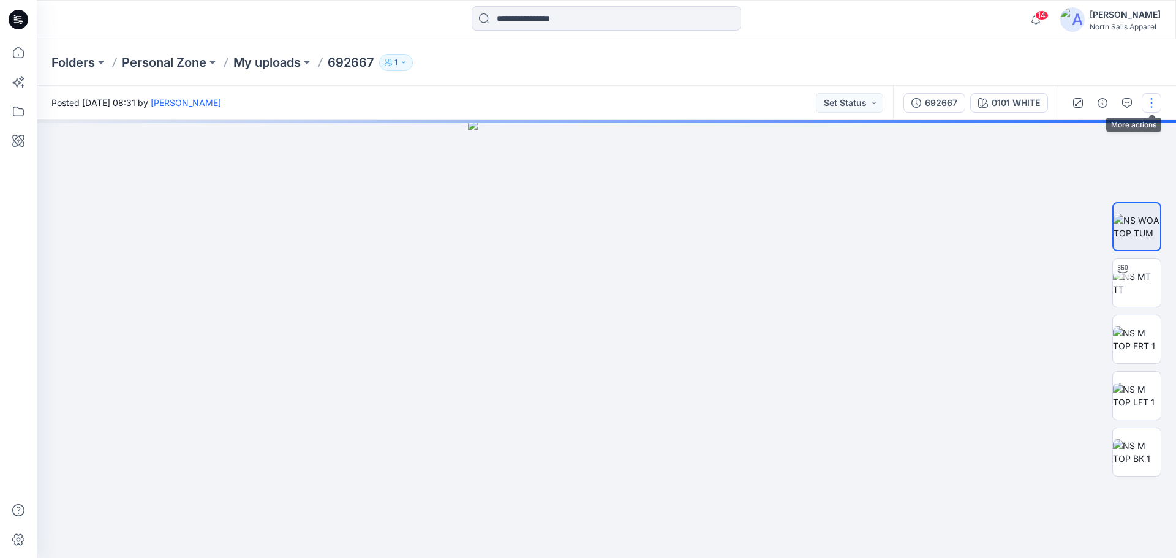
click at [1152, 102] on button "button" at bounding box center [1152, 103] width 20 height 20
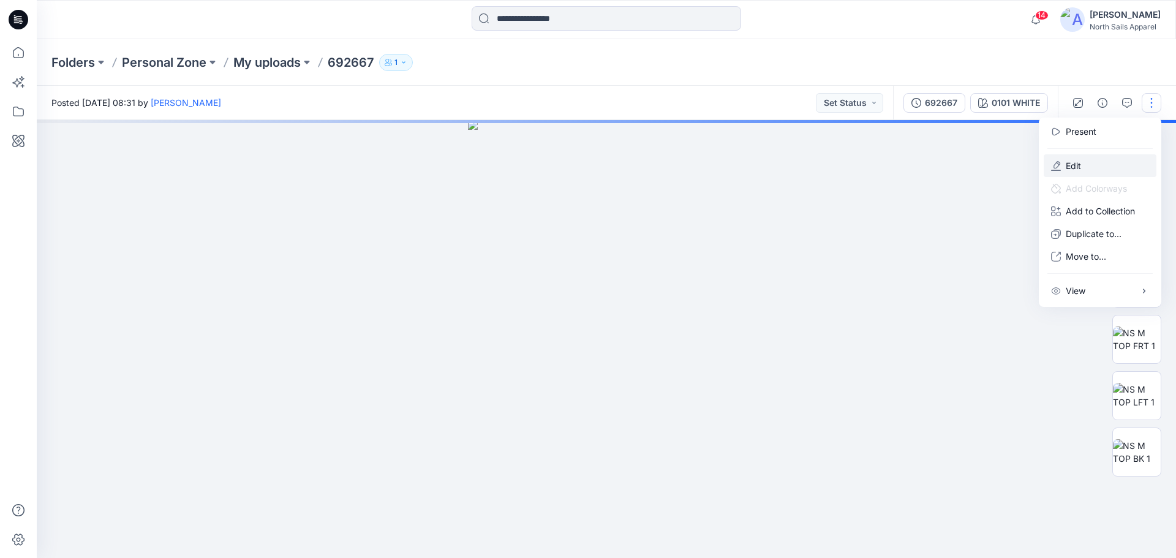
click at [1114, 160] on button "Edit" at bounding box center [1100, 165] width 113 height 23
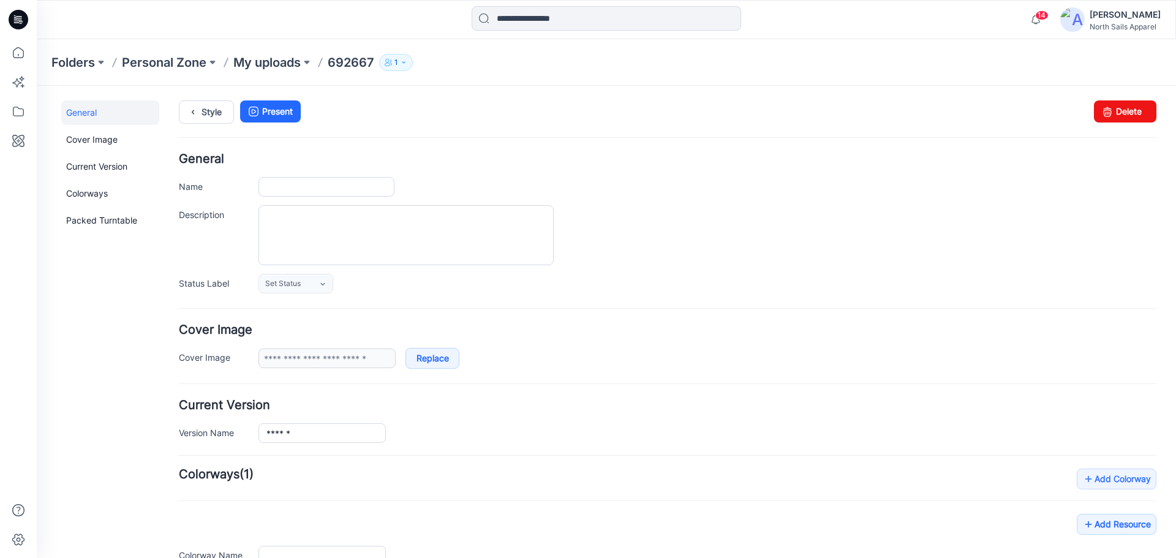
type input "******"
type input "**********"
click at [1109, 110] on link "Delete" at bounding box center [1125, 111] width 62 height 22
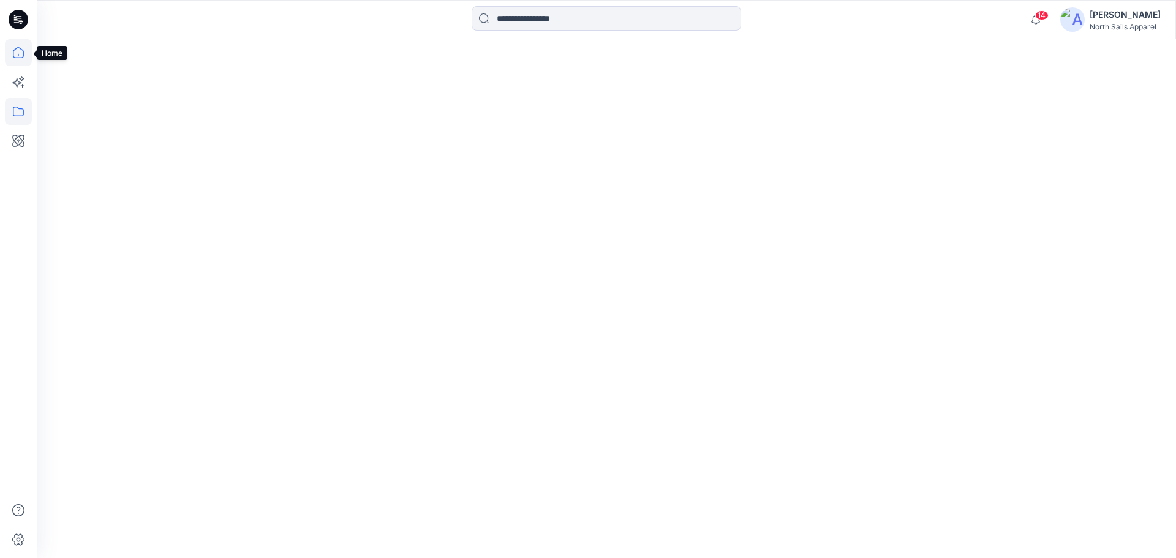
click at [16, 56] on icon at bounding box center [18, 52] width 27 height 27
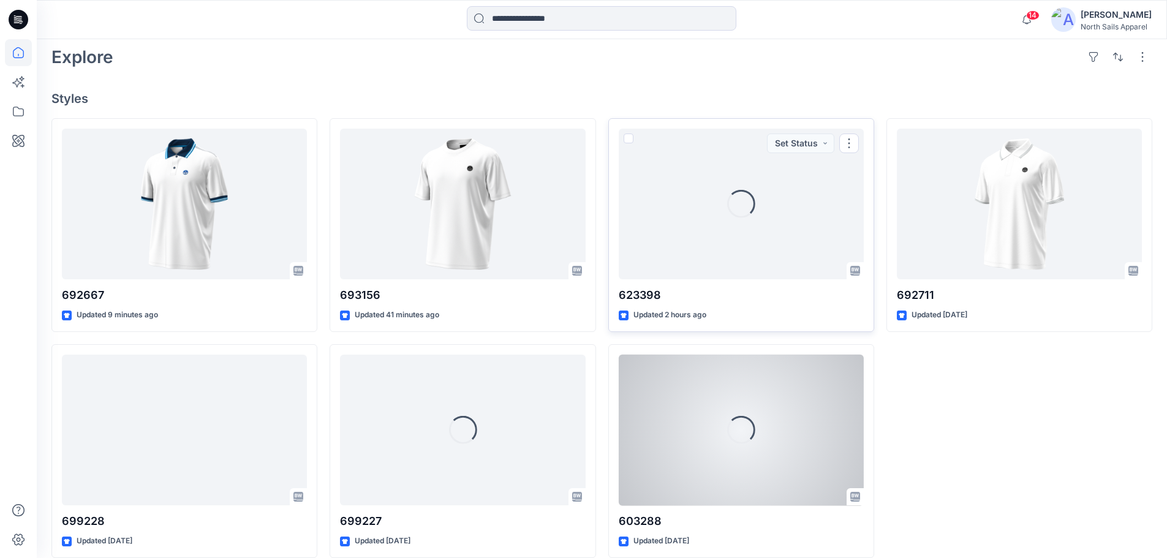
scroll to position [286, 0]
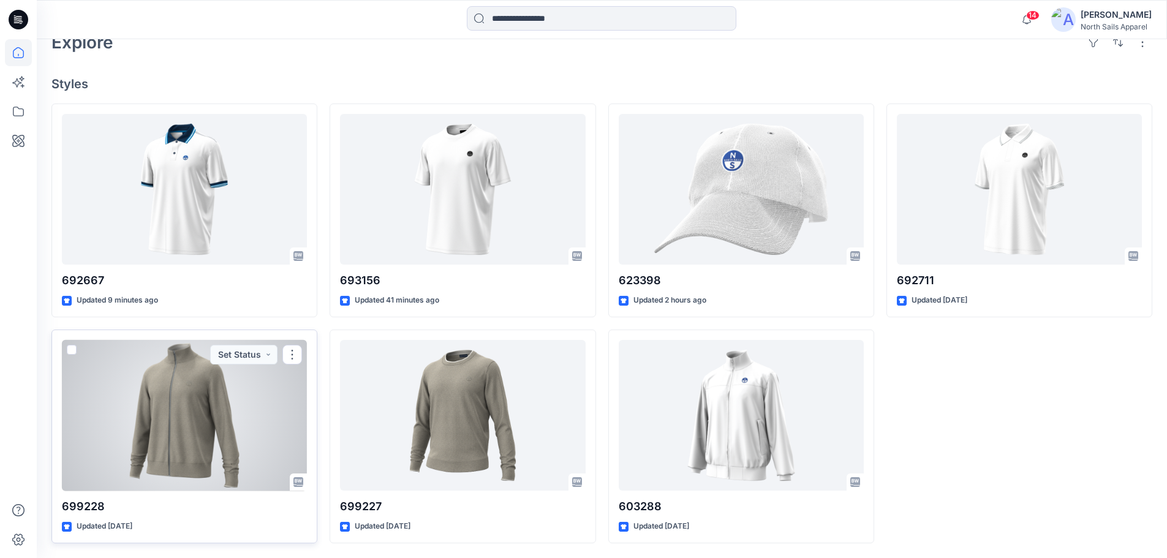
click at [164, 444] on div at bounding box center [184, 415] width 245 height 151
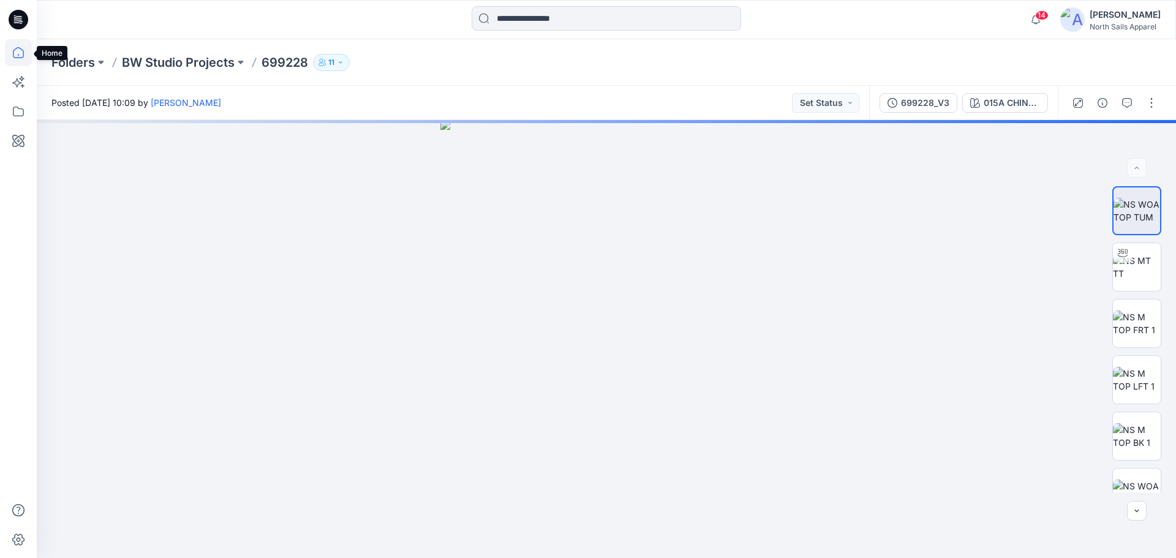
click at [21, 53] on icon at bounding box center [18, 52] width 27 height 27
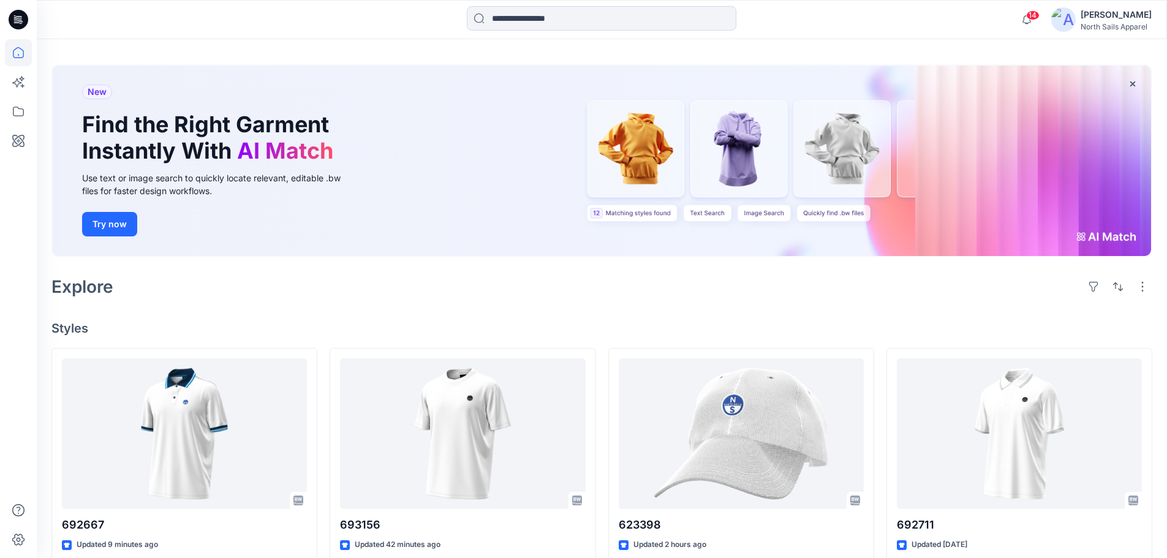
scroll to position [245, 0]
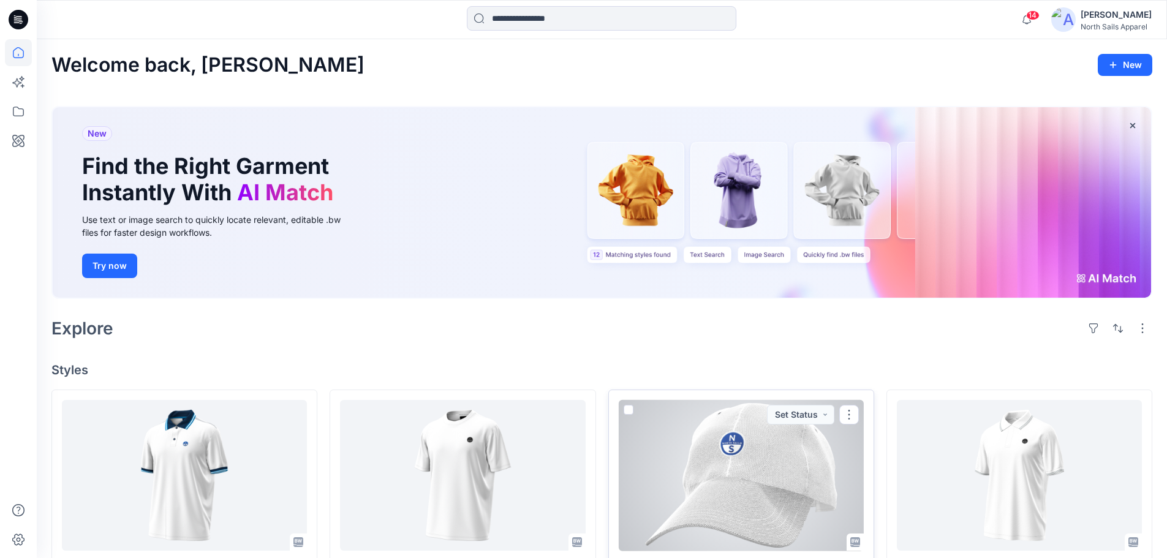
click at [717, 474] on div at bounding box center [741, 475] width 245 height 151
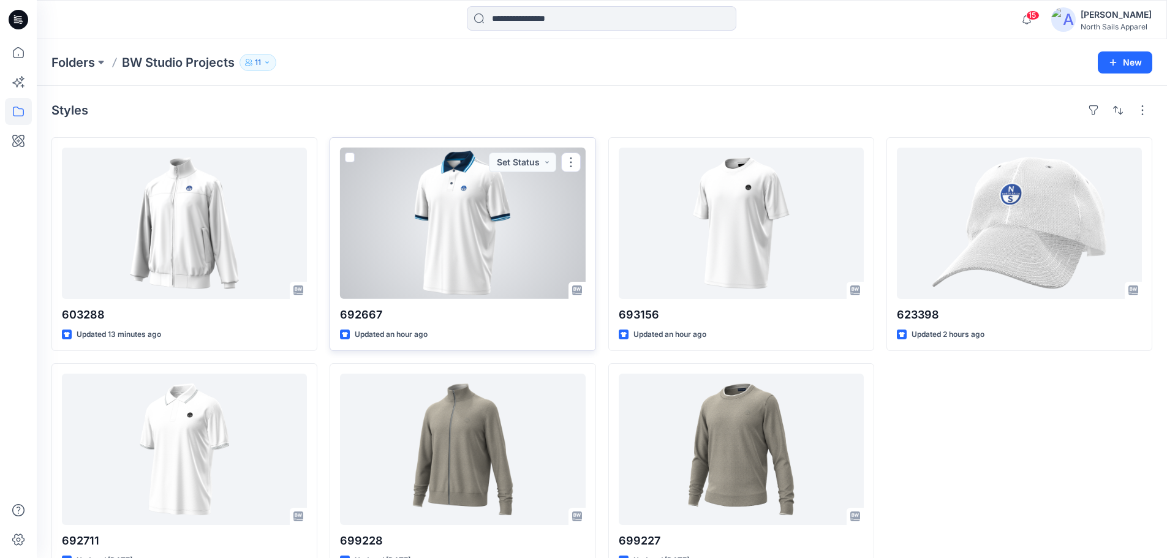
click at [443, 240] on div at bounding box center [462, 223] width 245 height 151
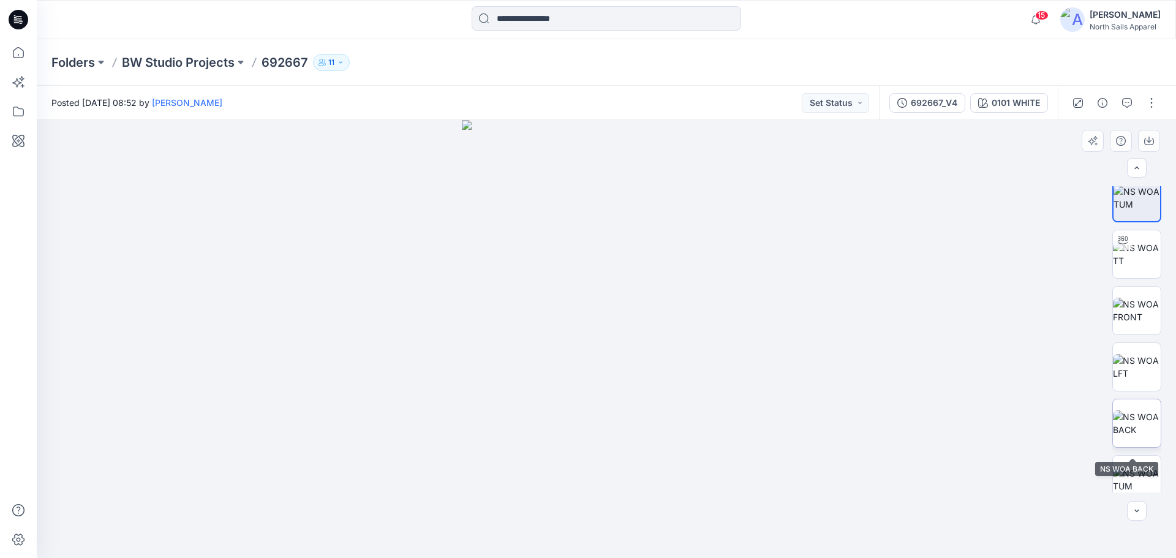
scroll to position [25, 0]
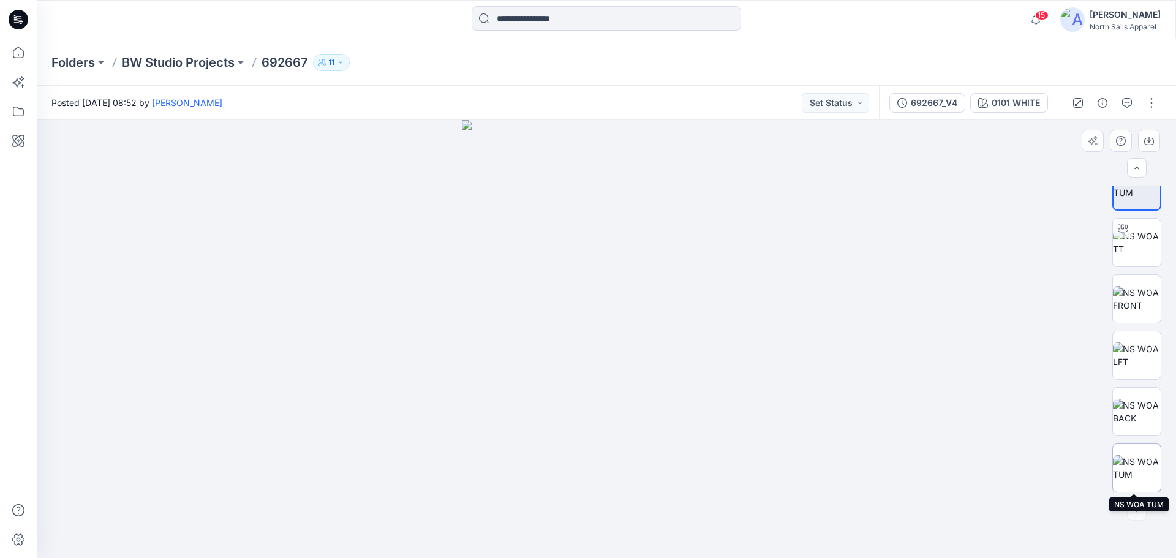
click at [1138, 478] on img at bounding box center [1137, 468] width 48 height 26
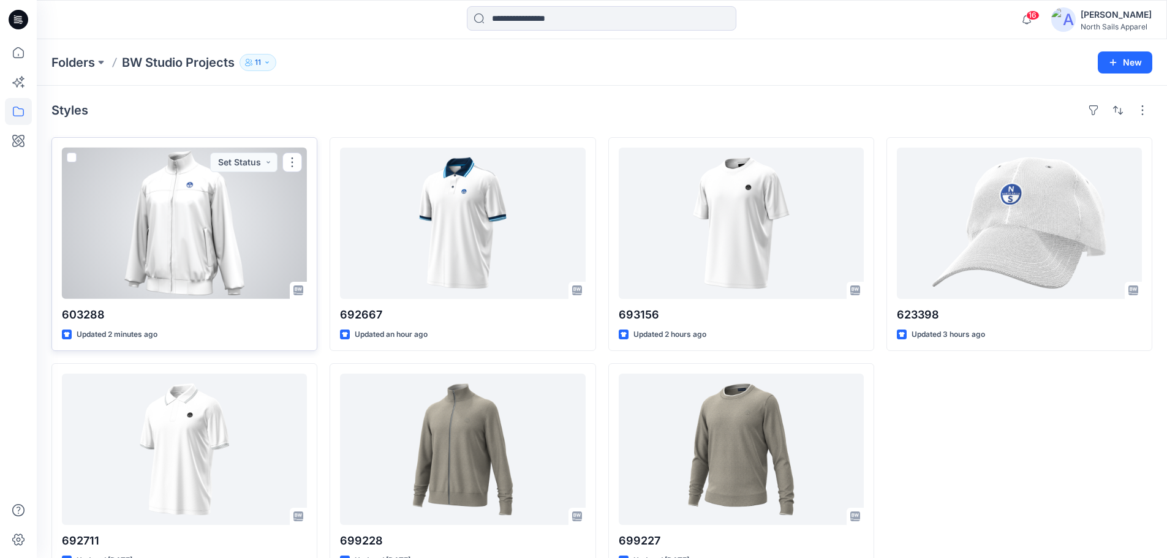
click at [191, 264] on div at bounding box center [184, 223] width 245 height 151
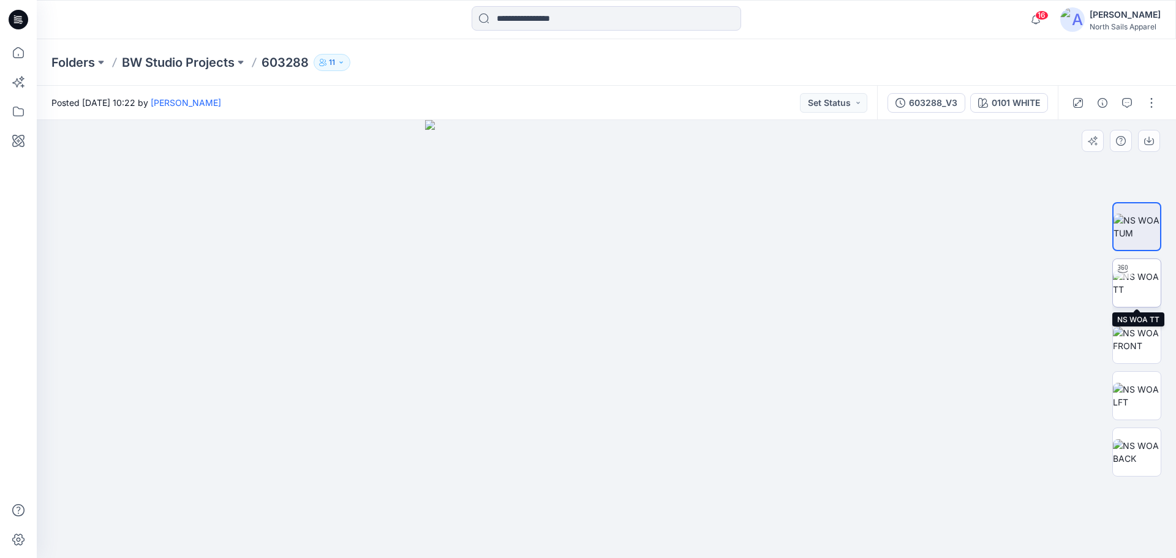
click at [1150, 287] on img at bounding box center [1137, 283] width 48 height 26
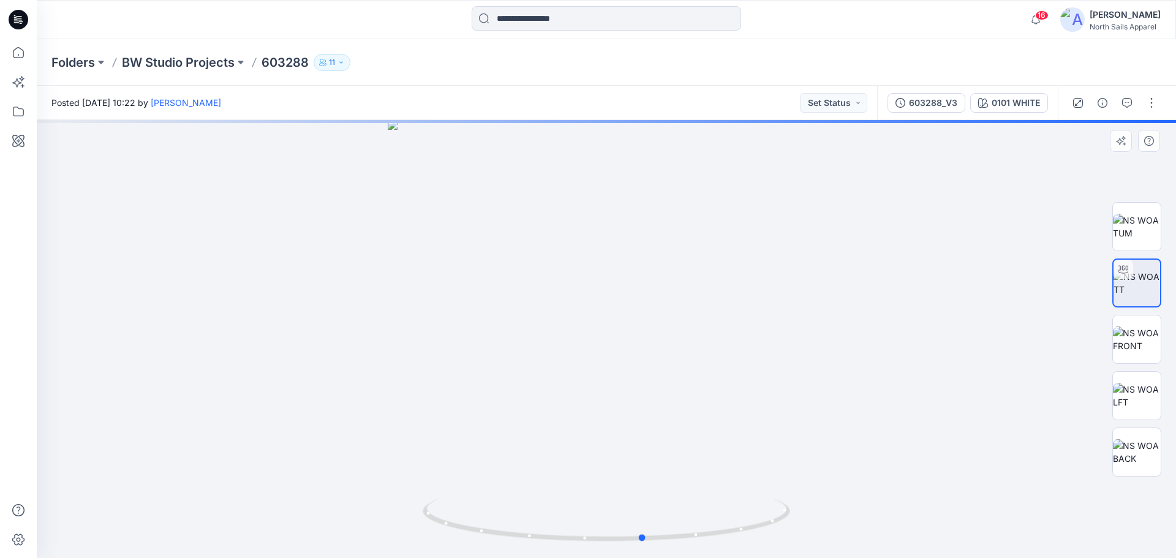
drag, startPoint x: 684, startPoint y: 546, endPoint x: 721, endPoint y: 548, distance: 37.4
click at [721, 548] on img at bounding box center [607, 528] width 368 height 59
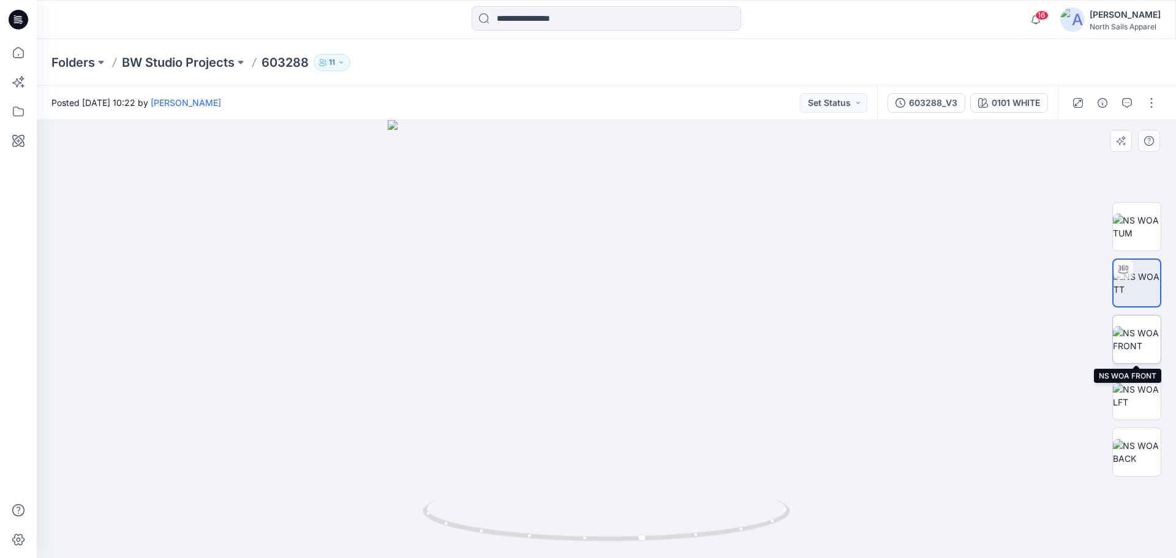
click at [1138, 345] on img at bounding box center [1137, 339] width 48 height 26
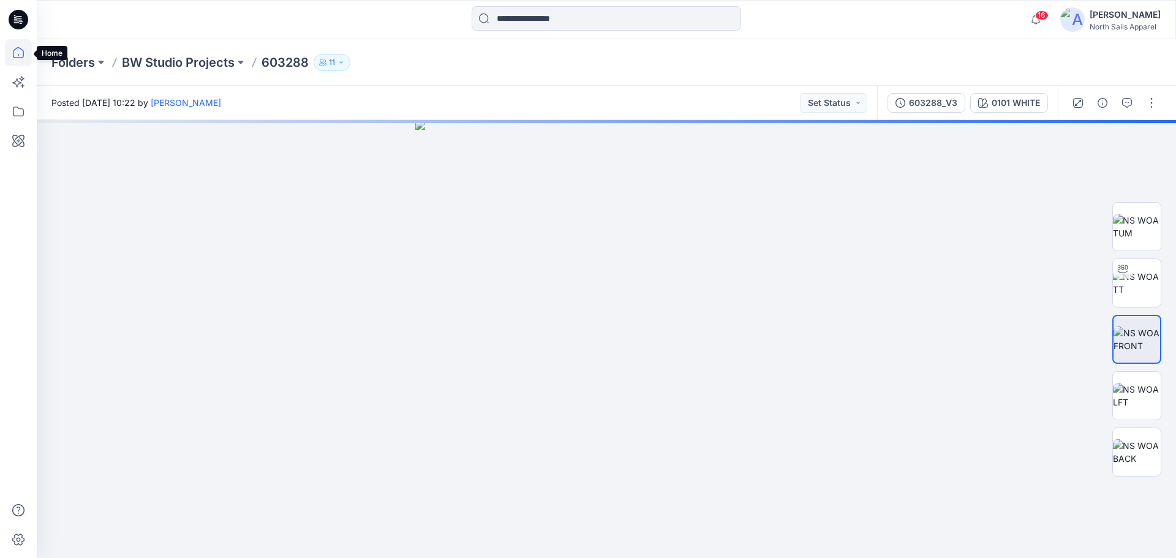
click at [12, 54] on icon at bounding box center [18, 52] width 27 height 27
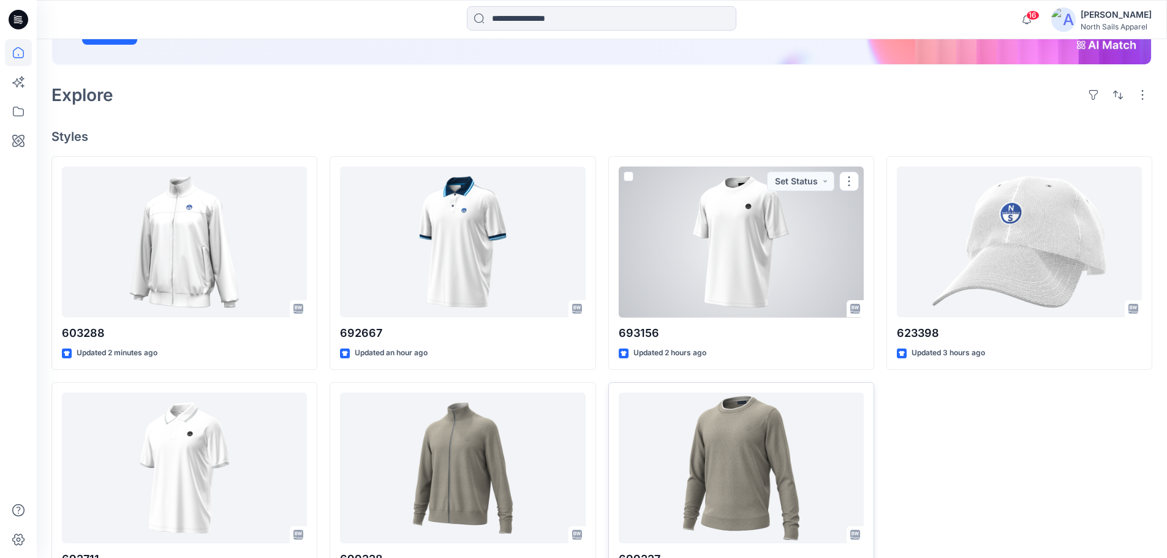
scroll to position [245, 0]
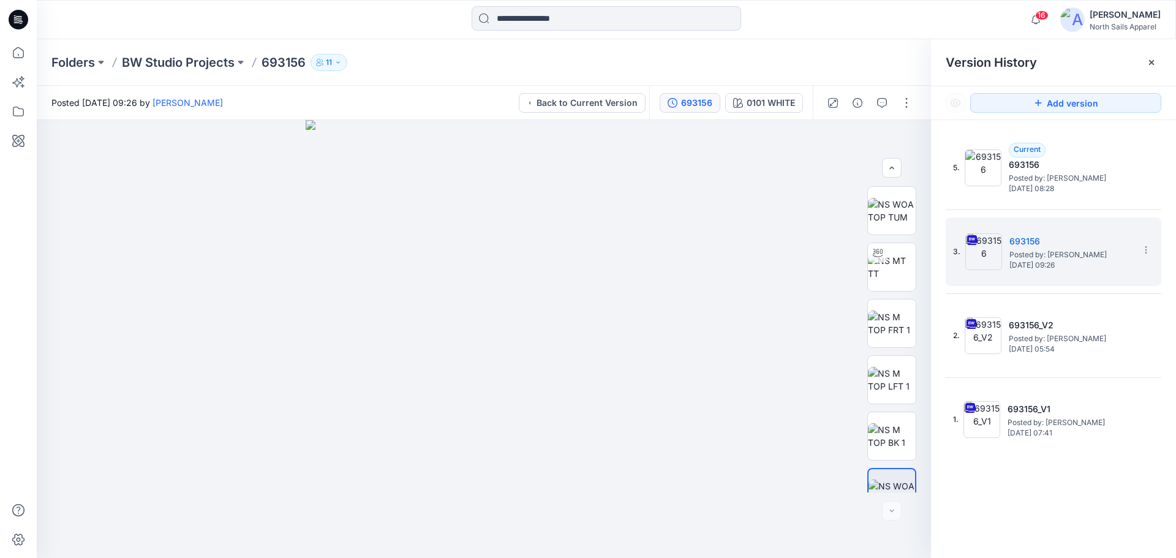
scroll to position [137, 0]
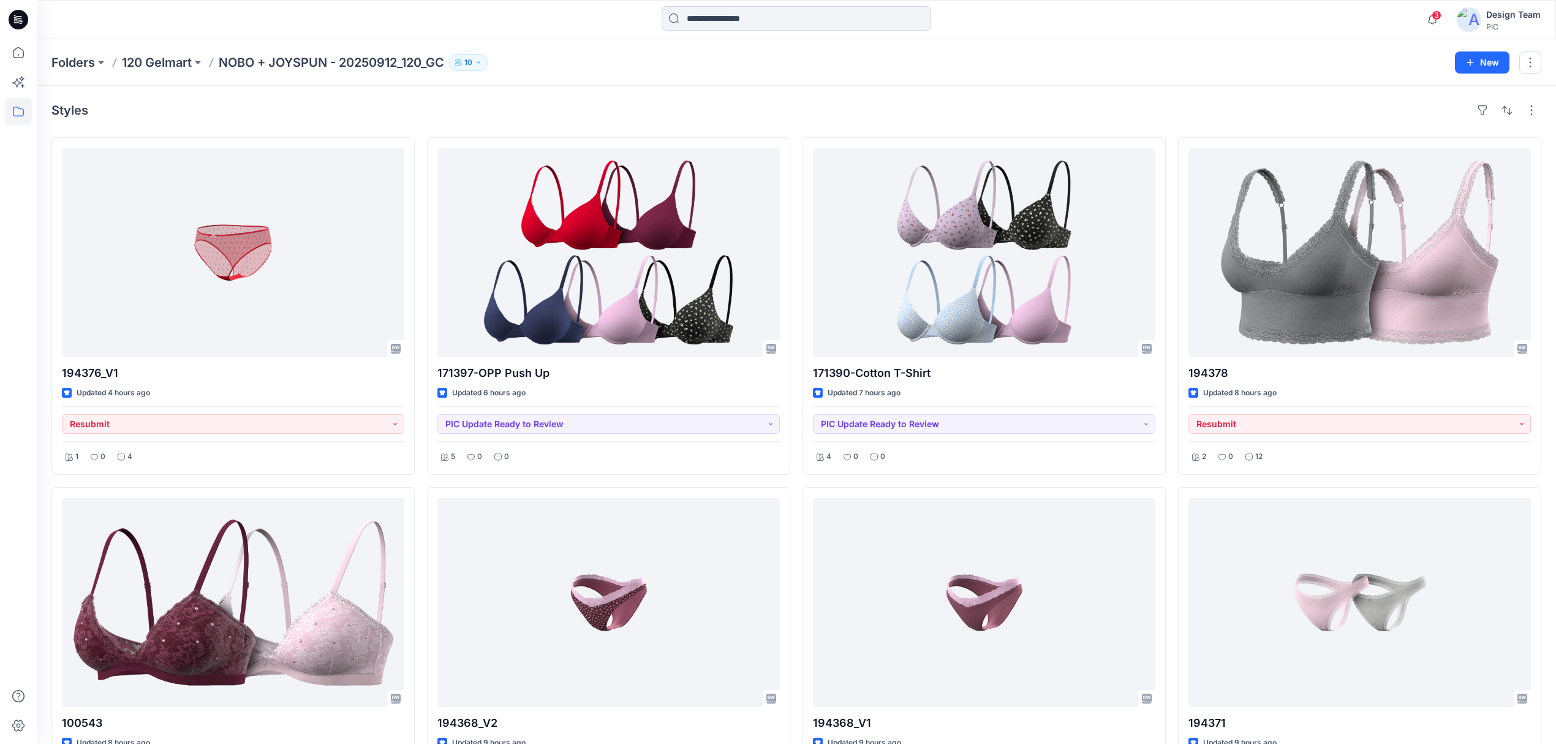
click at [751, 18] on input at bounding box center [797, 18] width 270 height 25
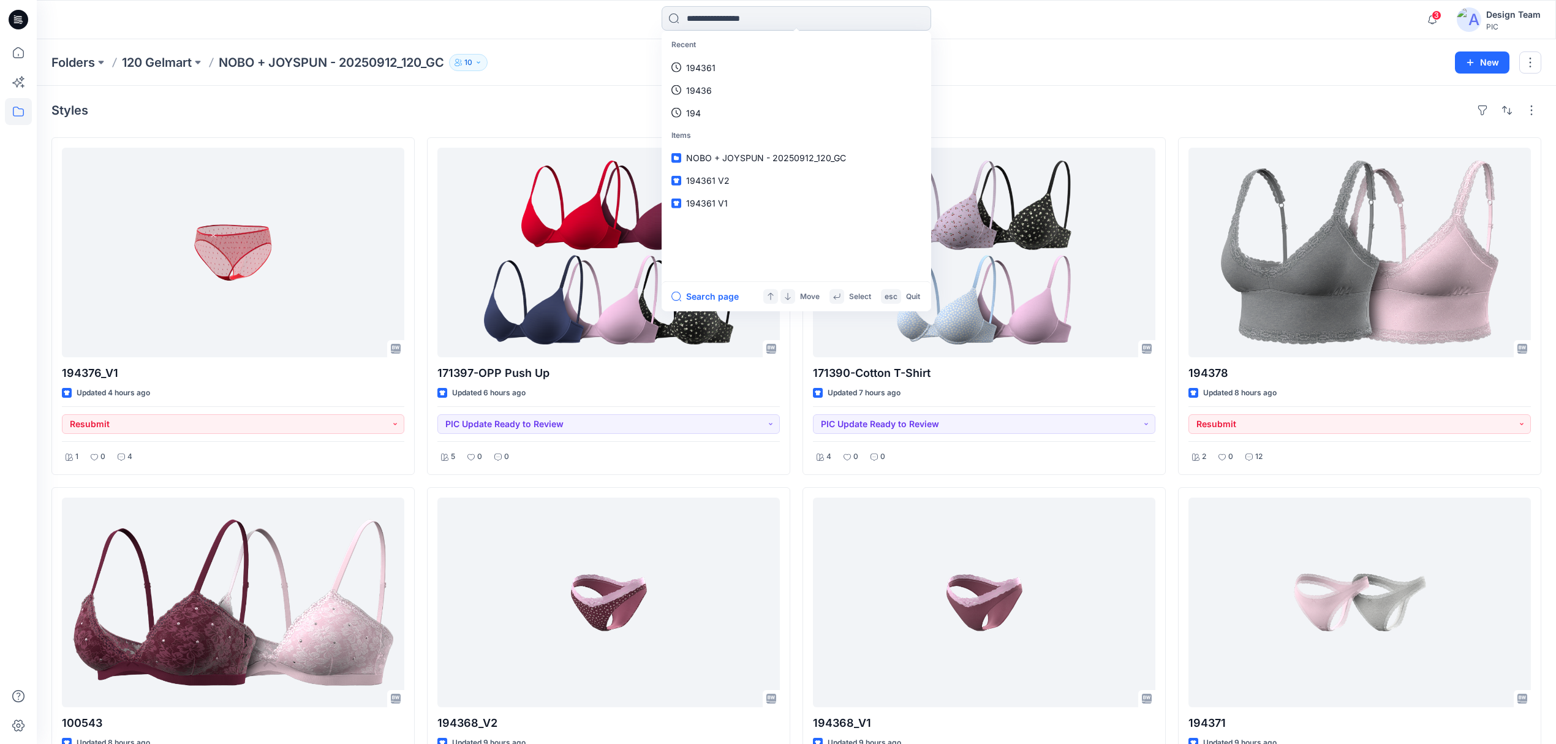
paste input "**********"
type input "**********"
click at [692, 70] on mark "40036-OPP T-Shirt" at bounding box center [727, 67] width 82 height 14
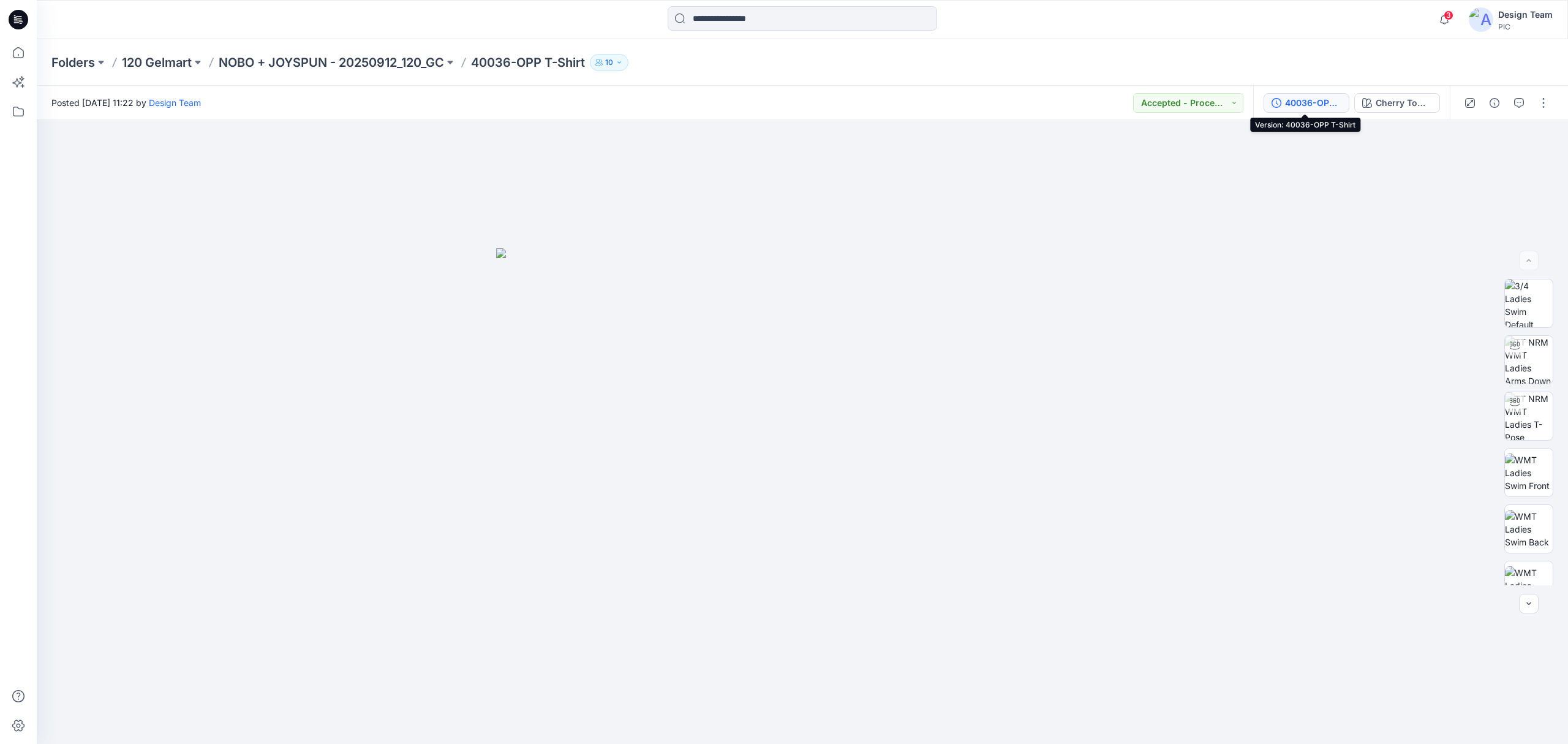
click at [1304, 99] on div "40036-OPP T-Shirt" at bounding box center [1313, 102] width 56 height 13
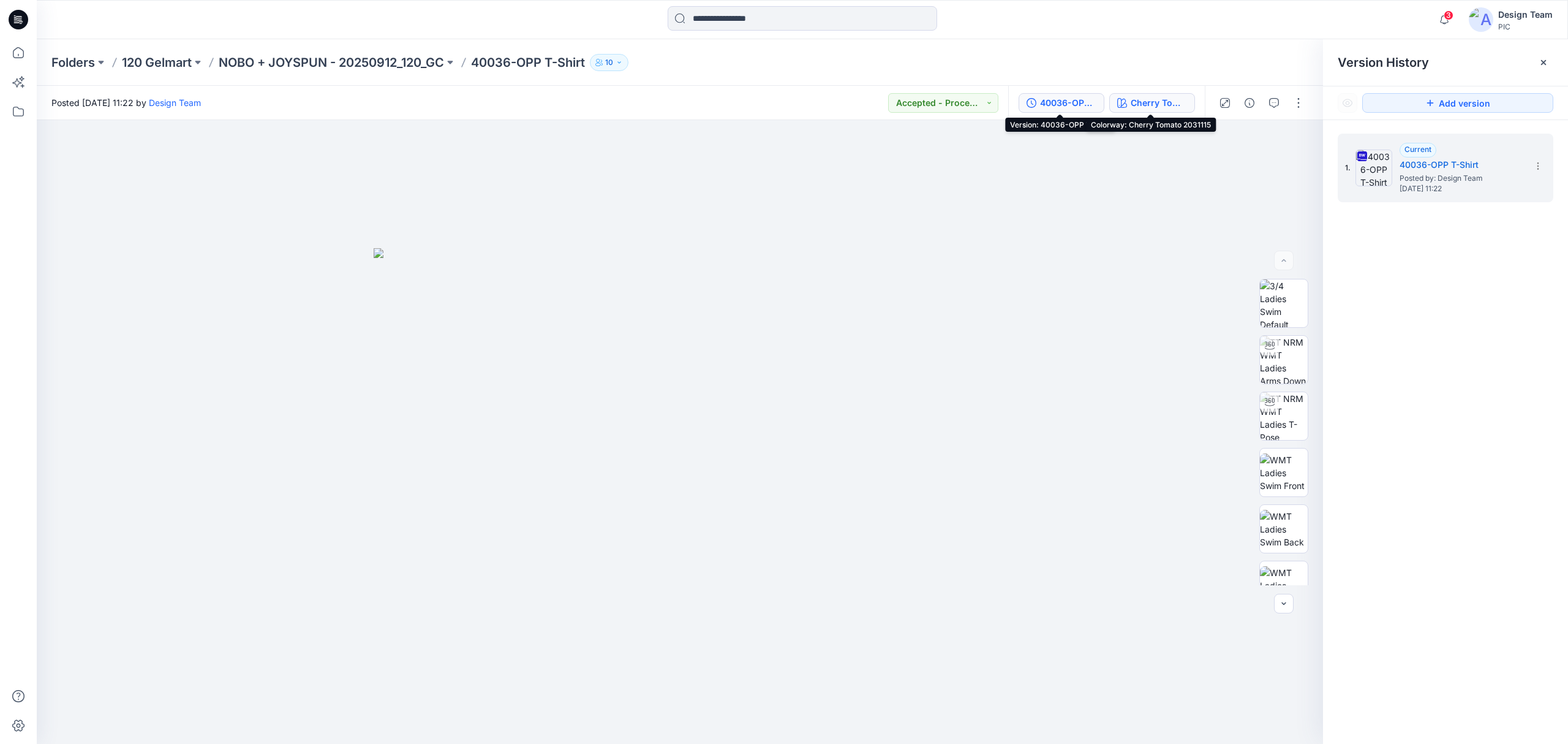
click at [1159, 101] on div "Cherry Tomato 2031115" at bounding box center [1159, 102] width 56 height 13
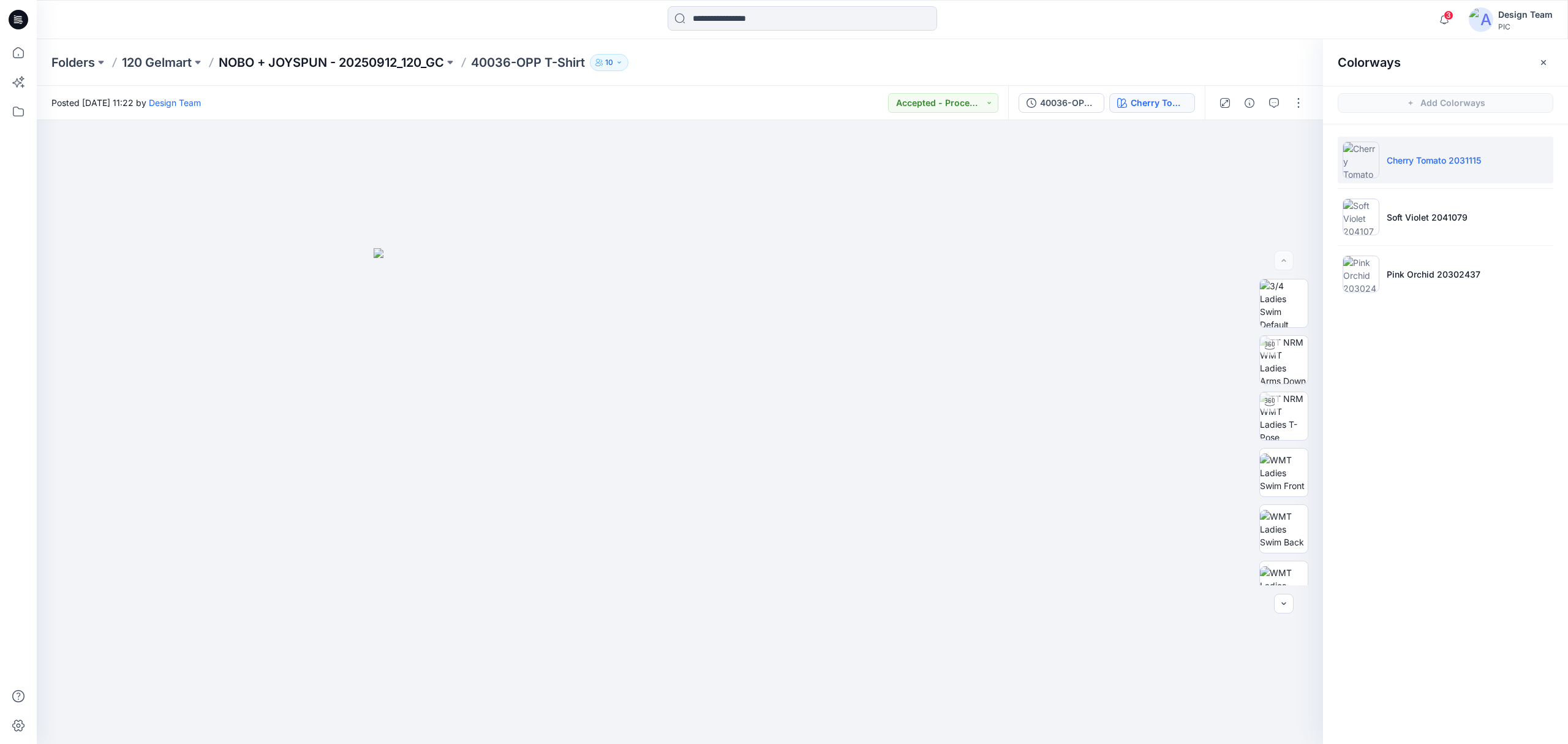
click at [342, 56] on p "NOBO + JOYSPUN - 20250912_120_GC" at bounding box center [331, 62] width 225 height 17
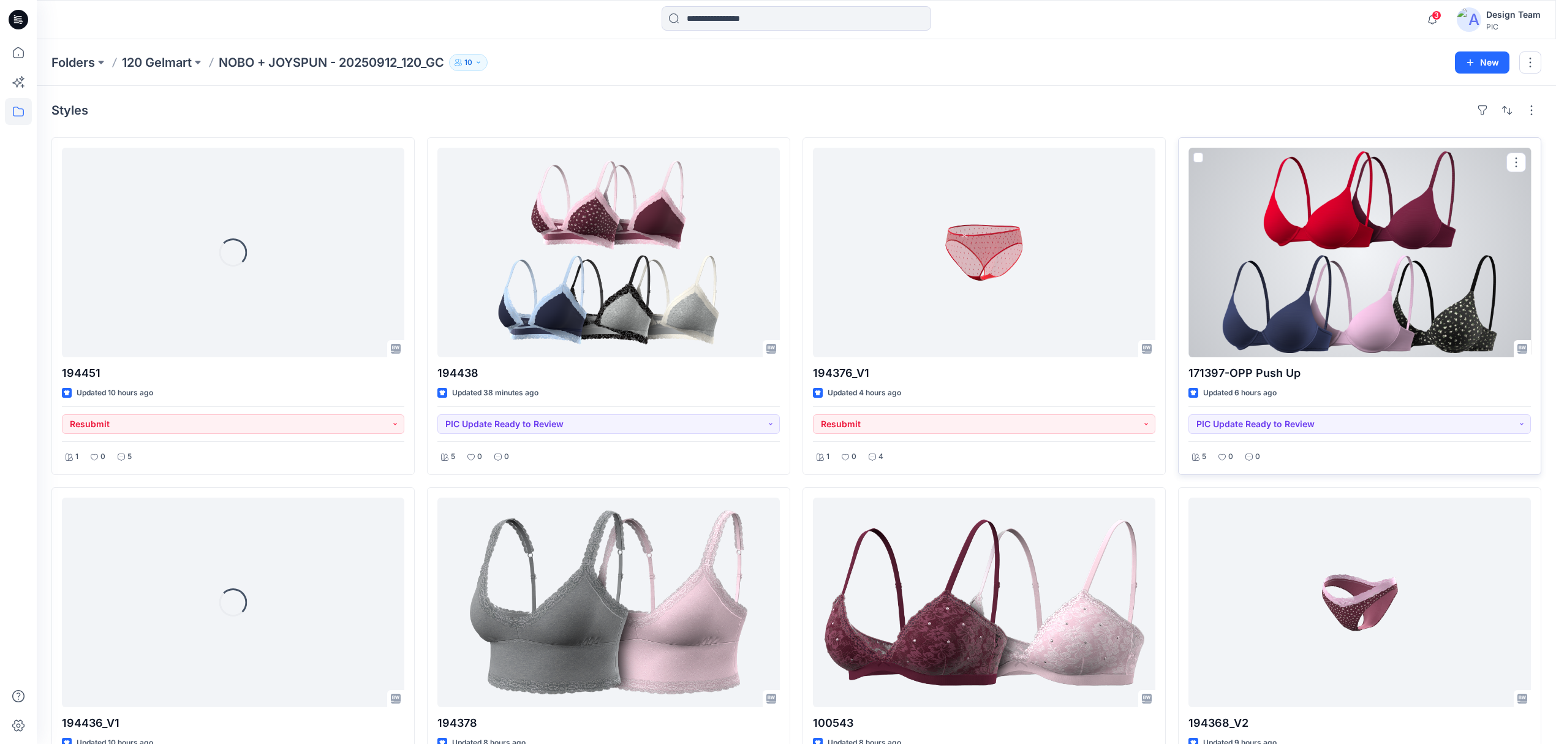
click at [1417, 312] on div at bounding box center [1359, 252] width 342 height 209
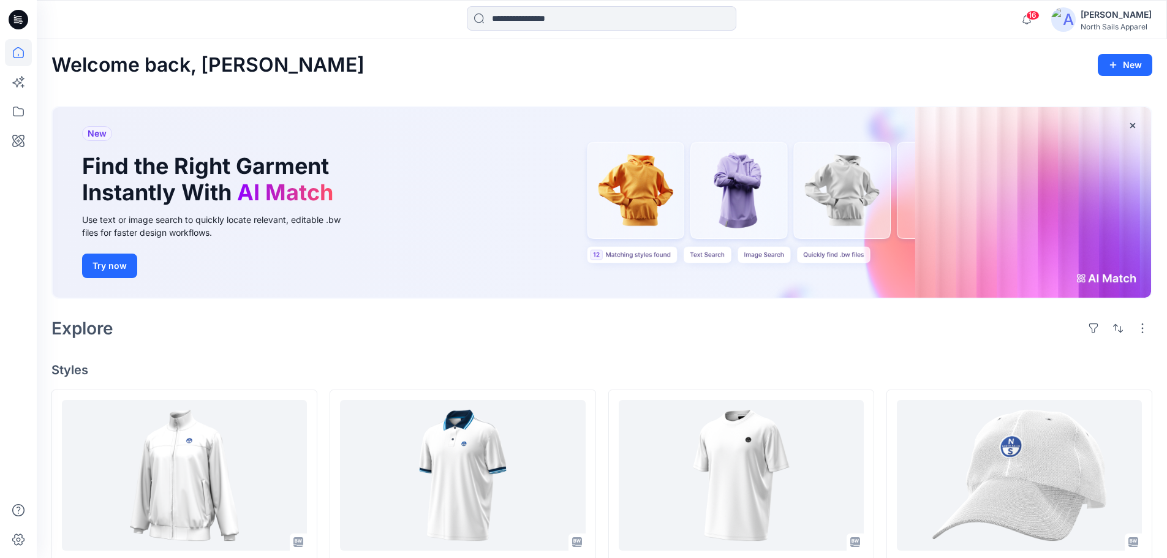
scroll to position [245, 0]
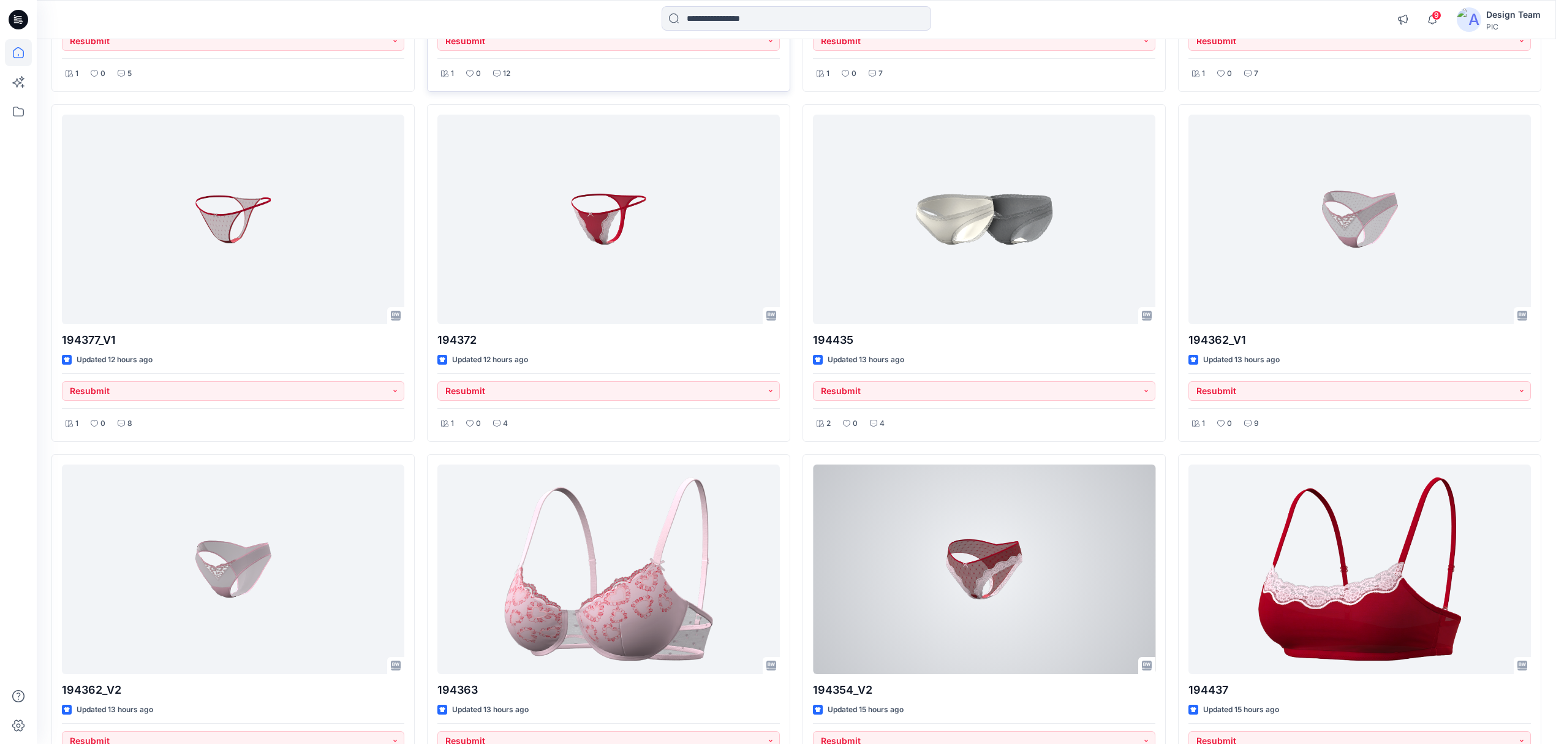
scroll to position [1648, 0]
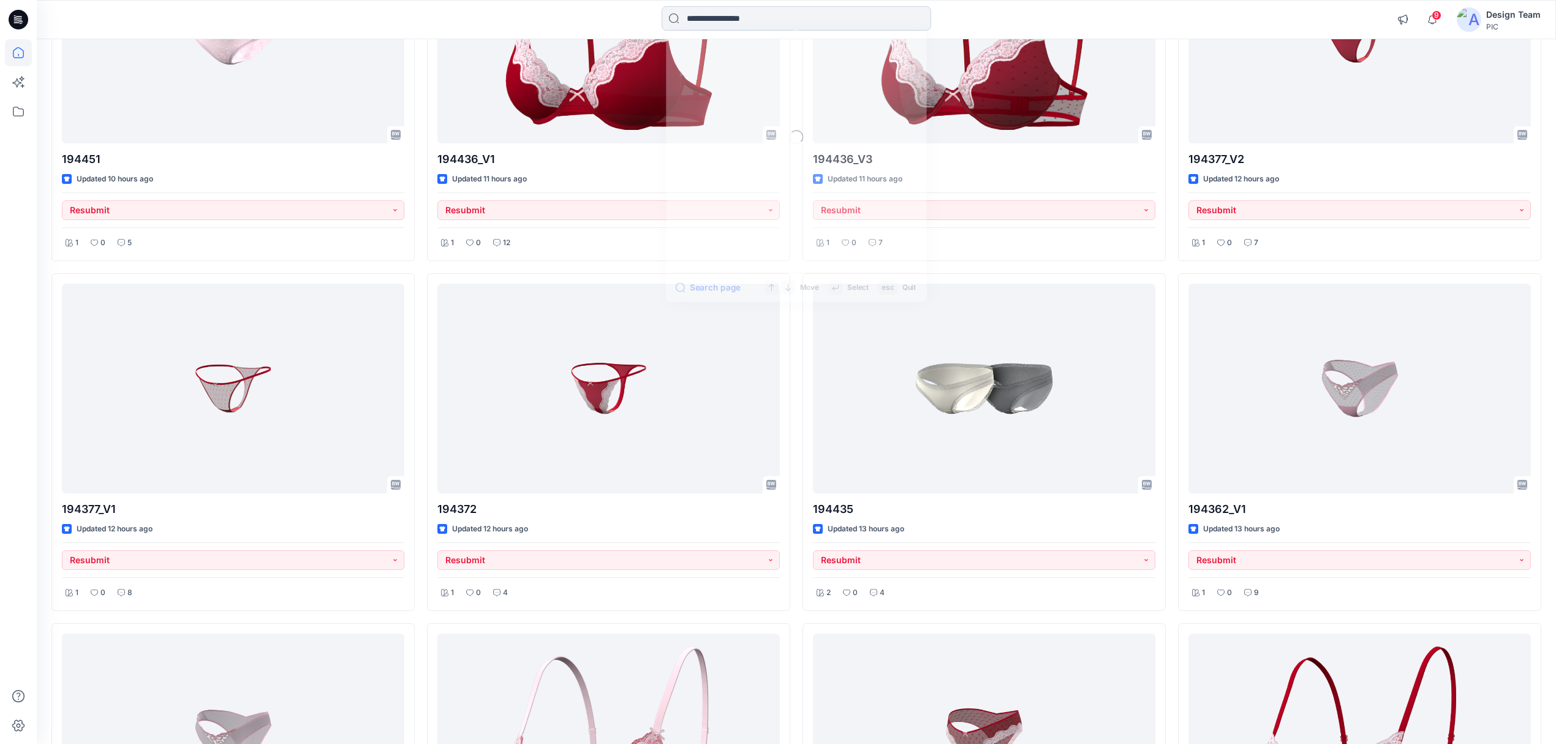
click at [795, 15] on input at bounding box center [797, 18] width 270 height 25
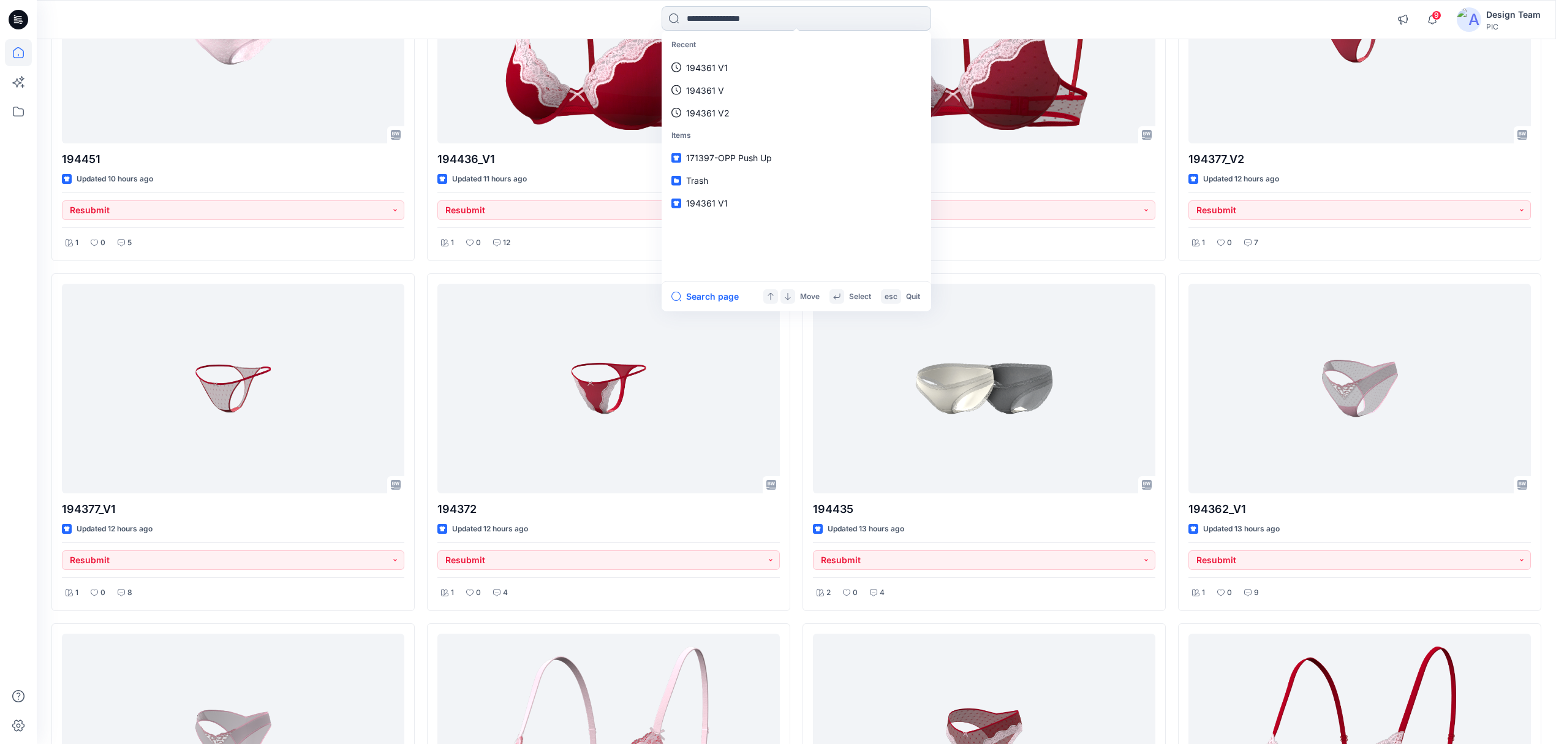
paste input "**********"
type input "******"
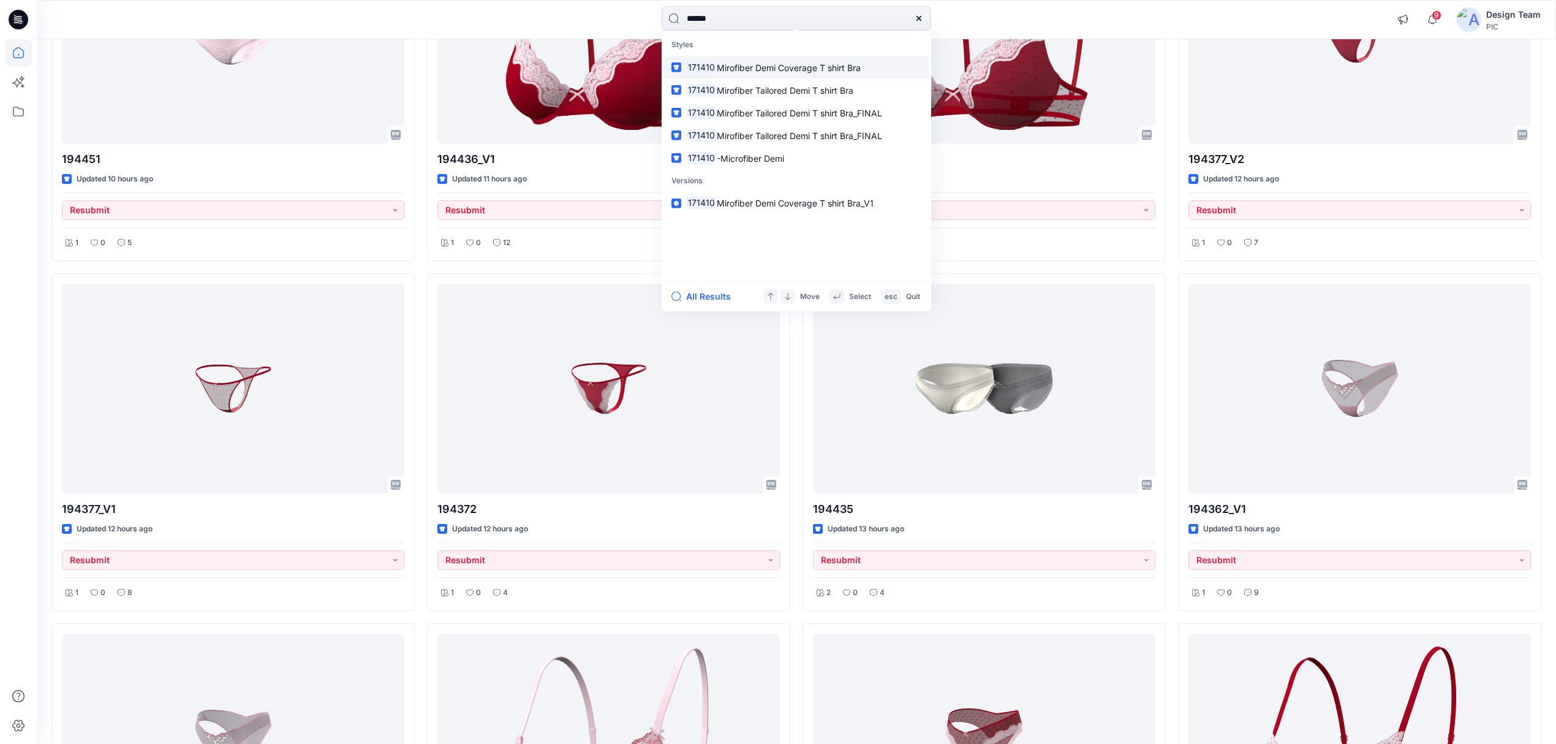
click at [787, 64] on span "Mirofiber Demi Coverage T shirt Bra" at bounding box center [789, 67] width 144 height 10
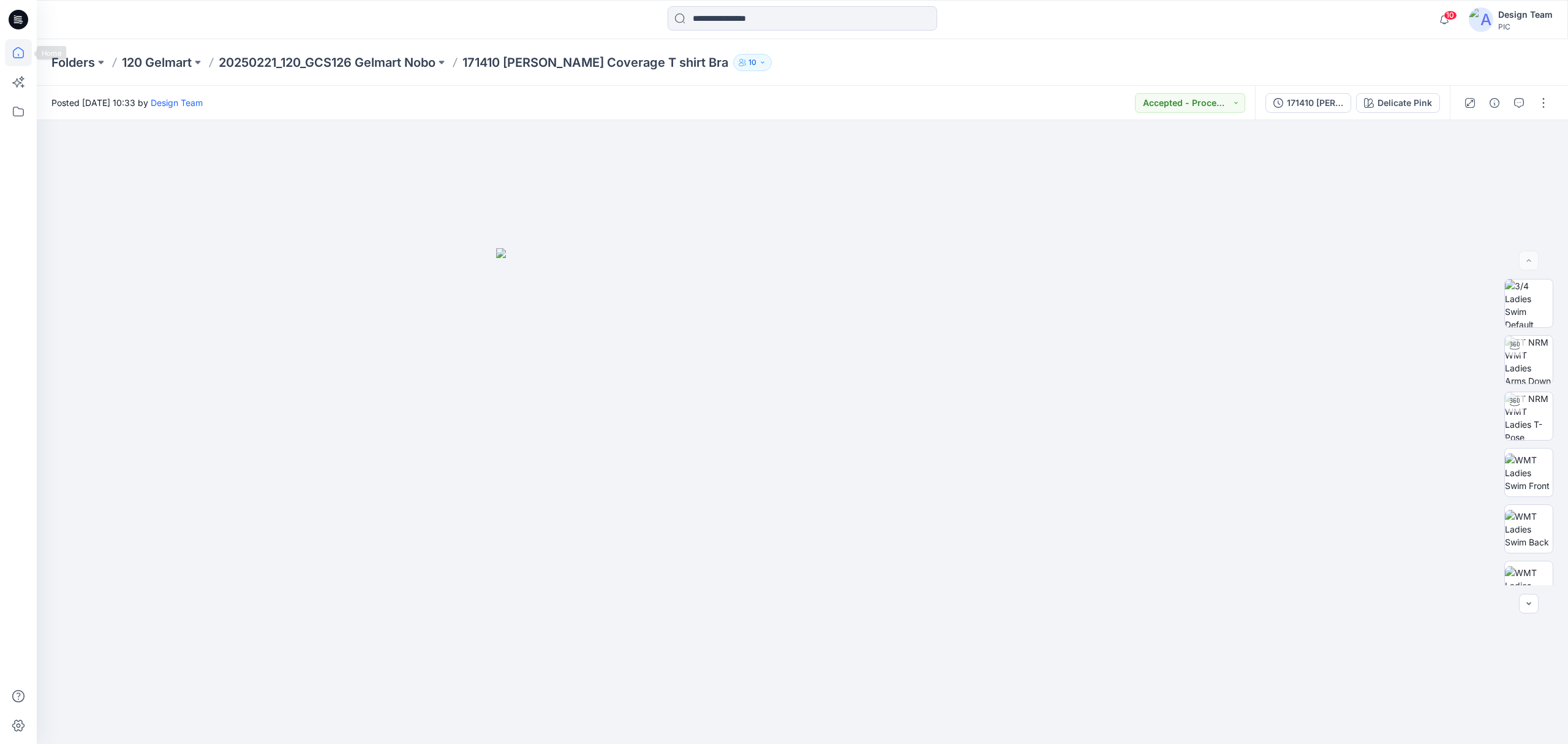
click at [13, 53] on icon at bounding box center [18, 52] width 27 height 27
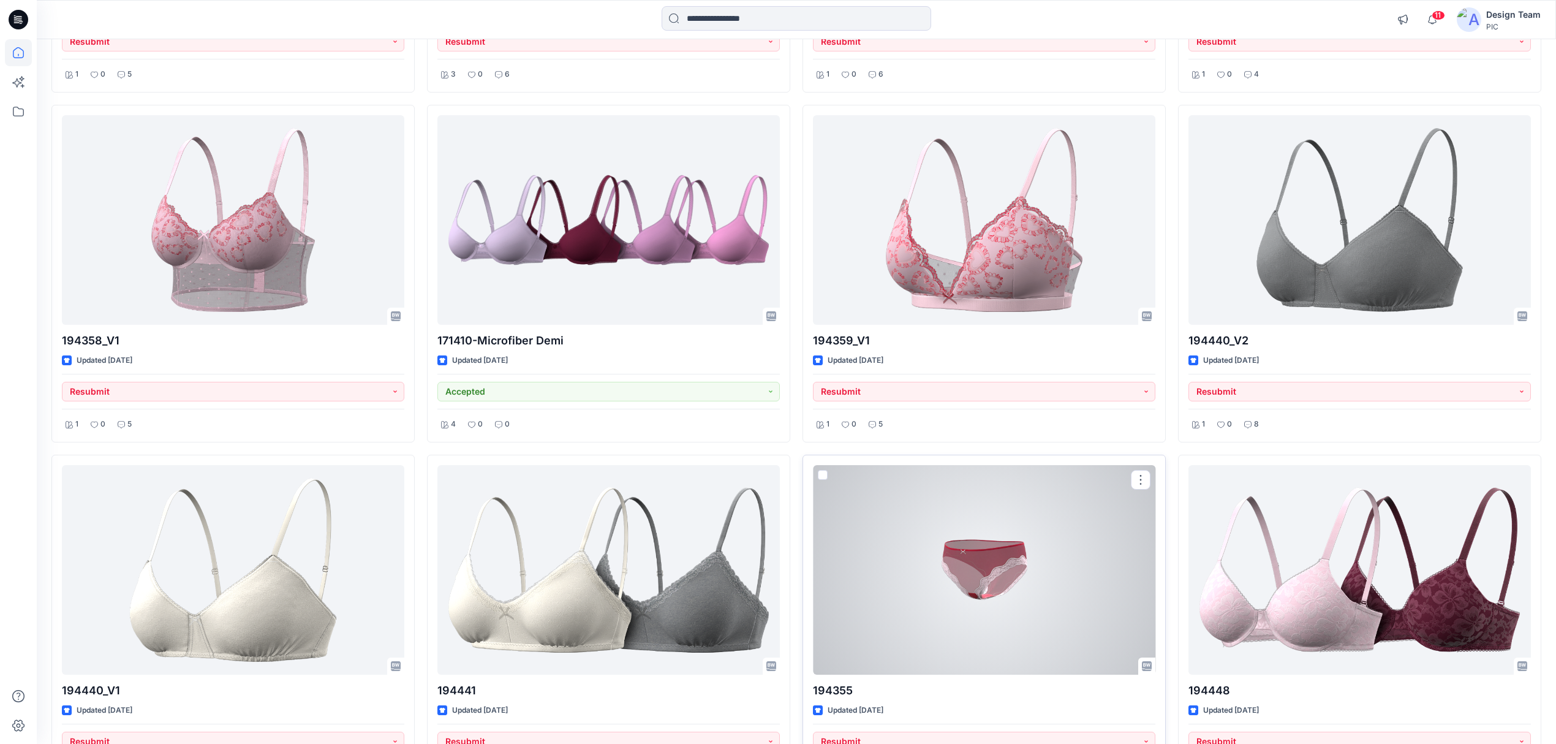
scroll to position [4251, 0]
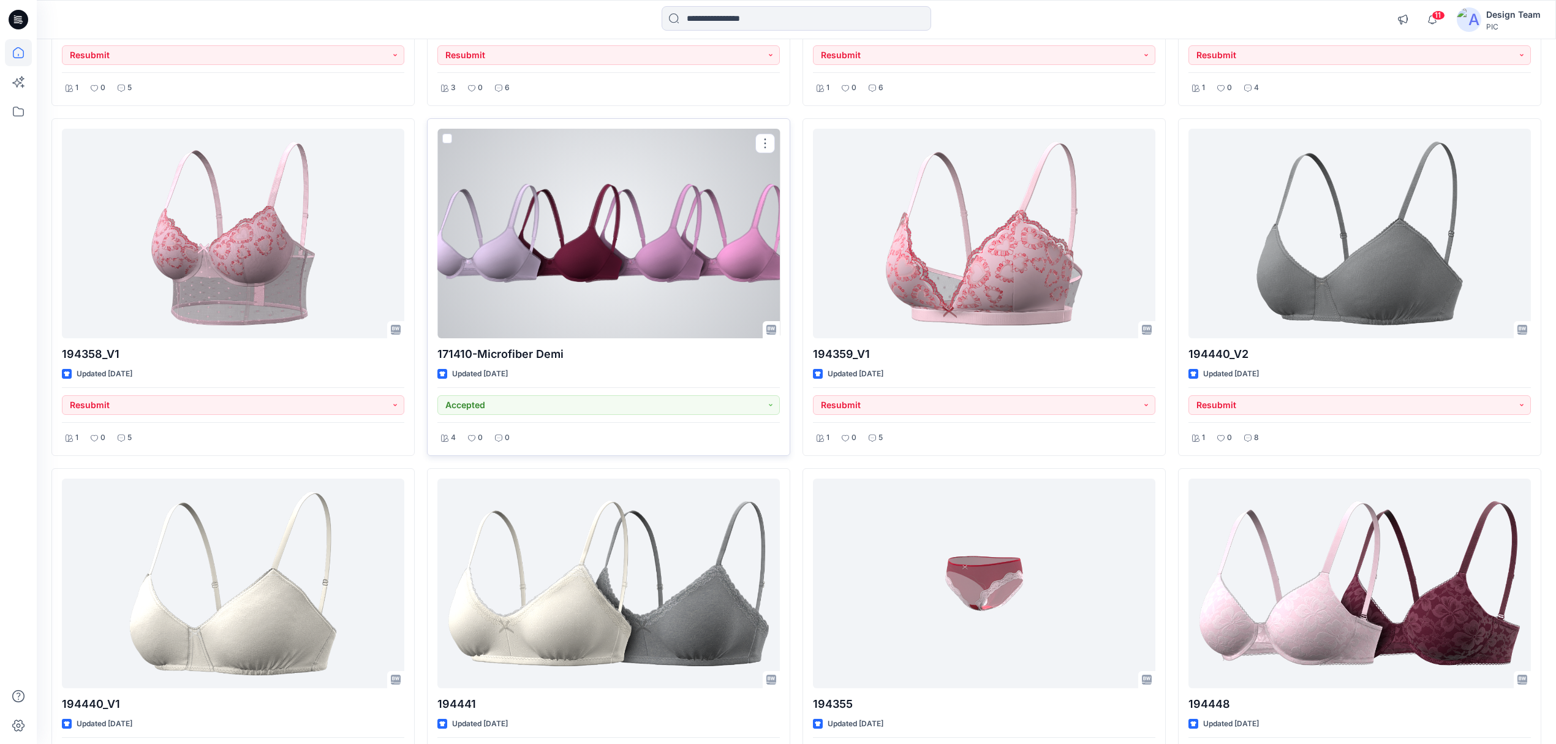
click at [638, 285] on div at bounding box center [608, 233] width 342 height 209
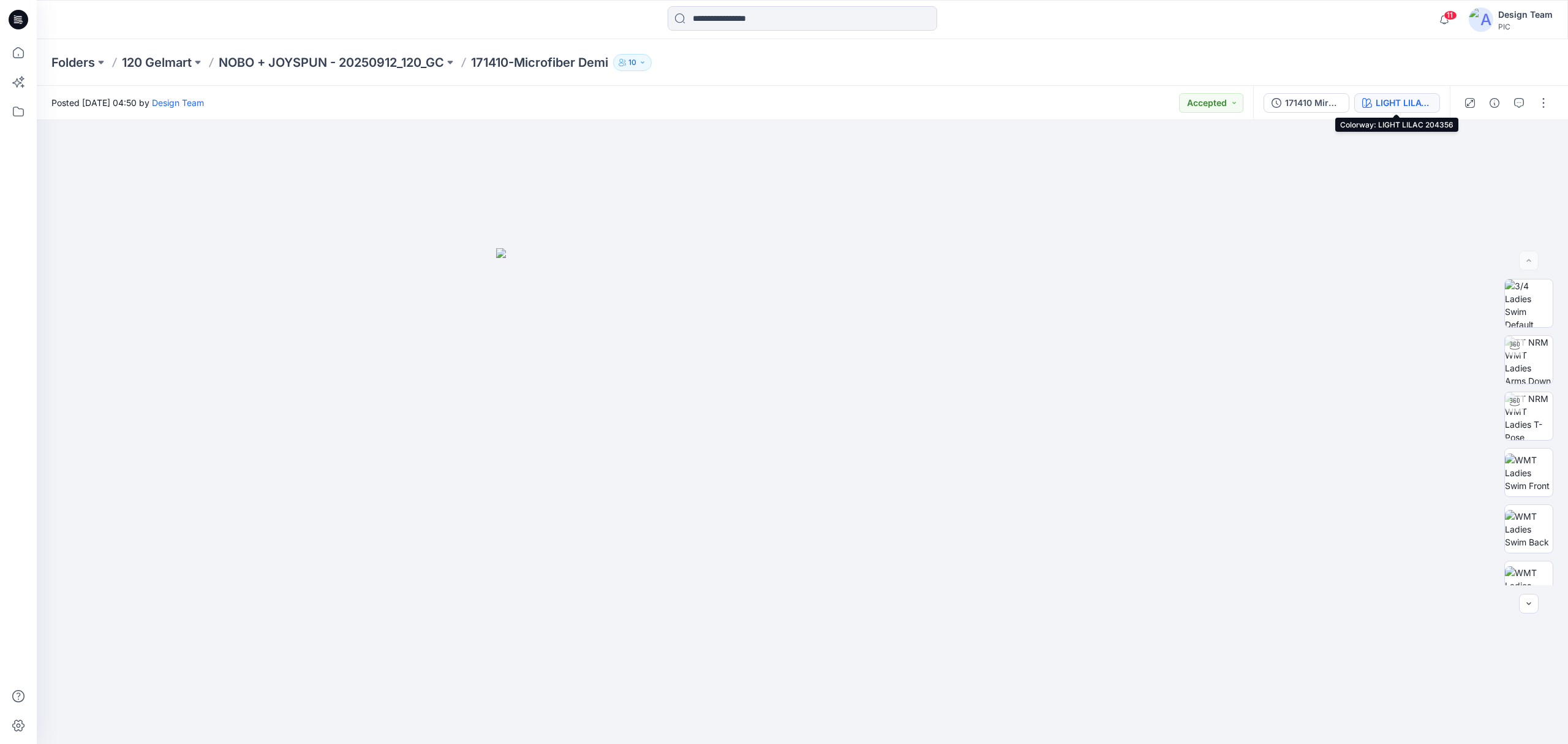
click at [1398, 105] on div "LIGHT LILAC 204356" at bounding box center [1404, 102] width 56 height 13
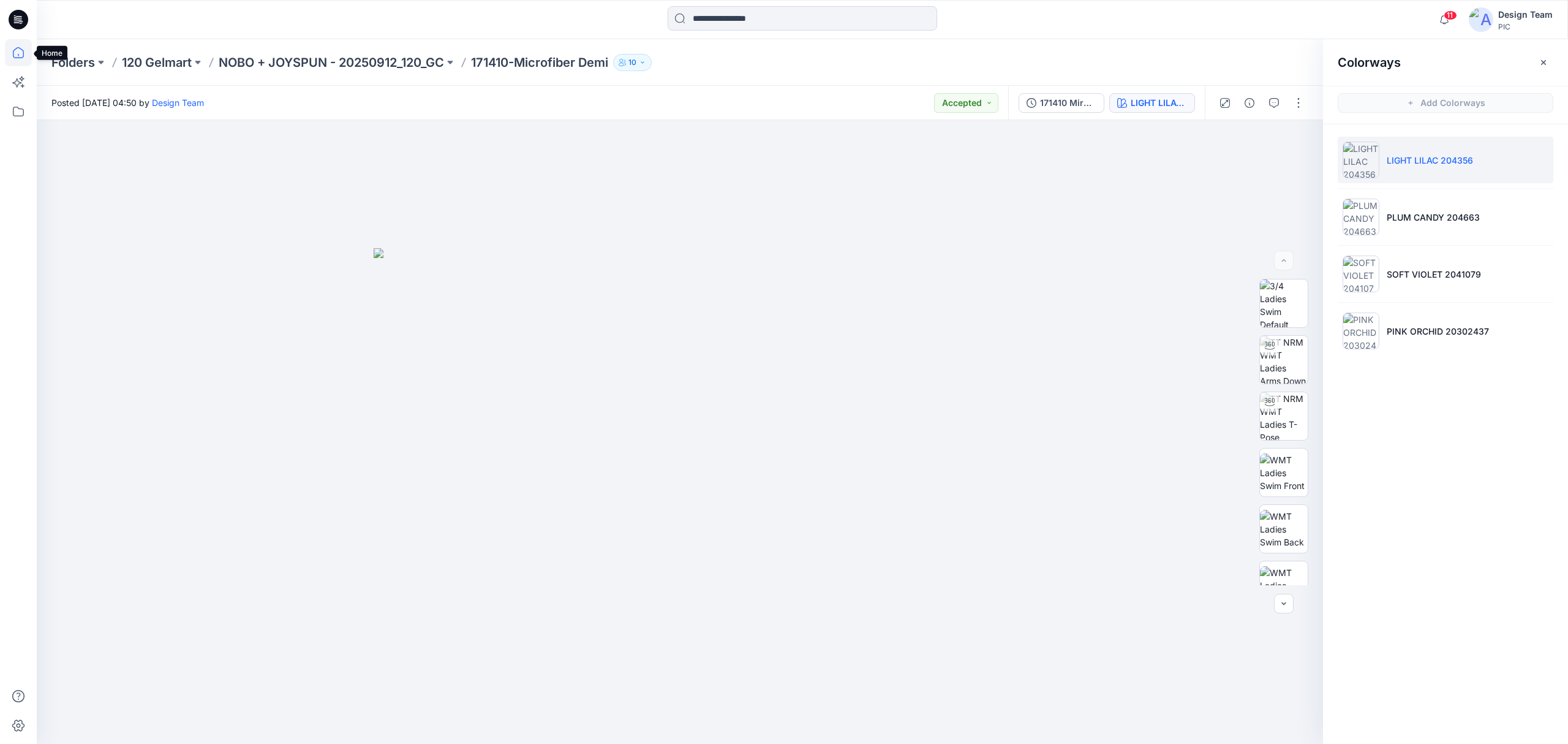
click at [15, 49] on icon at bounding box center [18, 52] width 27 height 27
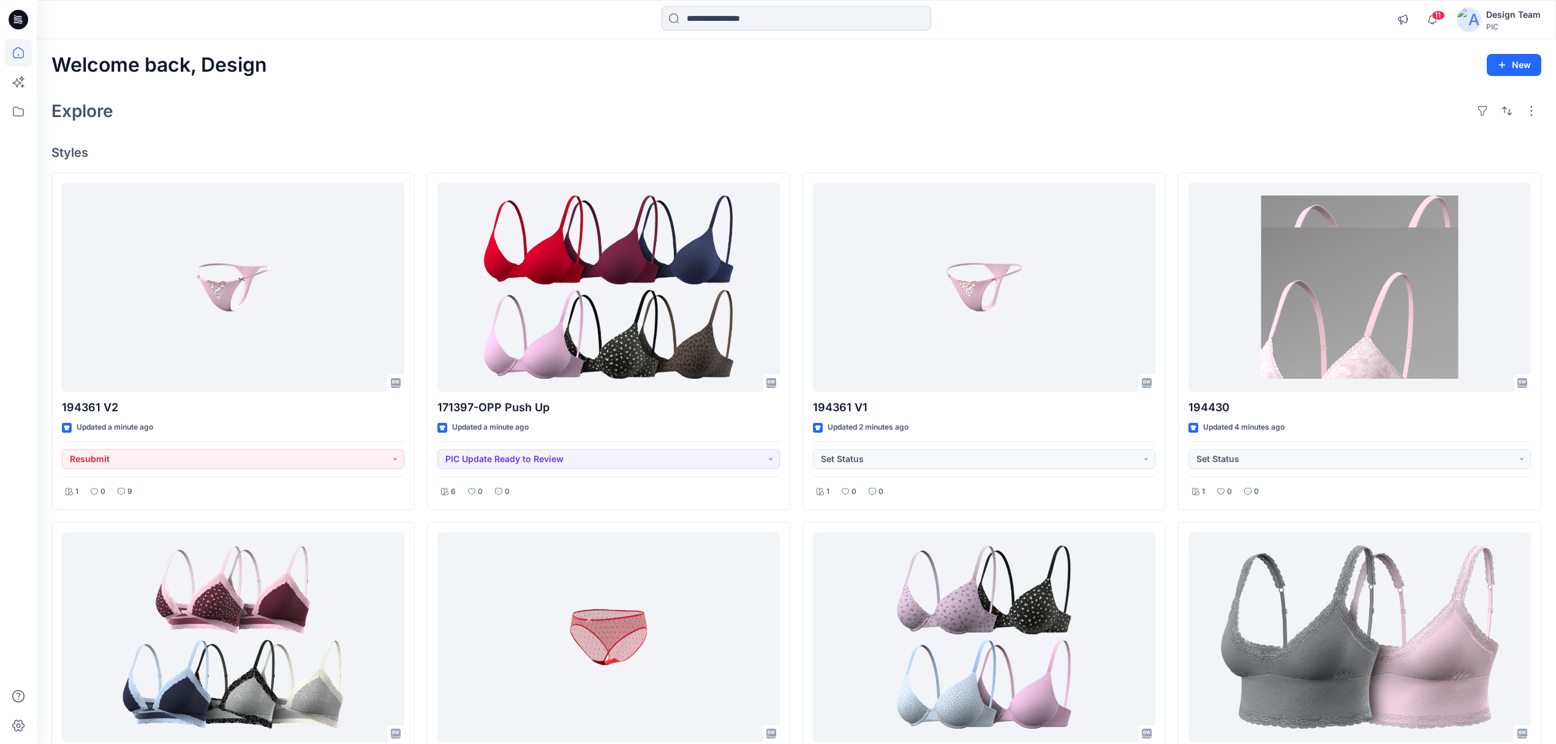
click at [715, 23] on input at bounding box center [797, 18] width 270 height 25
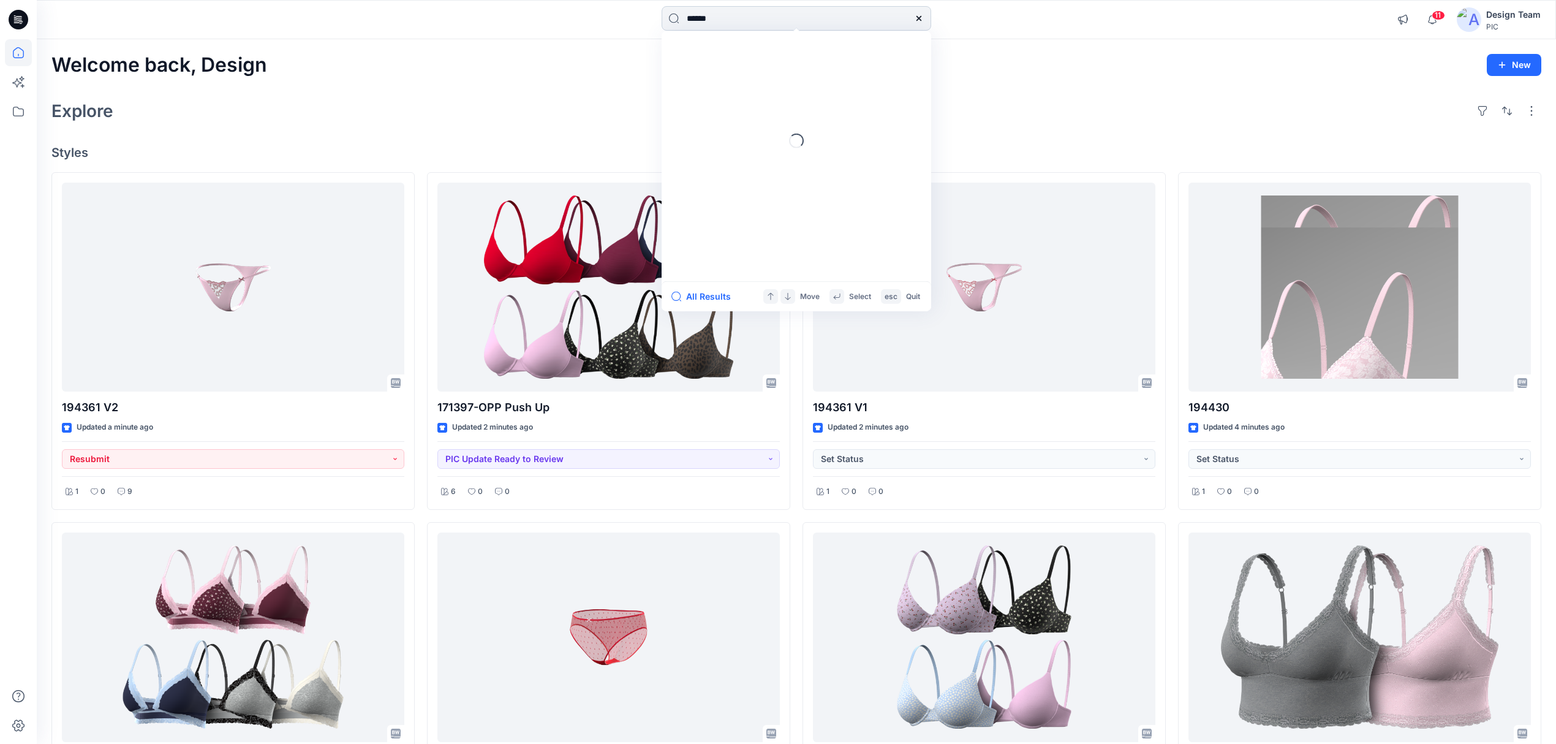
type input "******"
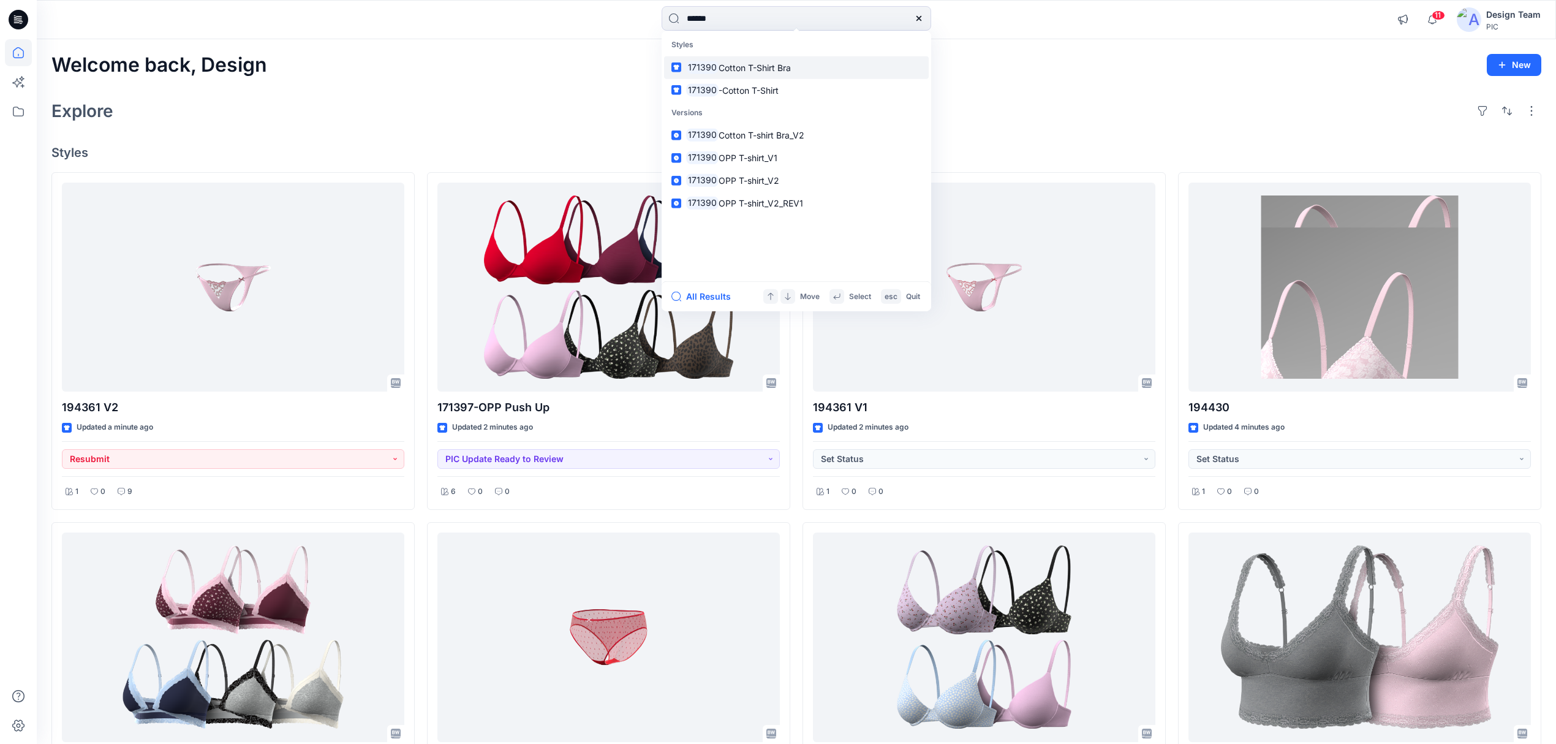
click at [782, 59] on link "171390 Cotton T-Shirt Bra" at bounding box center [796, 67] width 265 height 23
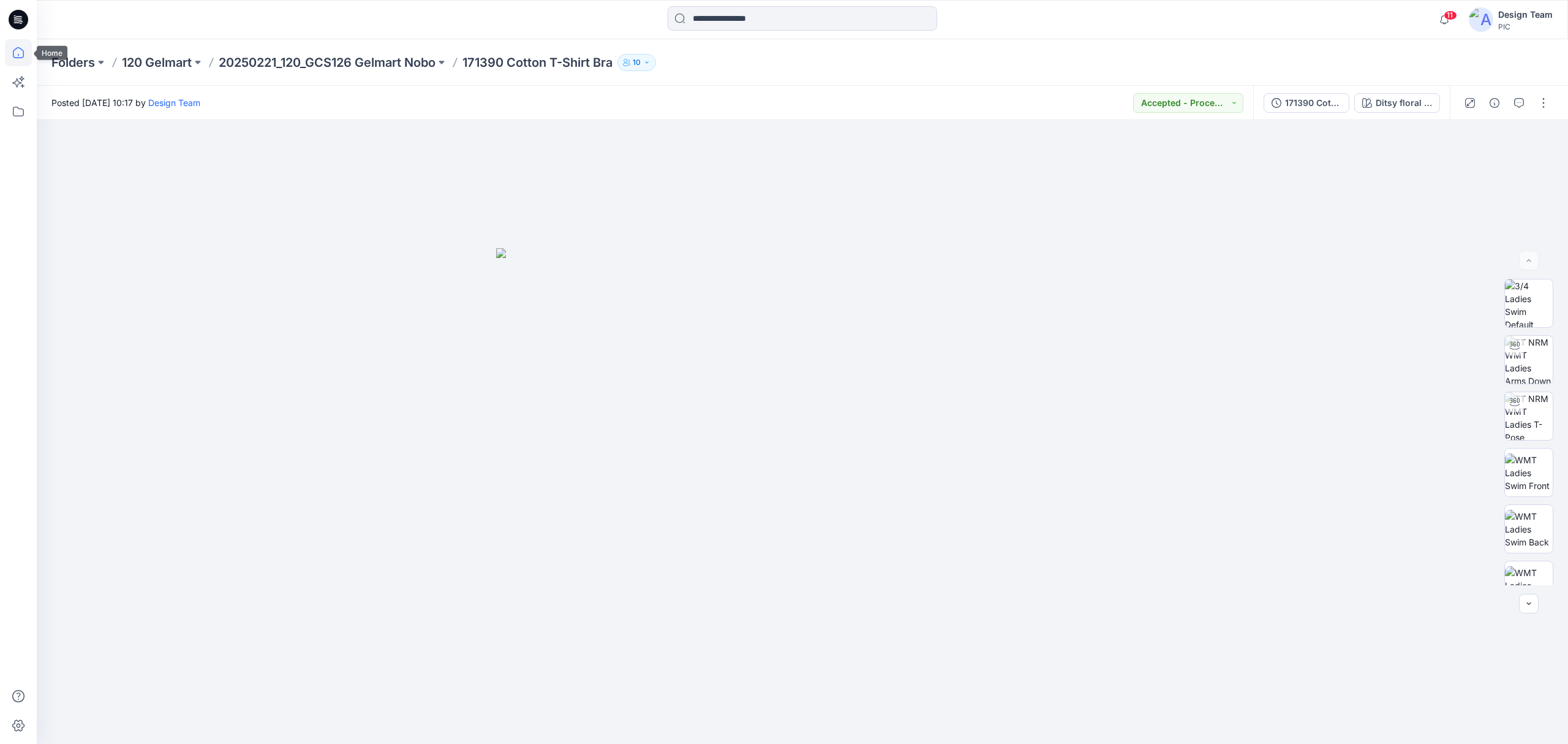
click at [12, 56] on icon at bounding box center [18, 52] width 27 height 27
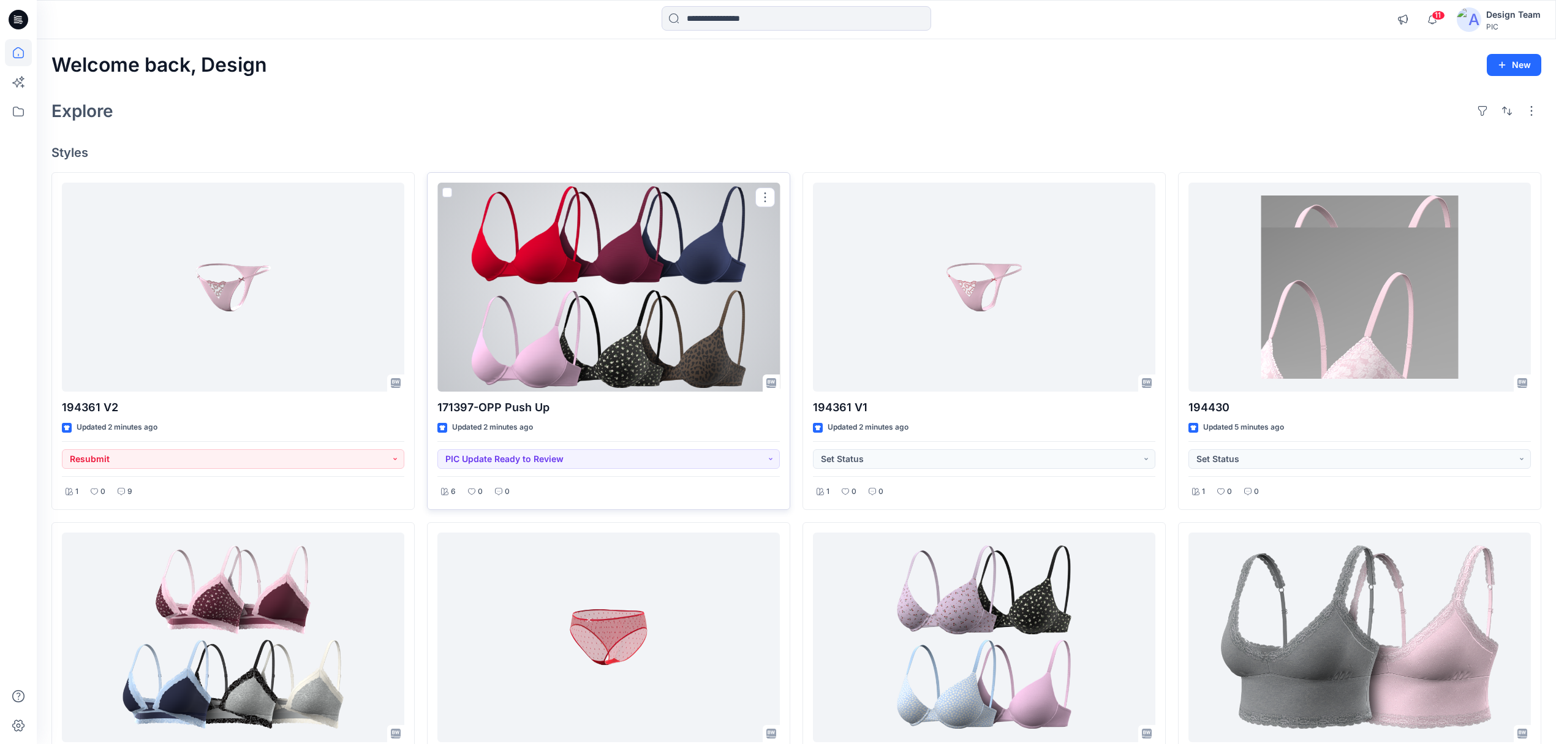
click at [586, 216] on div at bounding box center [608, 287] width 342 height 209
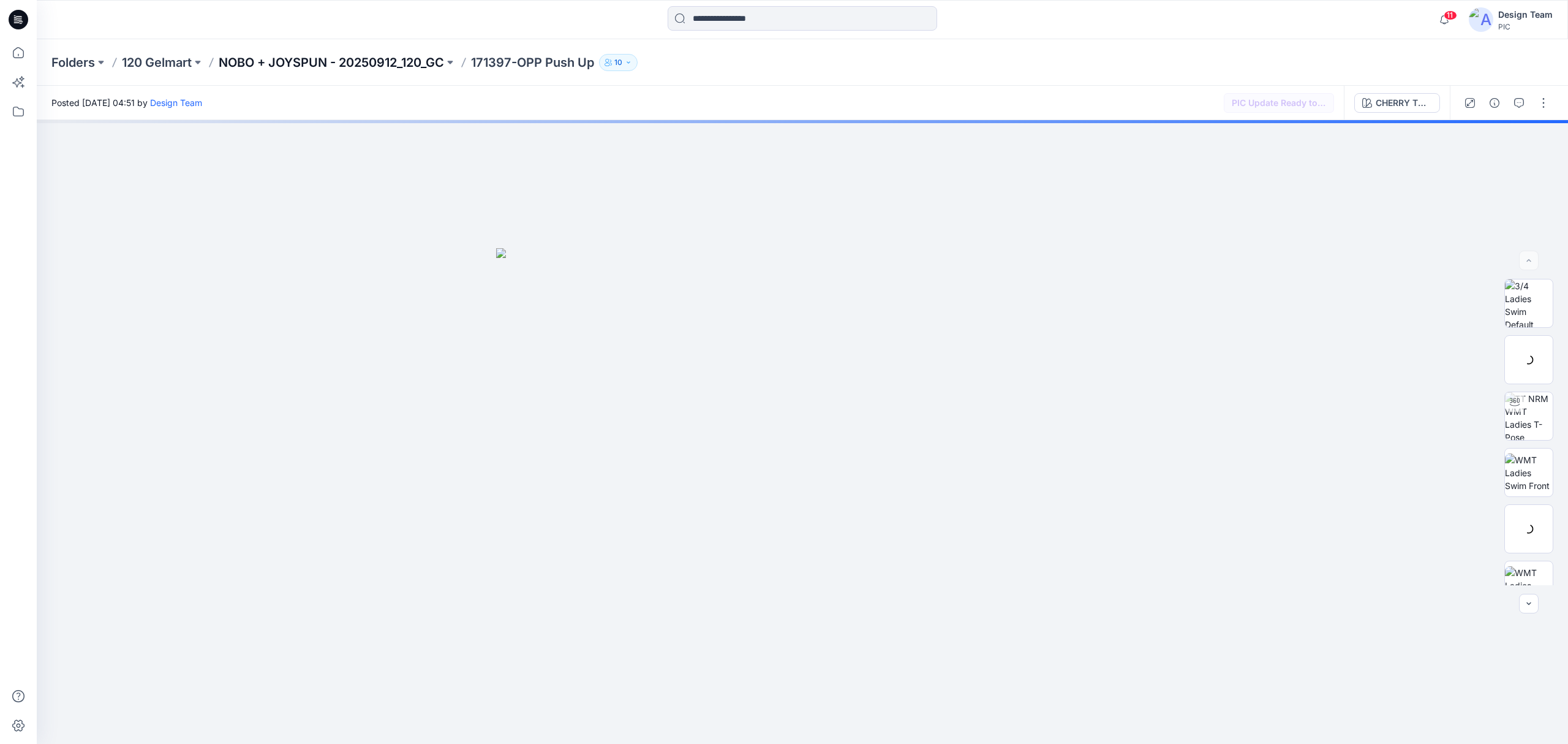
click at [278, 54] on p "NOBO + JOYSPUN - 20250912_120_GC" at bounding box center [331, 62] width 225 height 17
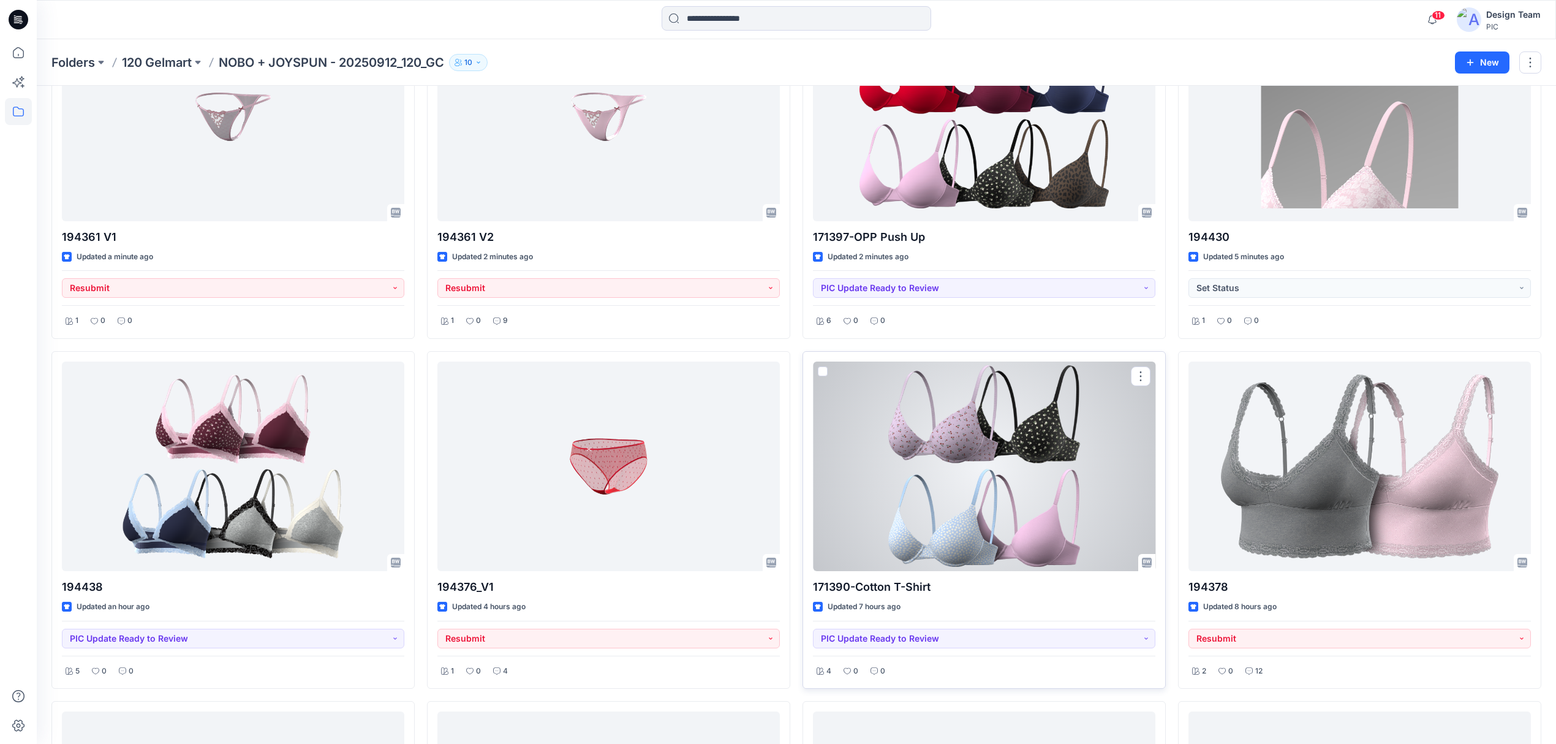
scroll to position [245, 0]
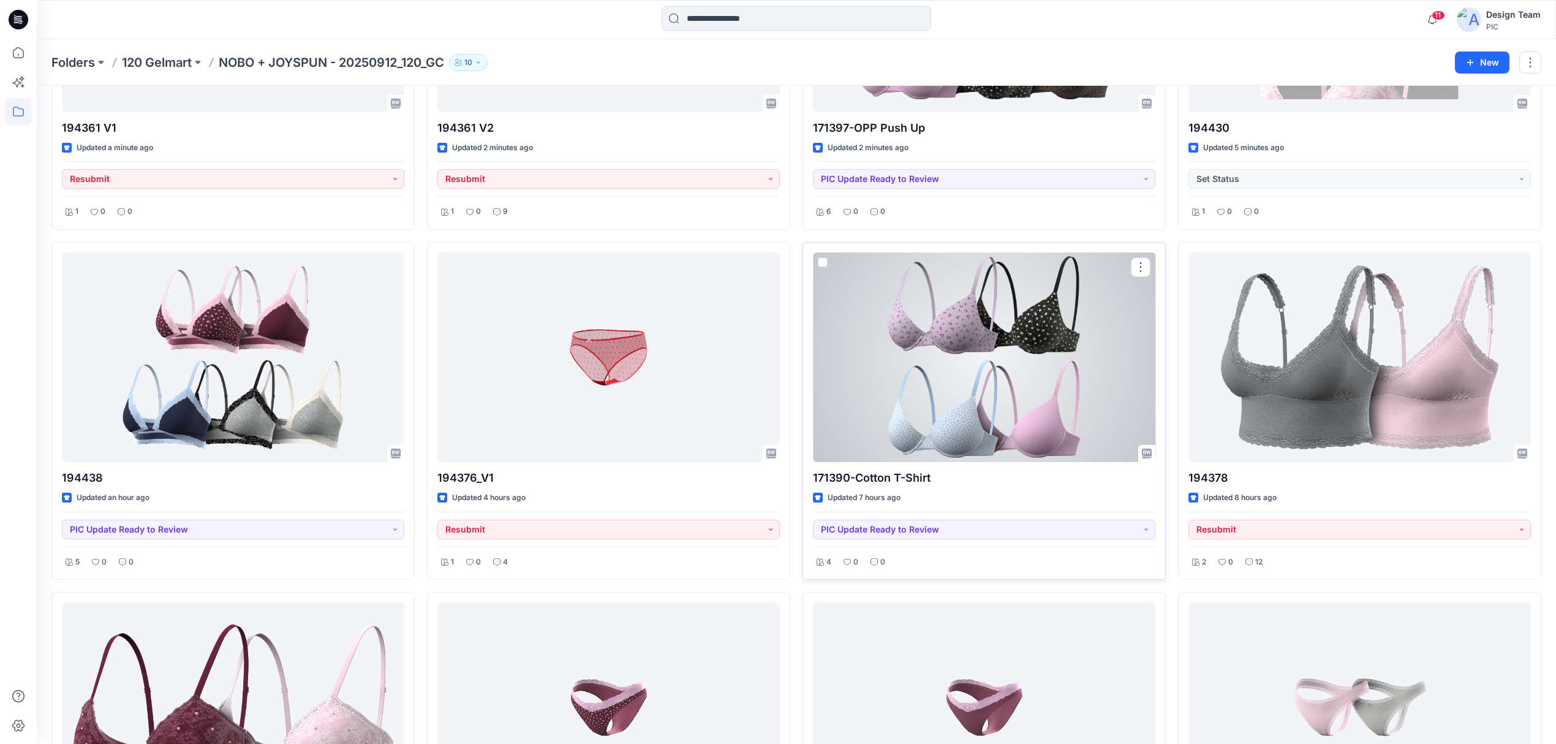
click at [910, 432] on div at bounding box center [984, 356] width 342 height 209
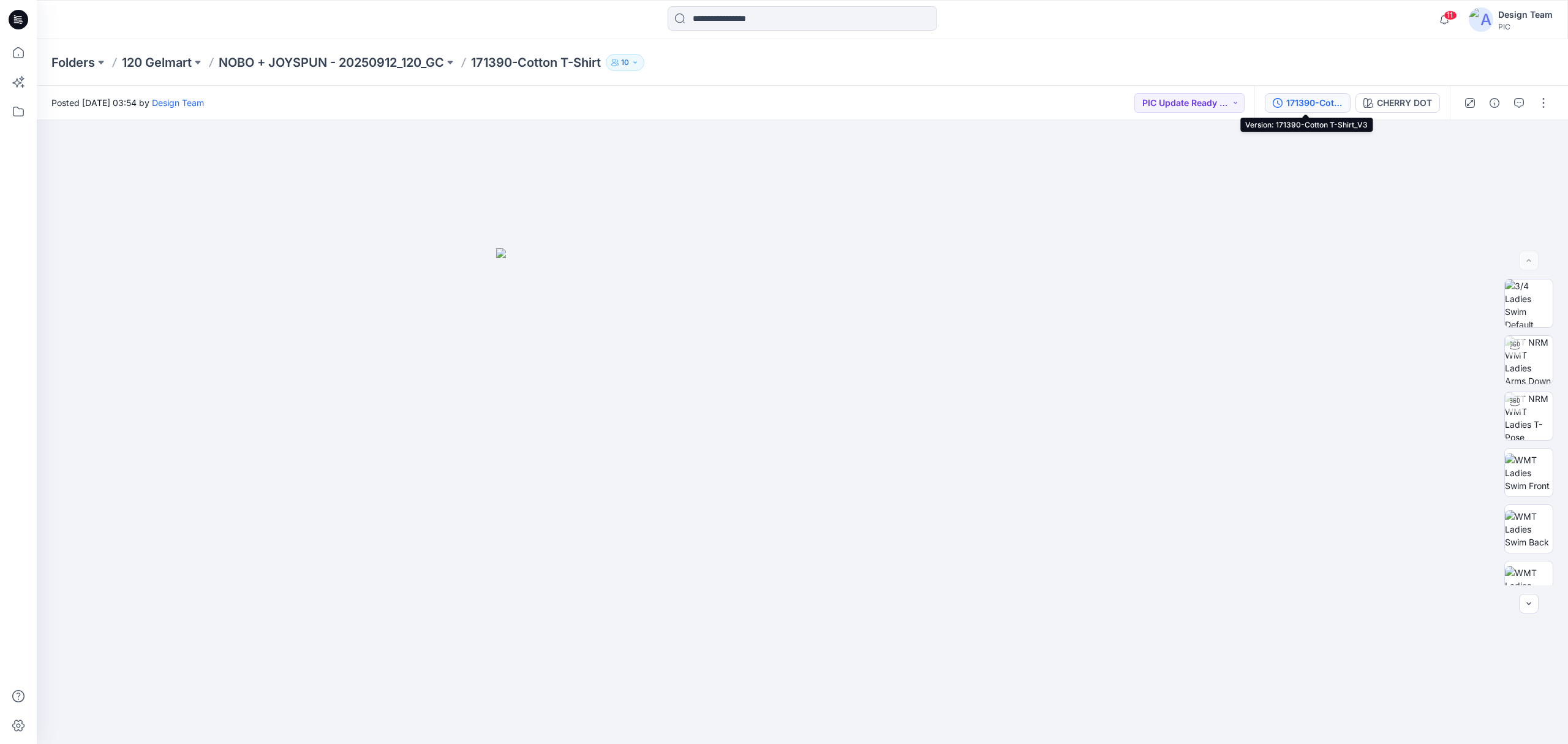
click at [1302, 101] on div "171390-Cotton T-Shirt_V3" at bounding box center [1314, 102] width 56 height 13
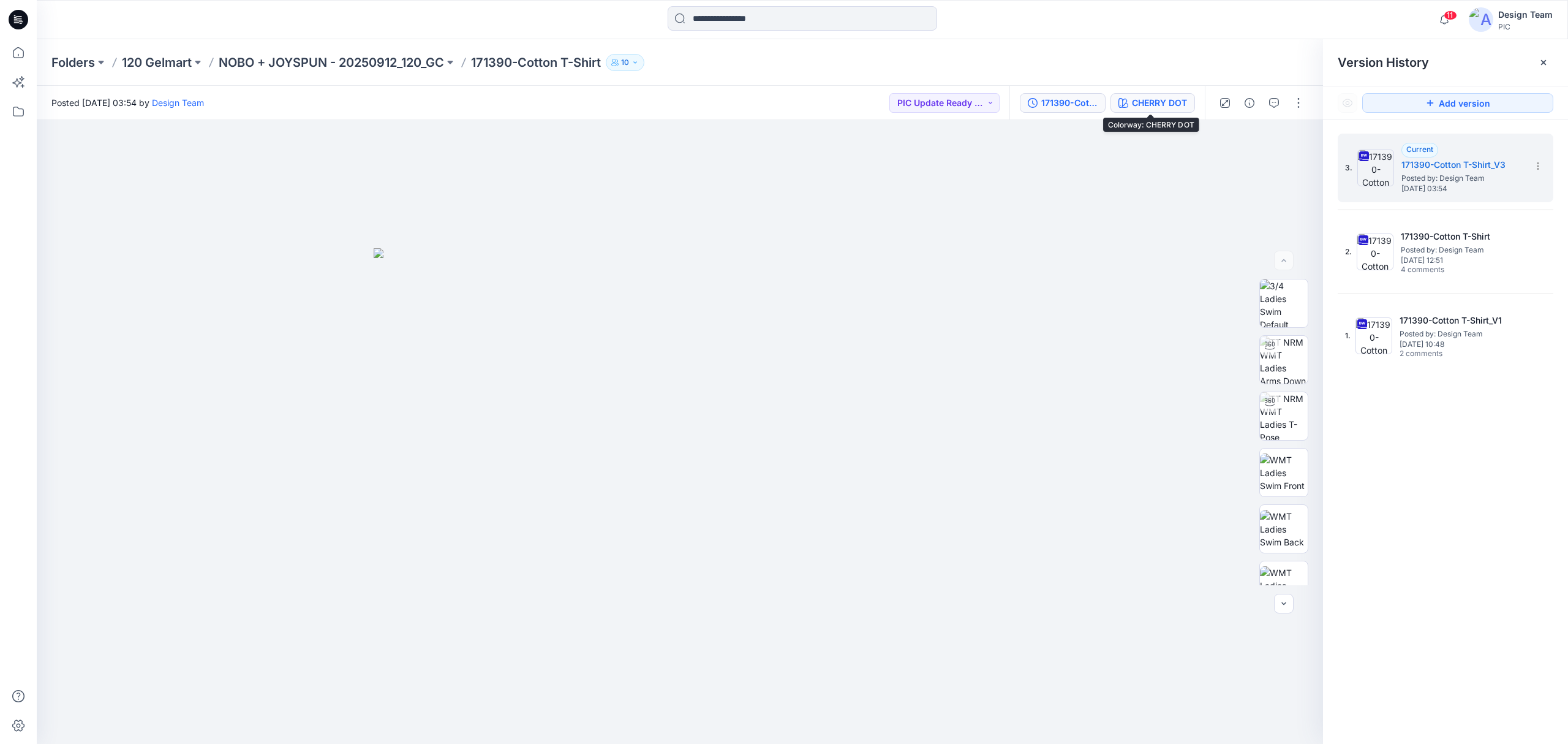
click at [1141, 93] on button "CHERRY DOT" at bounding box center [1153, 103] width 85 height 20
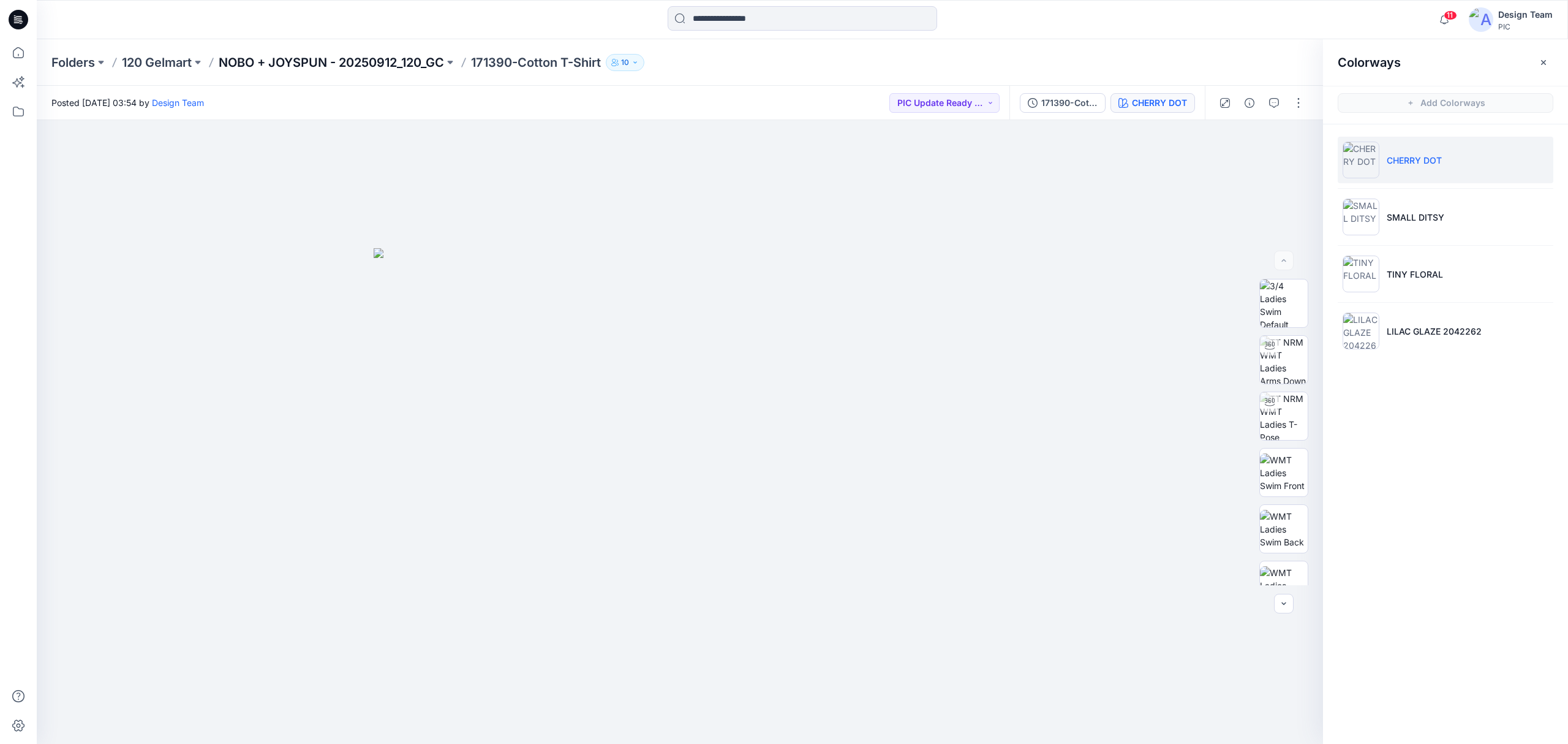
click at [332, 69] on p "NOBO + JOYSPUN - 20250912_120_GC" at bounding box center [331, 62] width 225 height 17
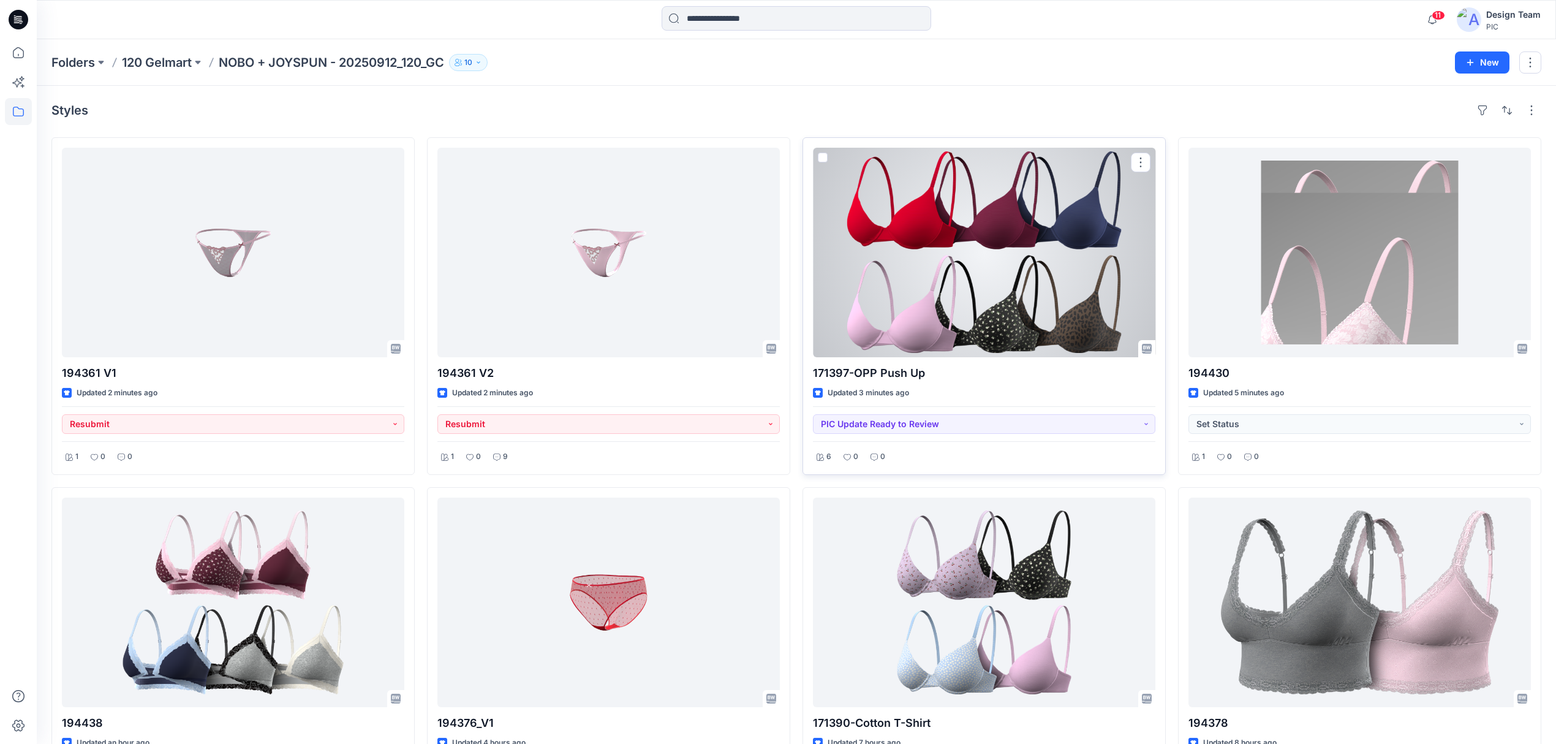
click at [980, 324] on div at bounding box center [984, 252] width 342 height 209
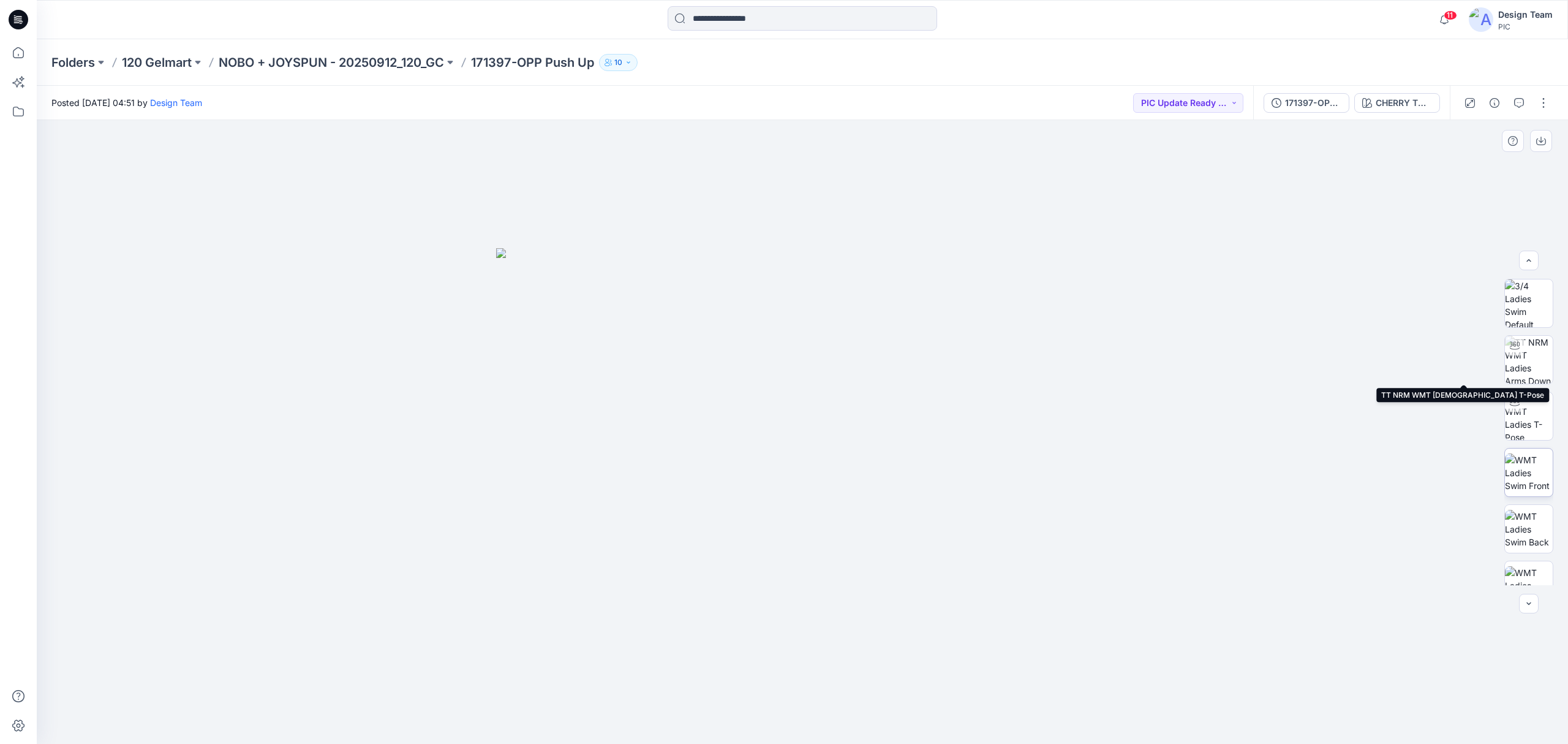
scroll to position [306, 0]
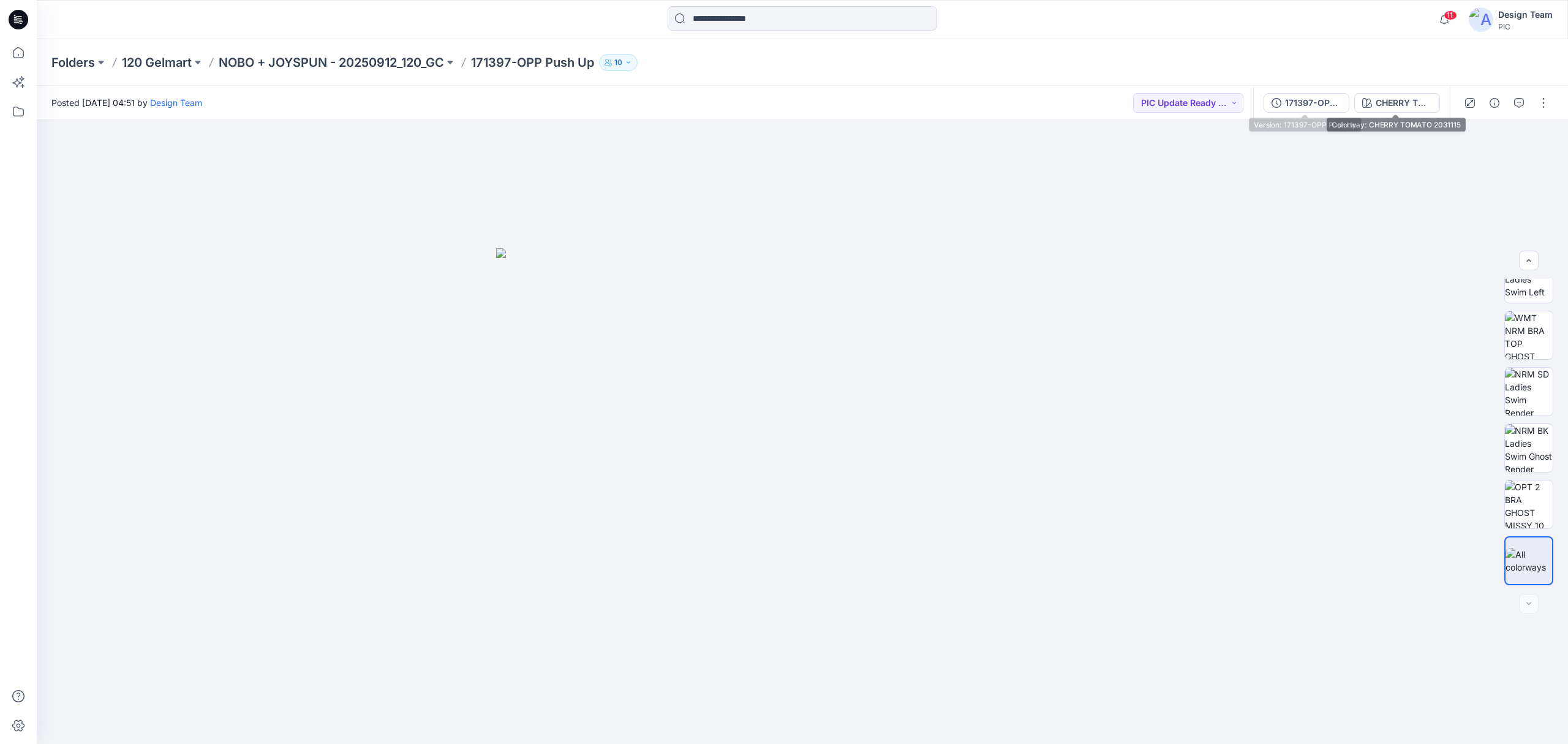
click at [1312, 91] on div "171397-OPP Push Up CHERRY TOMATO 2031115" at bounding box center [1351, 103] width 197 height 34
click at [1311, 99] on div "171397-OPP Push Up" at bounding box center [1313, 102] width 56 height 13
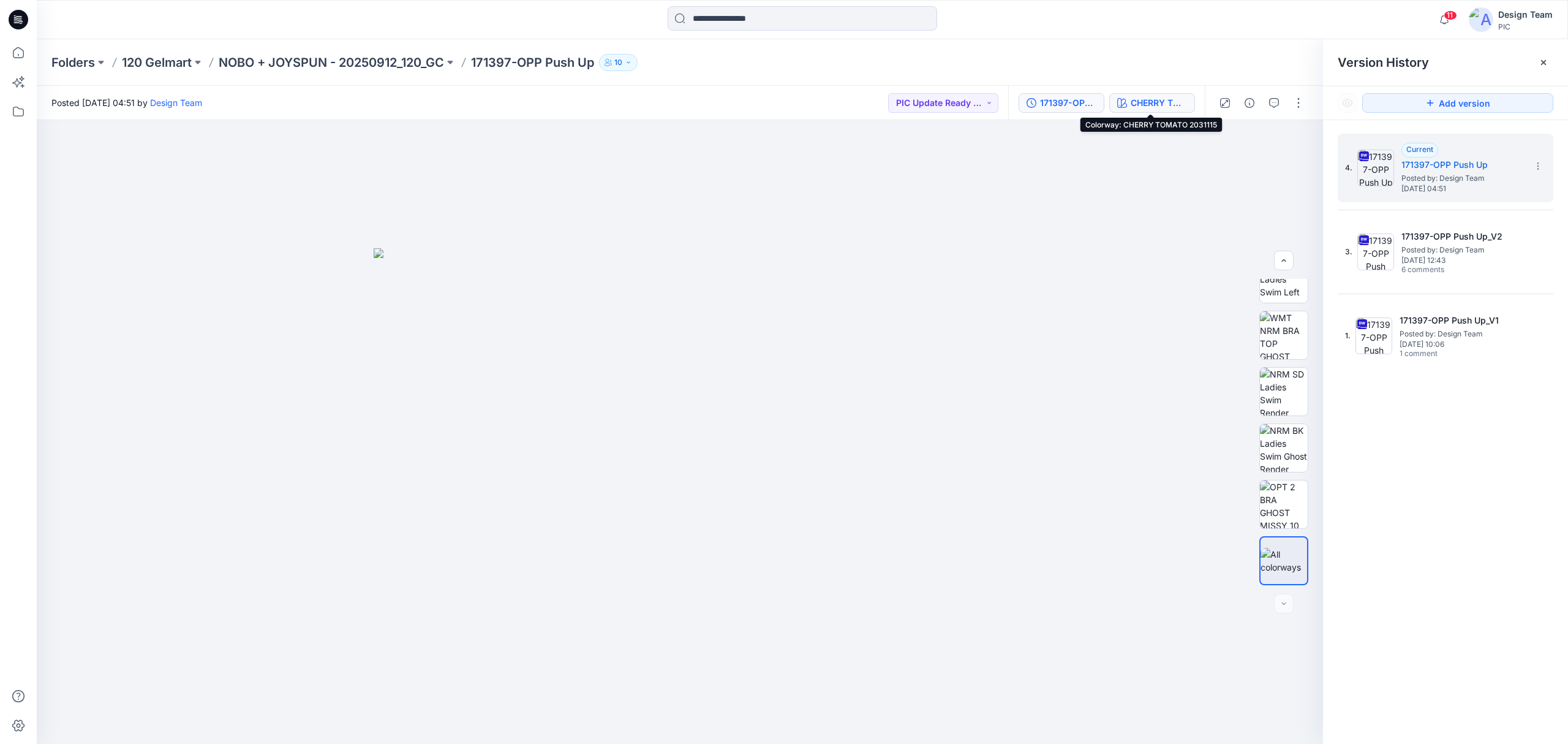
click at [1170, 98] on div "CHERRY TOMATO 2031115" at bounding box center [1159, 102] width 56 height 13
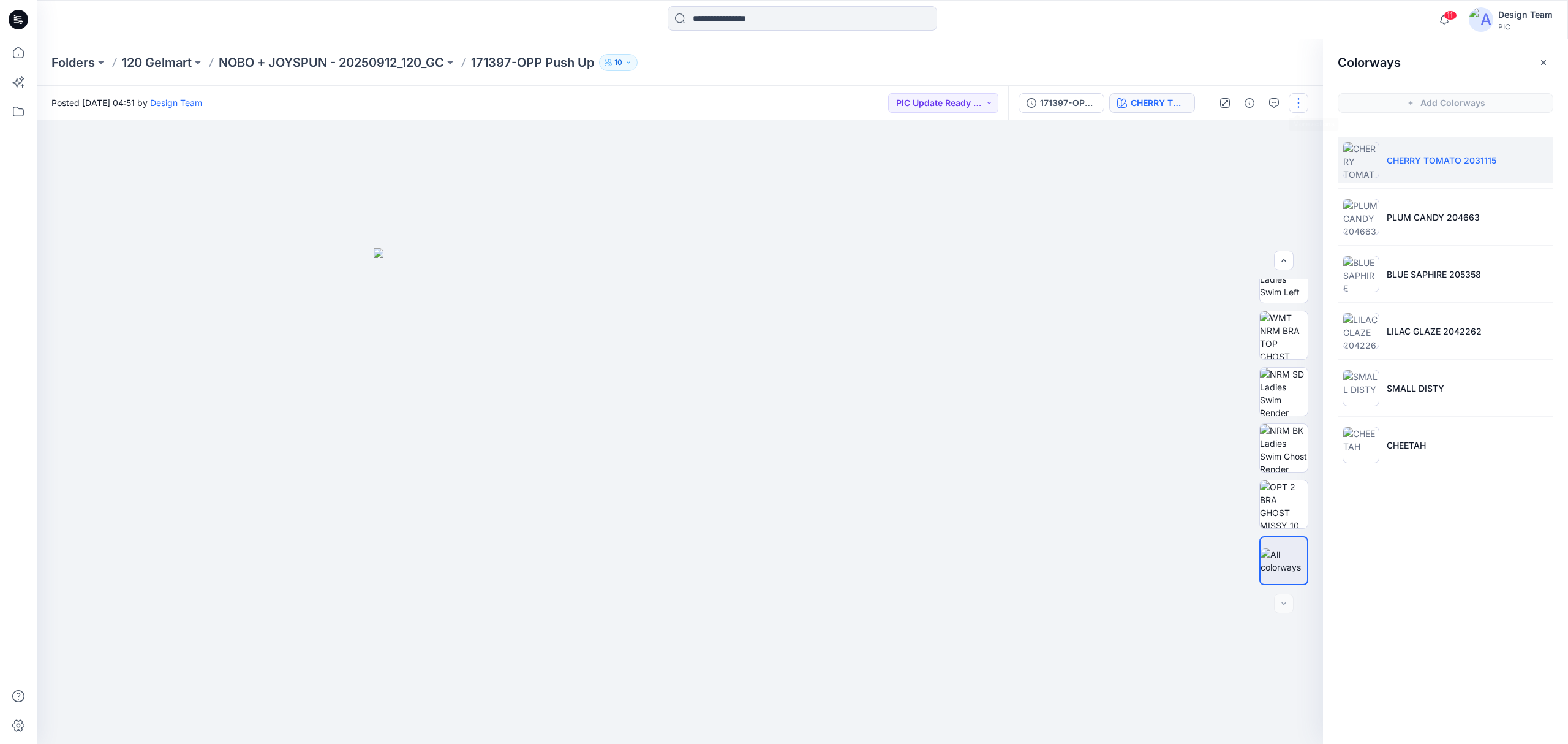
click at [1299, 100] on button "button" at bounding box center [1299, 103] width 20 height 20
click at [1260, 163] on button "Edit" at bounding box center [1247, 165] width 113 height 23
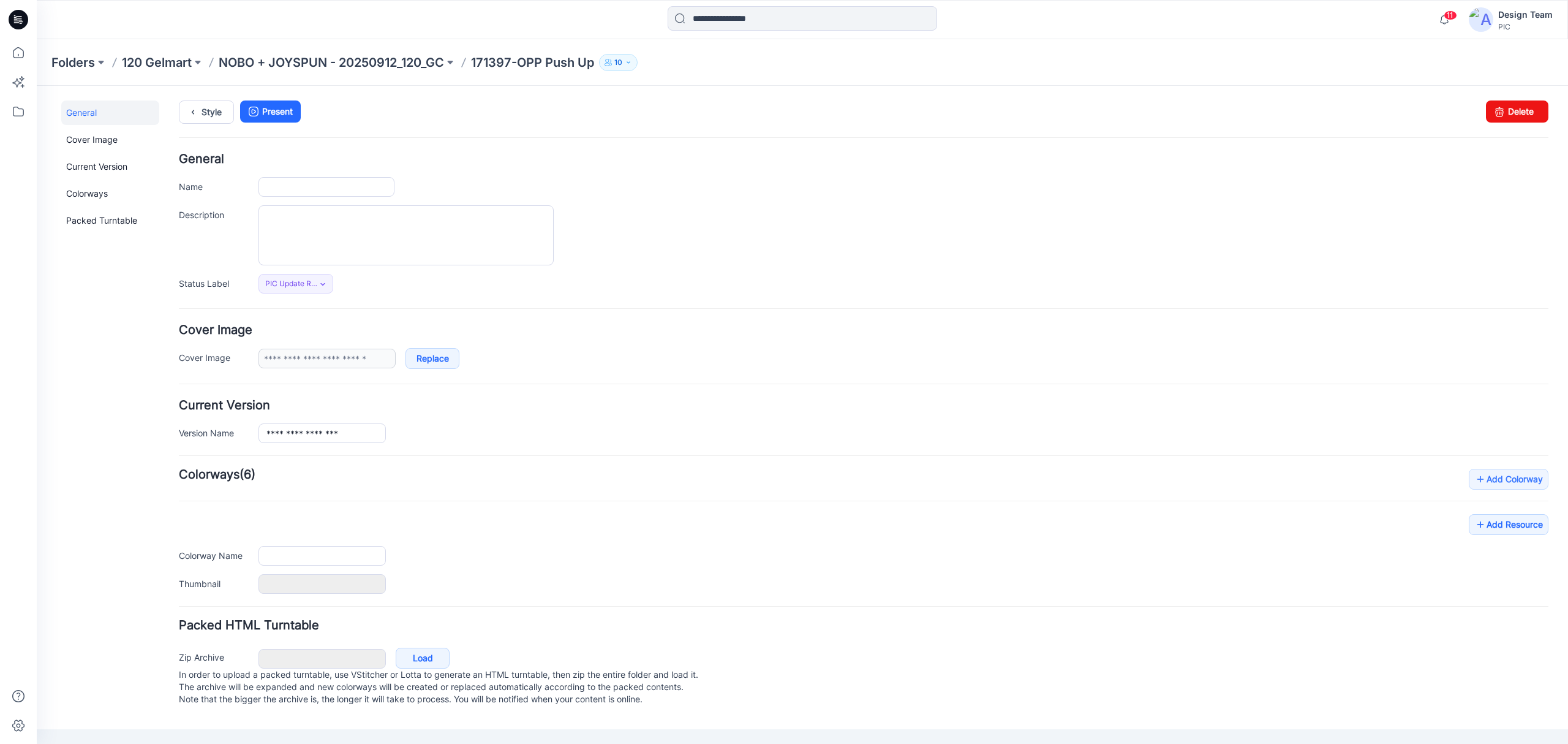
type input "**********"
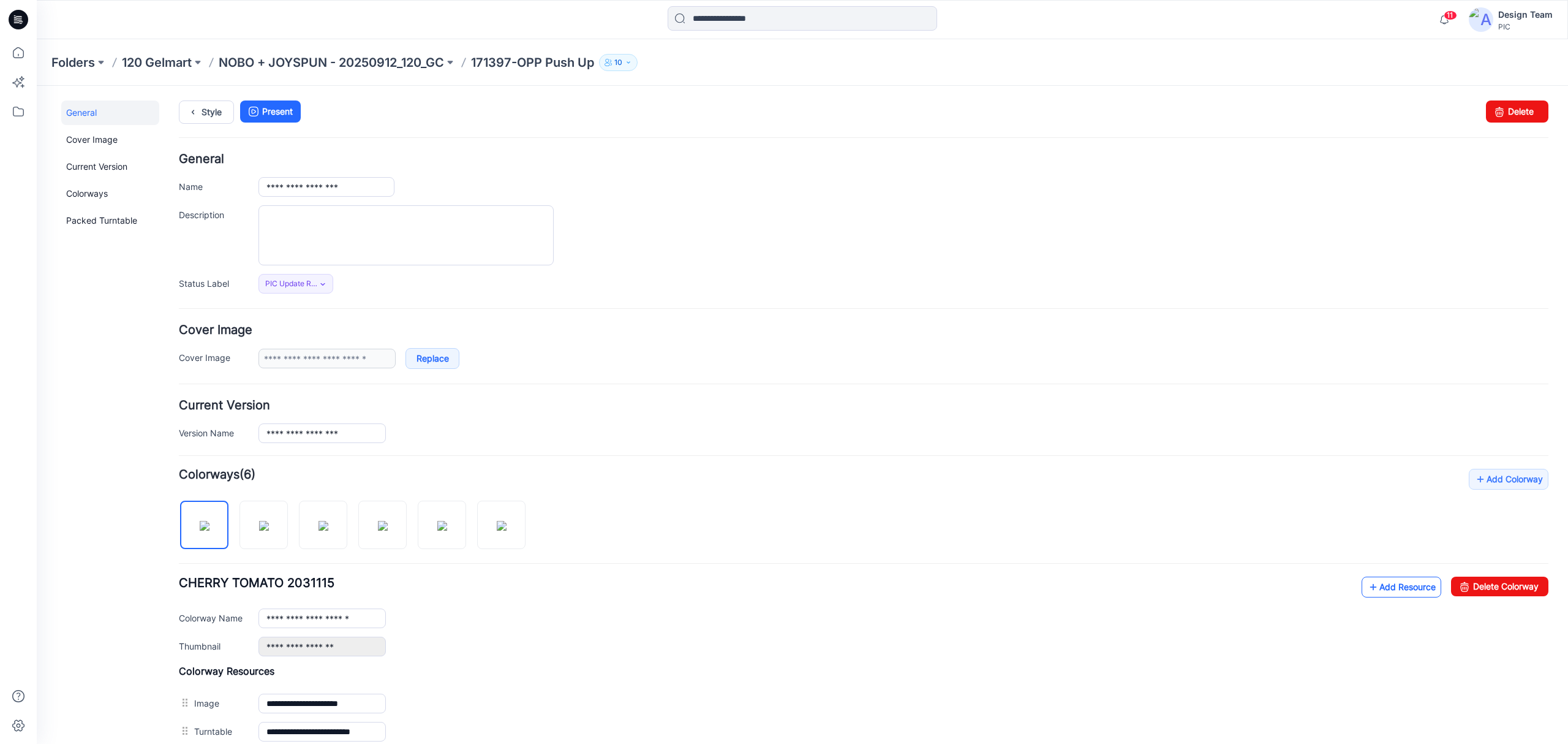
click at [1384, 596] on link "Add Resource" at bounding box center [1402, 586] width 80 height 21
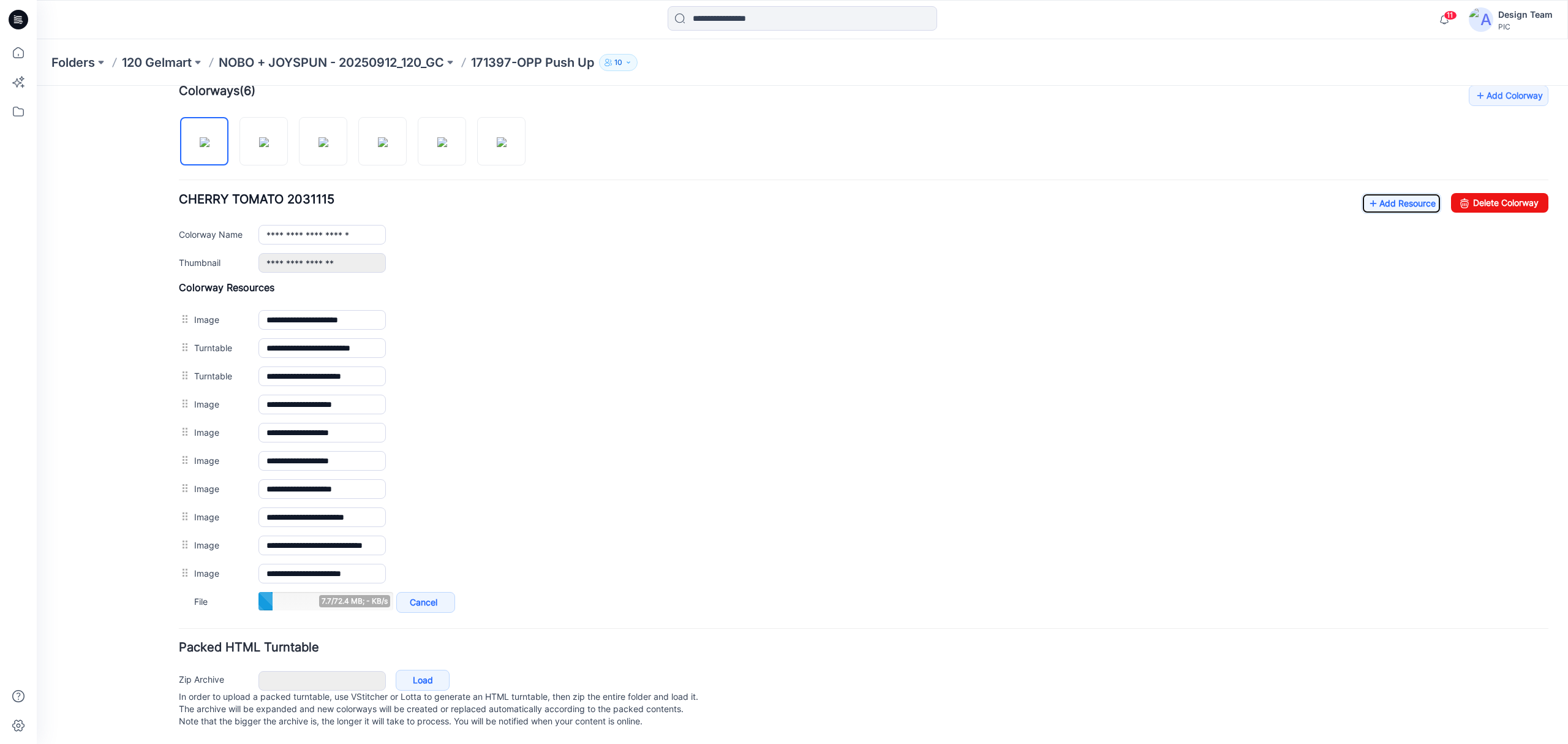
scroll to position [323, 0]
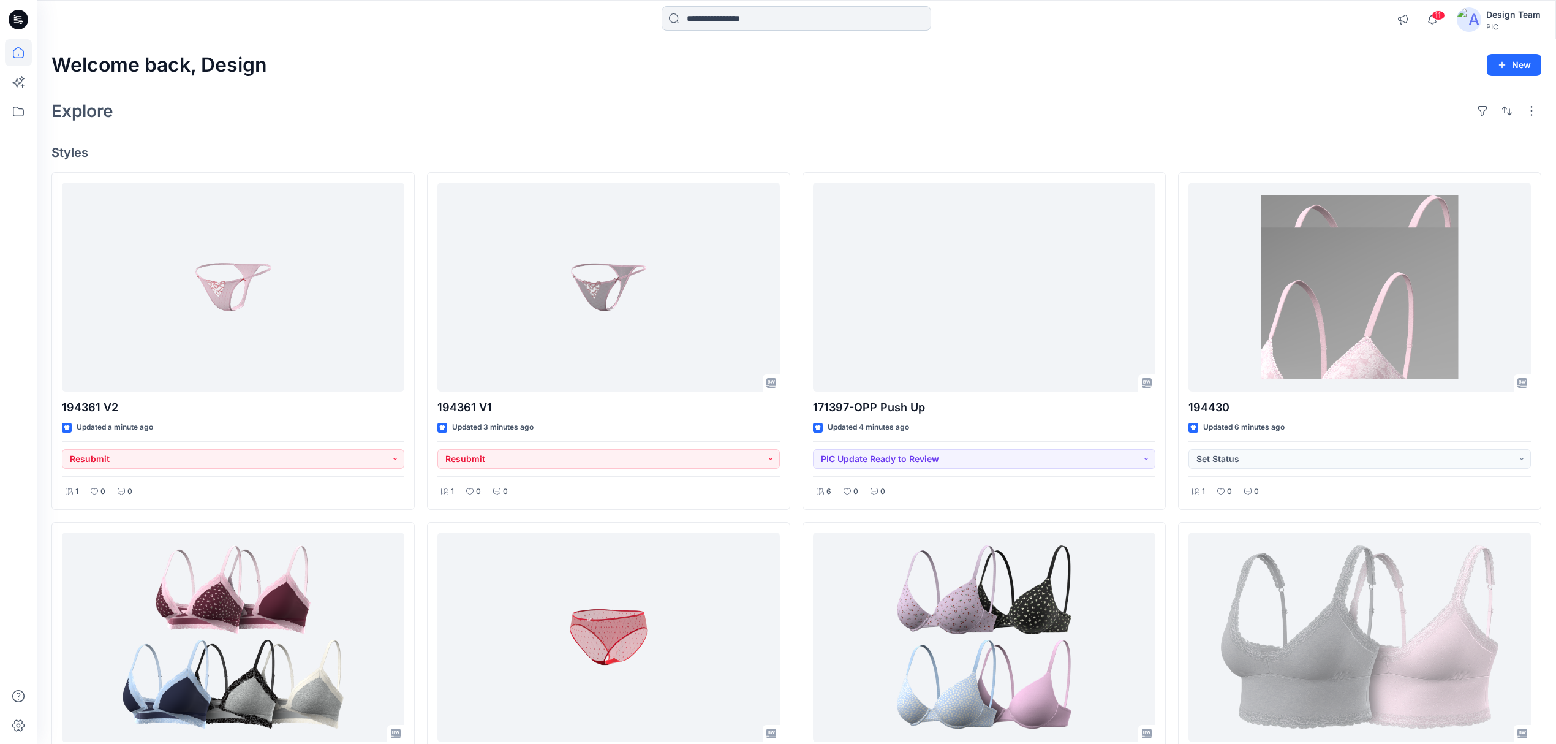
click at [822, 25] on input at bounding box center [797, 18] width 270 height 25
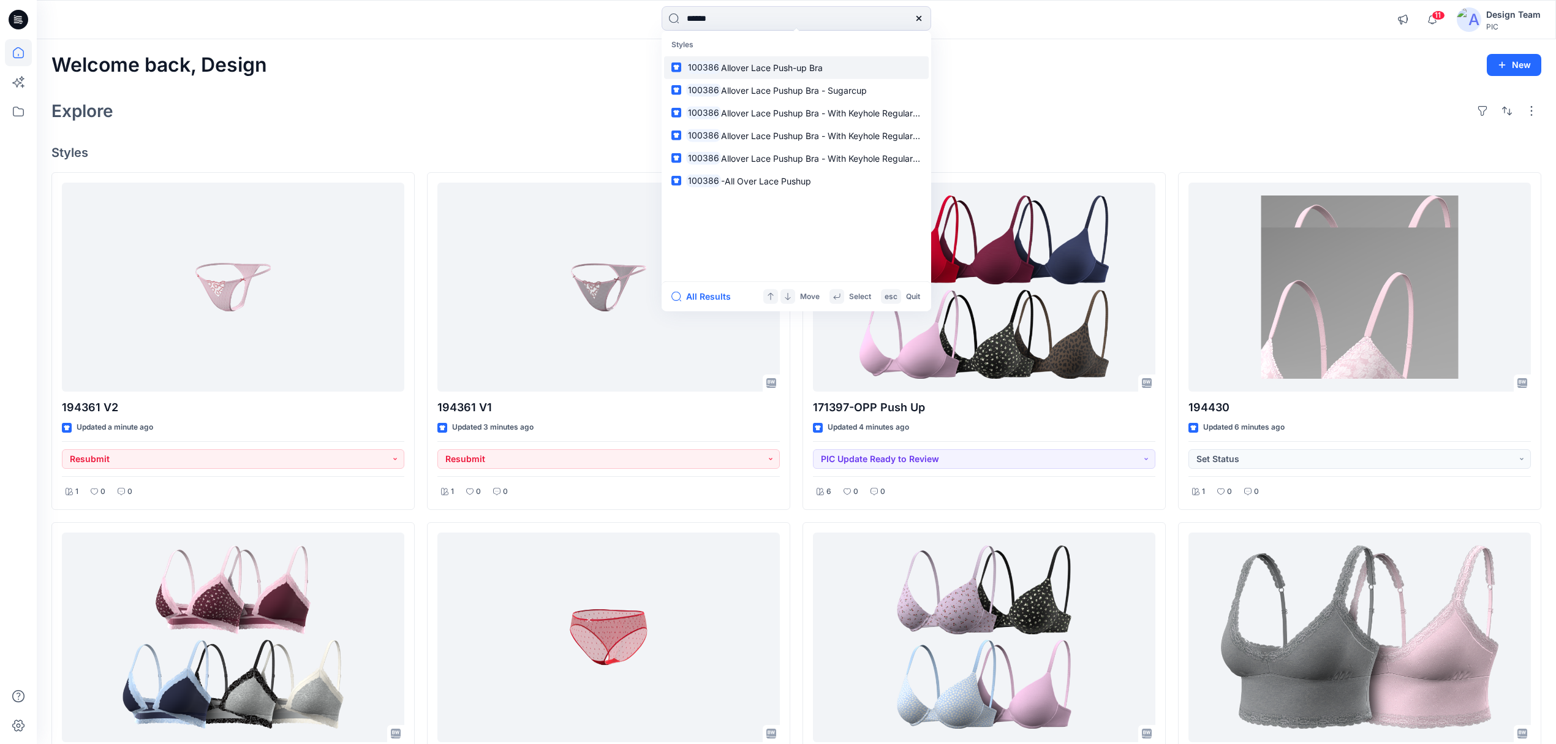
type input "******"
click at [815, 74] on p "100386 Allover Lace Push-up Bra" at bounding box center [754, 67] width 137 height 13
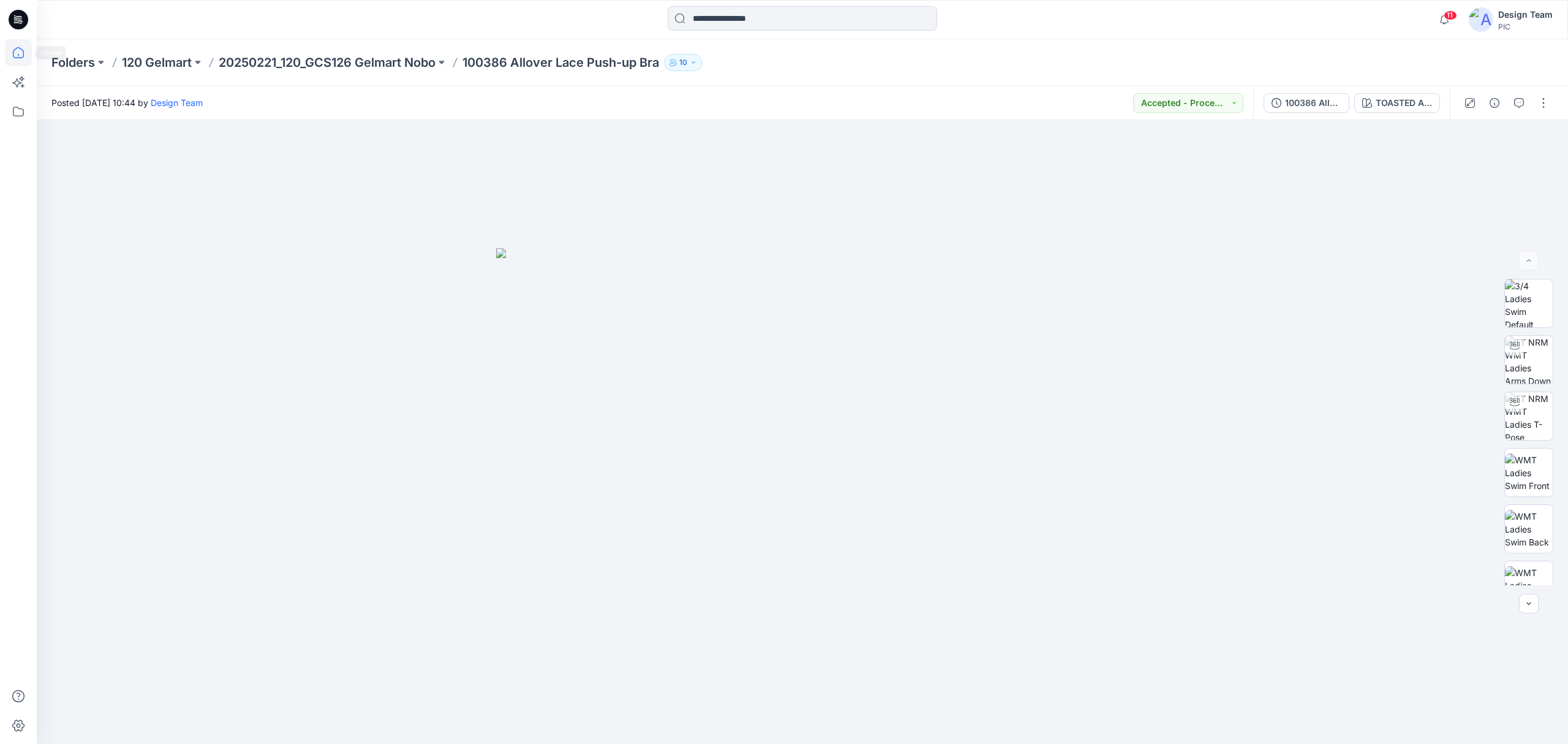
click at [18, 50] on icon at bounding box center [18, 52] width 27 height 27
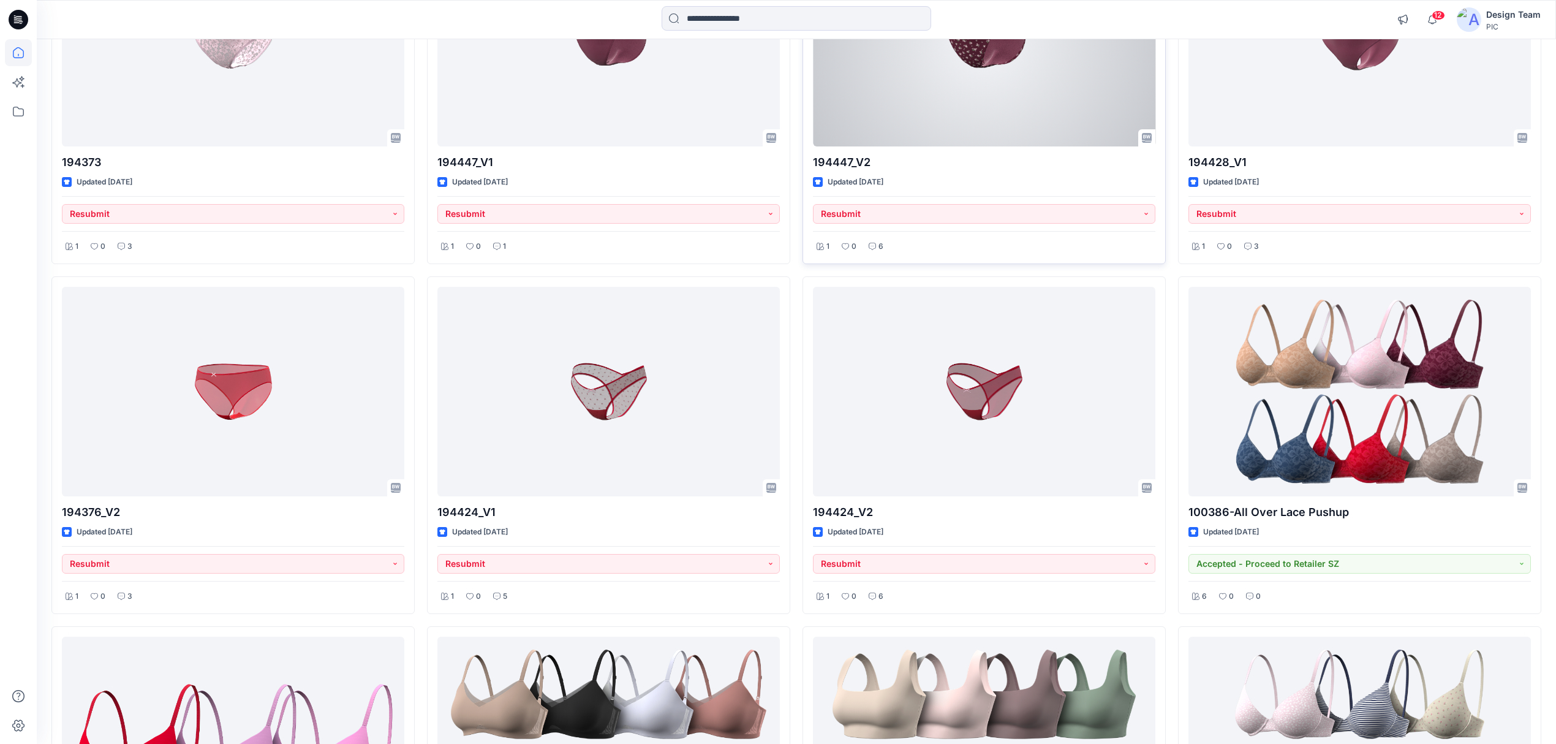
scroll to position [5629, 0]
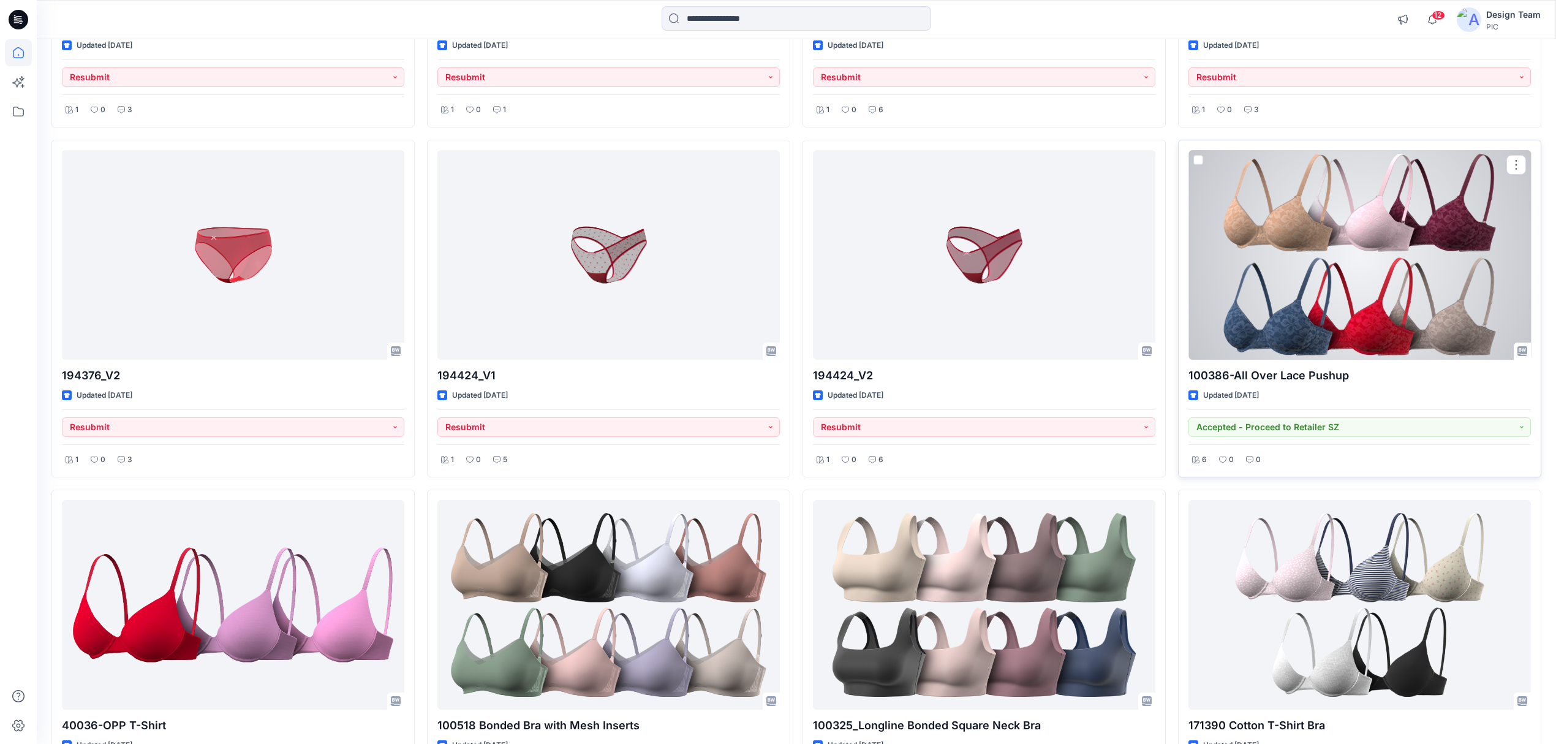
click at [1300, 322] on div at bounding box center [1359, 254] width 342 height 209
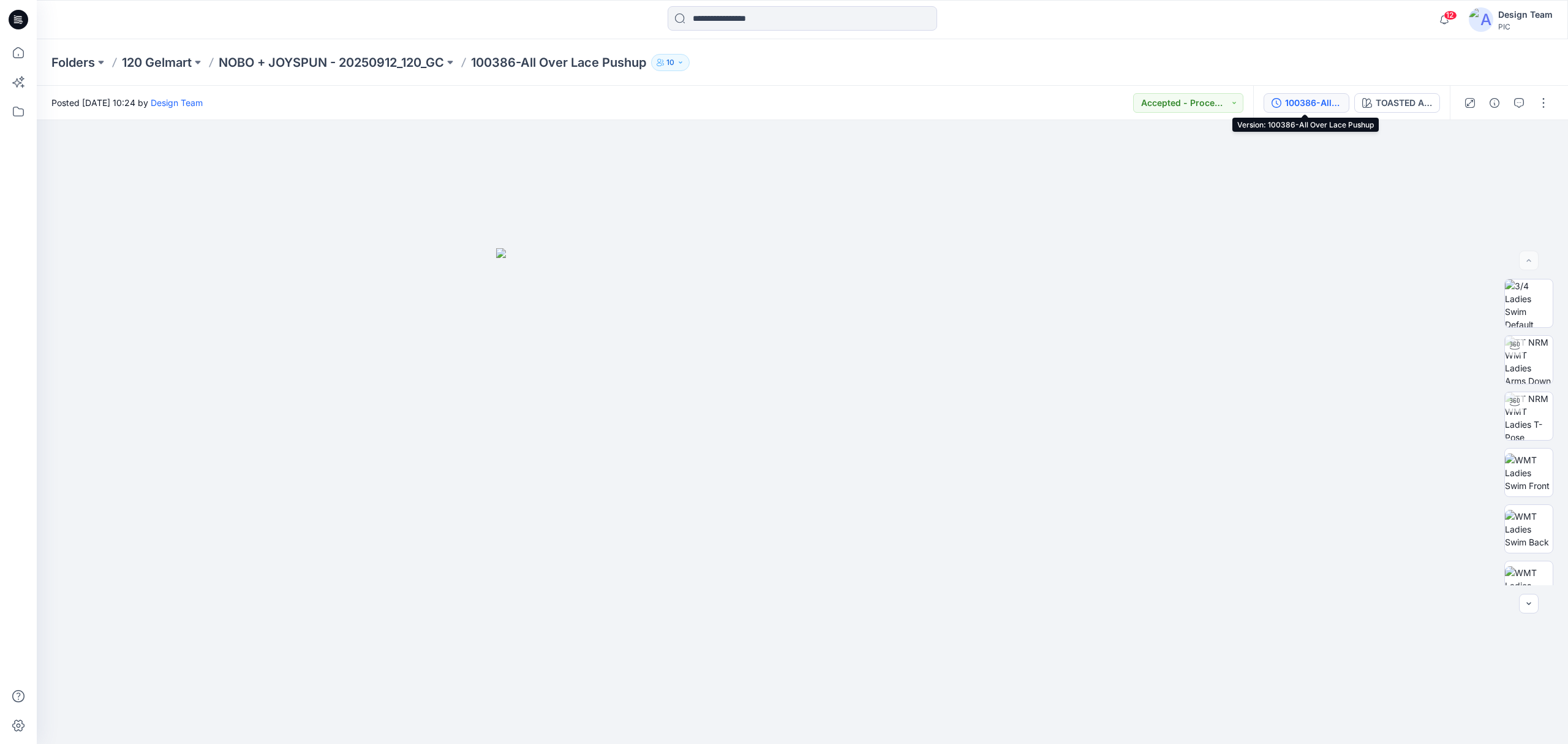
click at [1294, 94] on button "100386-All Over Lace Pushup" at bounding box center [1307, 103] width 86 height 20
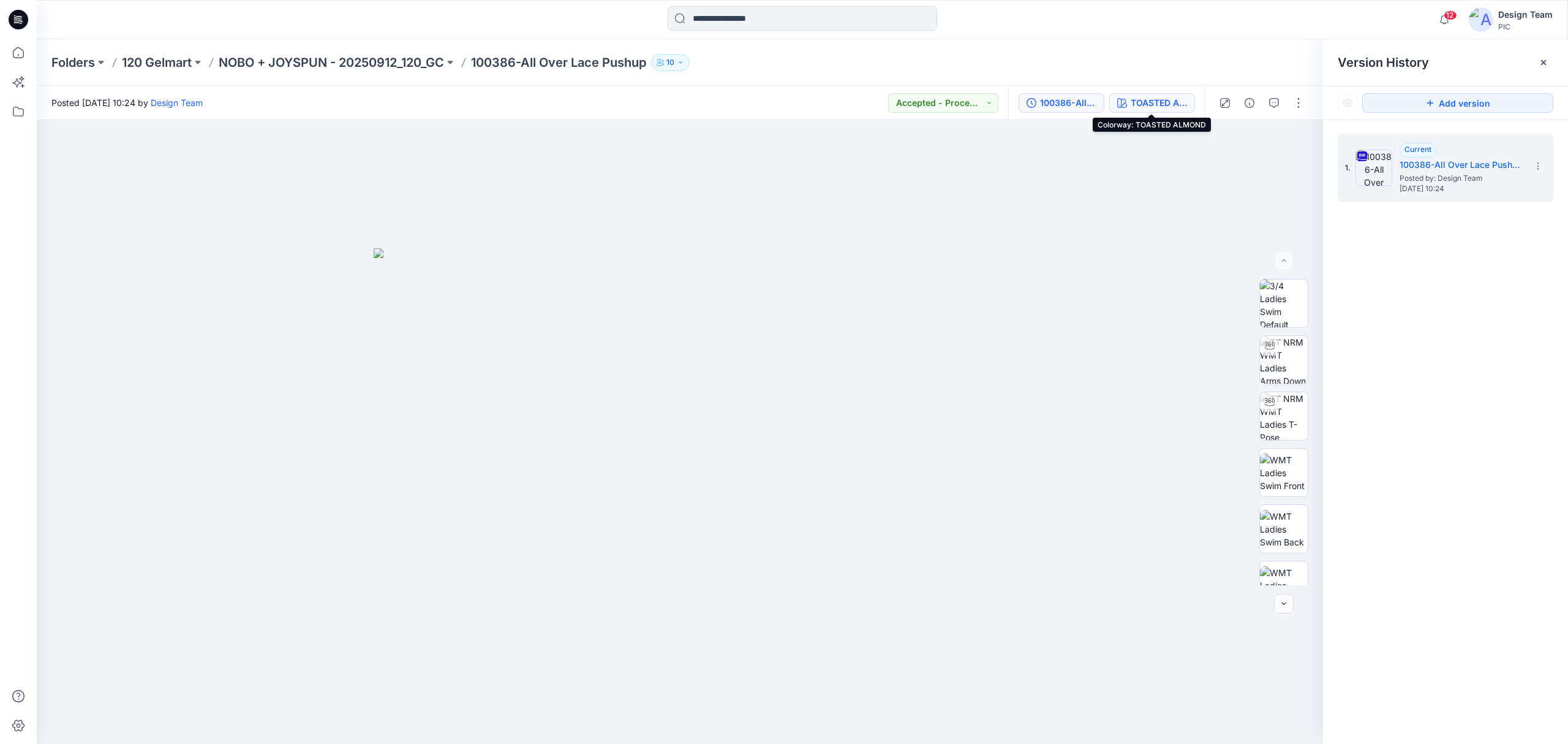
click at [1155, 103] on div "TOASTED ALMOND" at bounding box center [1159, 102] width 56 height 13
